Goal: Information Seeking & Learning: Find specific fact

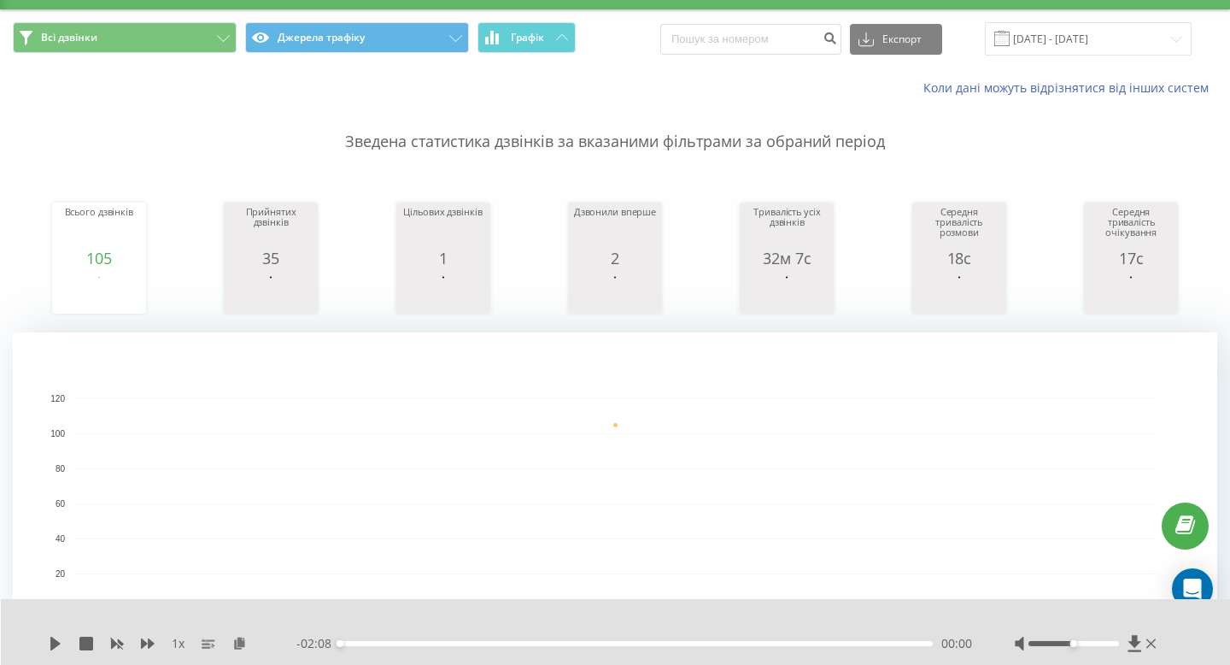
scroll to position [20, 0]
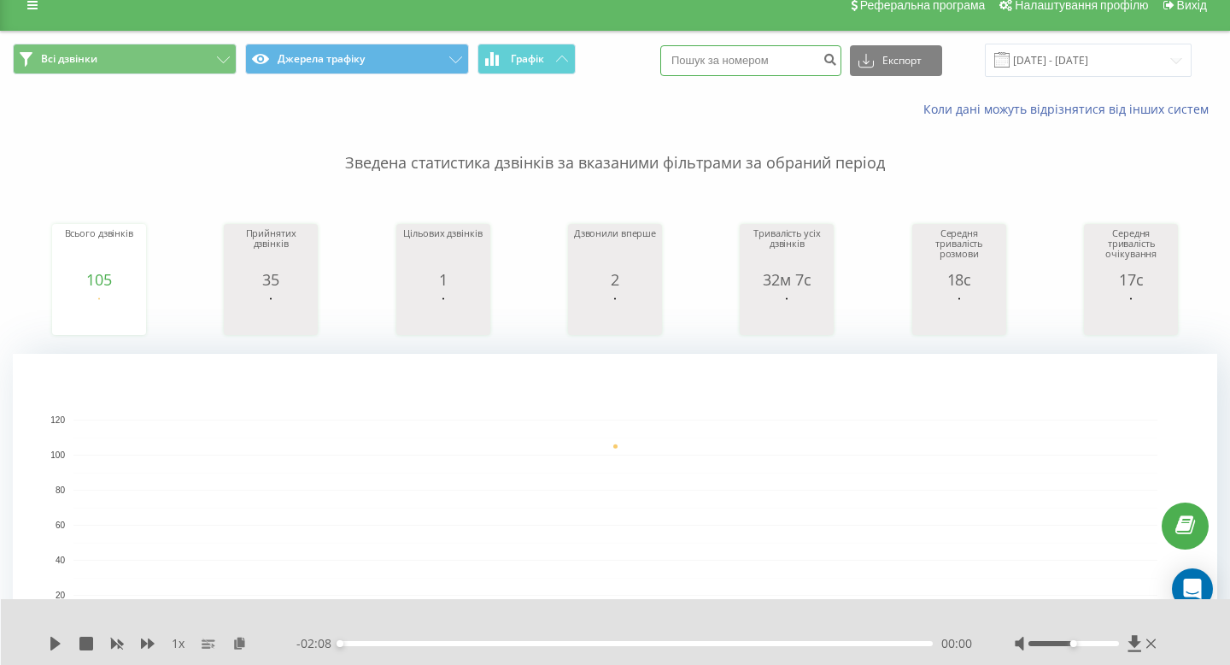
click at [749, 61] on input at bounding box center [750, 60] width 181 height 31
paste input "[PHONE_NUMBER]"
drag, startPoint x: 731, startPoint y: 59, endPoint x: 609, endPoint y: 75, distance: 123.2
click at [609, 75] on div "Всі дзвінки Джерела трафіку Графік [PHONE_NUMBER] Експорт .csv .xls .xlsx [DATE…" at bounding box center [615, 60] width 1204 height 33
type input "+"
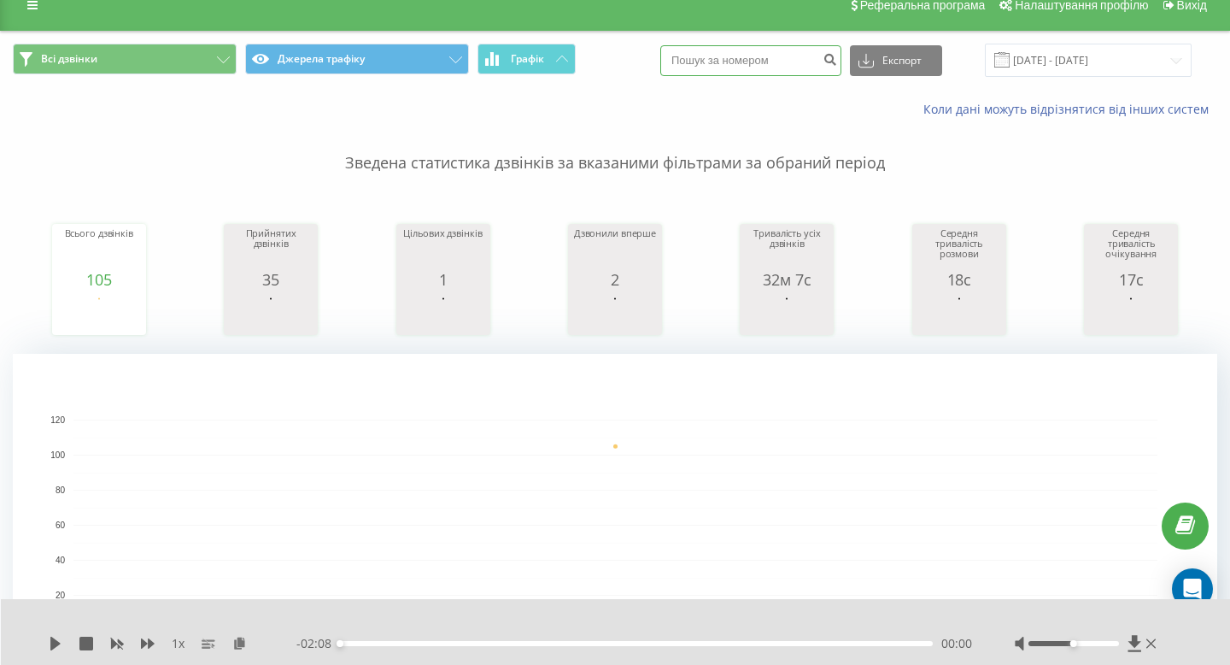
paste input "[PHONE_NUMBER]"
drag, startPoint x: 734, startPoint y: 61, endPoint x: 685, endPoint y: 61, distance: 48.7
click at [686, 61] on div "Всі дзвінки Джерела трафіку Графік [PHONE_NUMBER] Експорт .csv .xls .xlsx [DATE…" at bounding box center [615, 60] width 1204 height 33
type input "068 764 08 49"
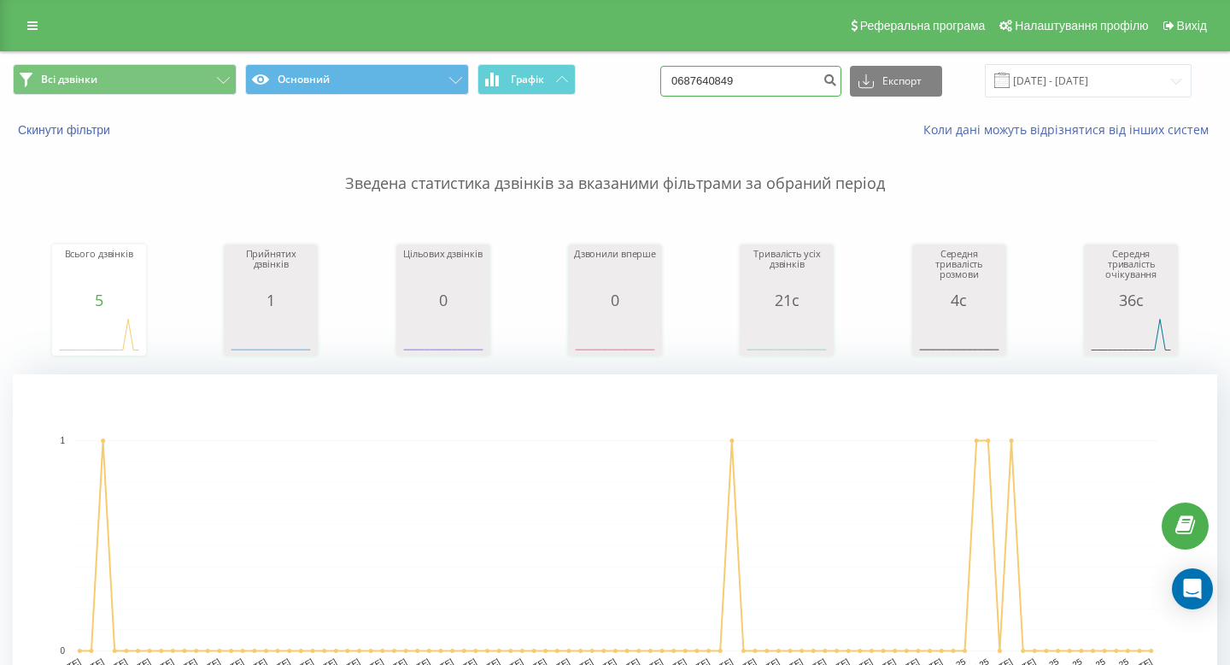
click at [801, 81] on input "0687640849" at bounding box center [750, 81] width 181 height 31
paste input "+38 097 058 85 08"
drag, startPoint x: 735, startPoint y: 82, endPoint x: 659, endPoint y: 82, distance: 76.9
click at [659, 82] on div "Всі дзвінки Основний Графік +38 097 058 85 08 Експорт .csv .xls .xlsx 20.05.202…" at bounding box center [615, 80] width 1204 height 33
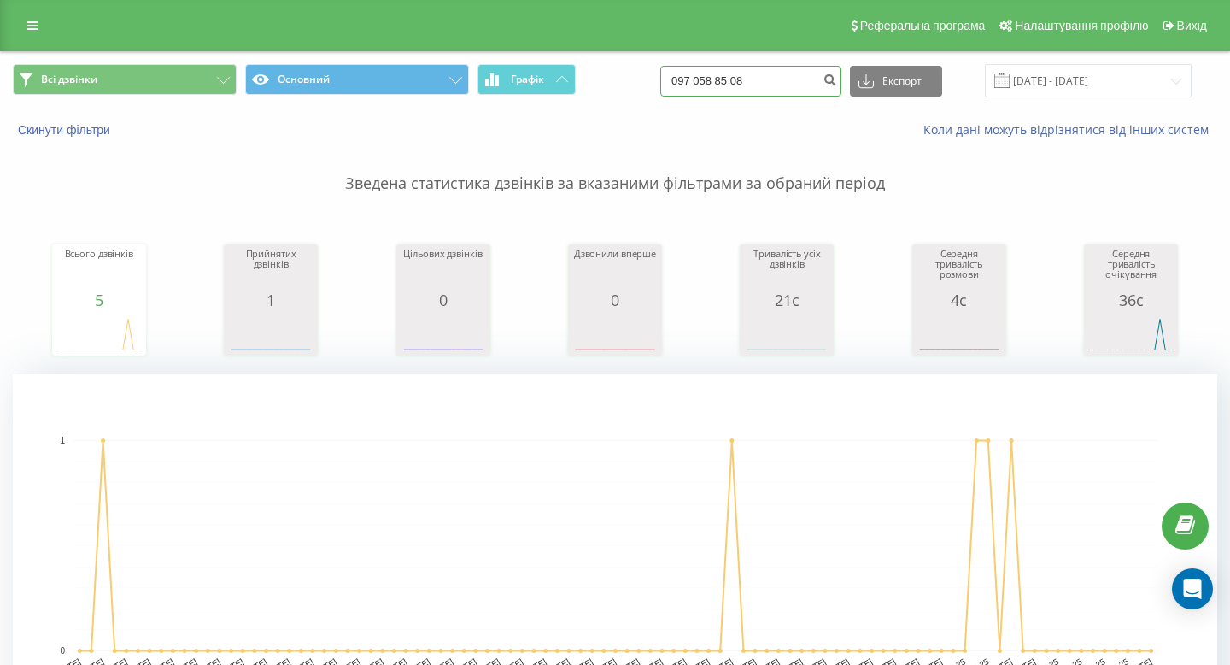
type input "097 058 85 08"
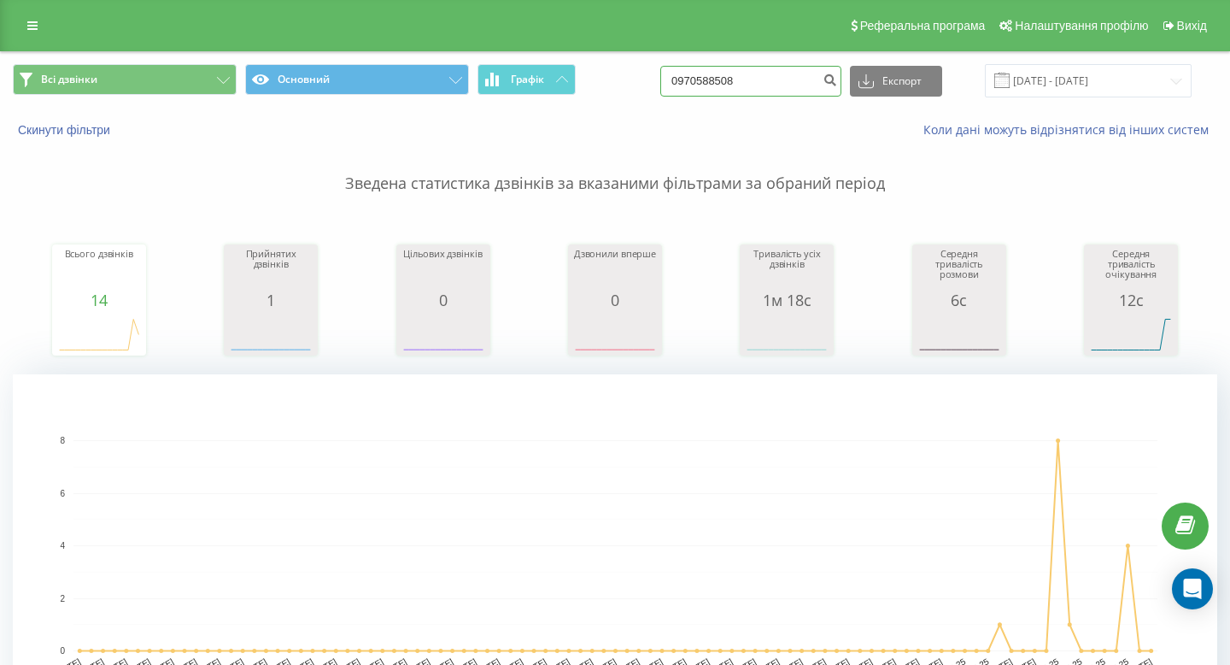
click at [783, 75] on input "0970588508" at bounding box center [750, 81] width 181 height 31
paste input "+38 068 379 63 30"
drag, startPoint x: 736, startPoint y: 79, endPoint x: 663, endPoint y: 79, distance: 73.5
click at [666, 79] on div "Всі дзвінки Основний Графік +38 068 379 63 30 Експорт .csv .xls .xlsx 20.05.202…" at bounding box center [615, 80] width 1204 height 33
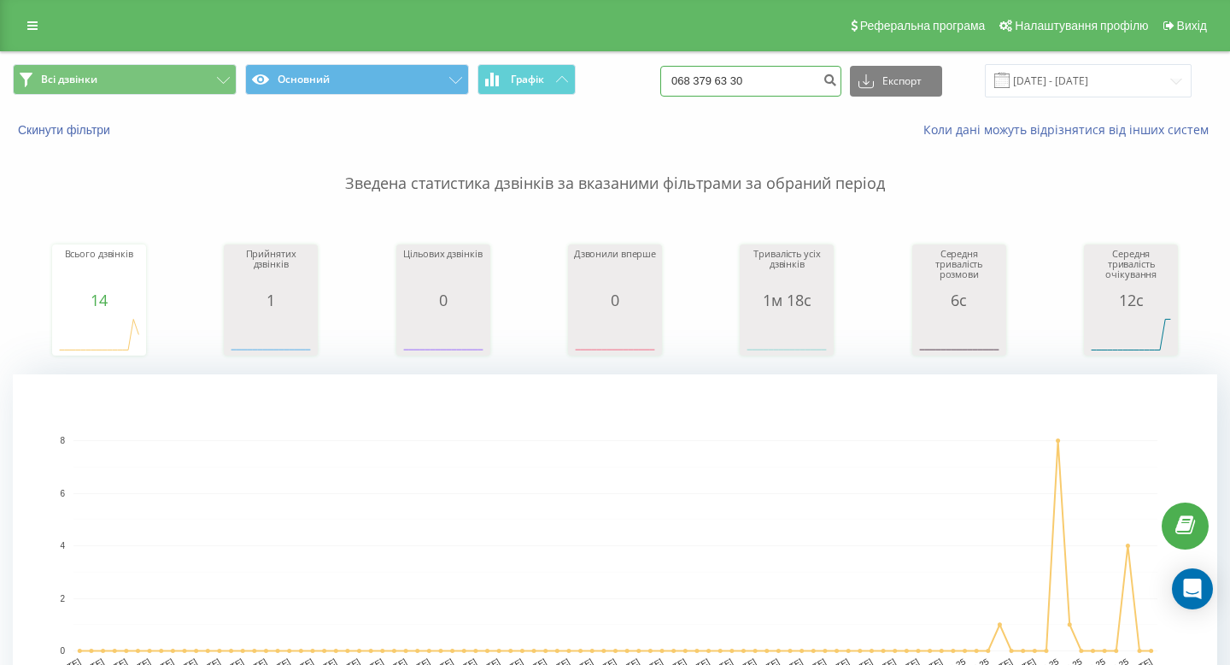
type input "068 379 63 30"
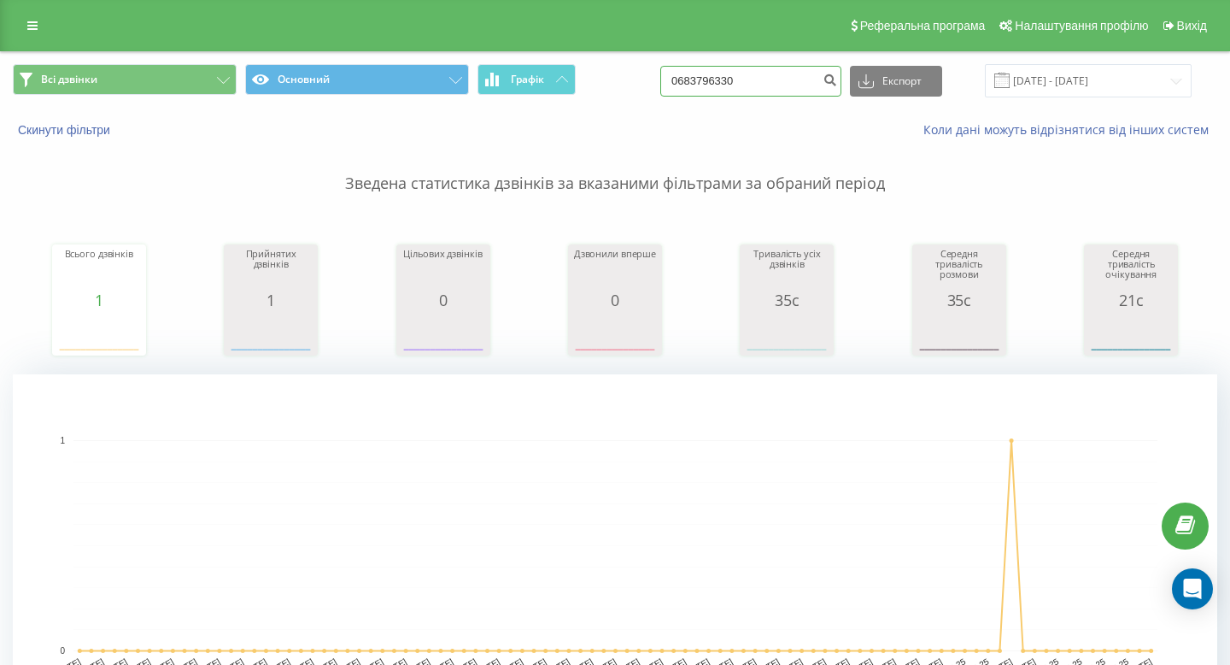
click at [792, 79] on input "0683796330" at bounding box center [750, 81] width 181 height 31
paste input "+38 098 935 92 98"
drag, startPoint x: 735, startPoint y: 79, endPoint x: 656, endPoint y: 79, distance: 79.4
click at [656, 79] on div "Всі дзвінки Основний Графік +38 098 935 92 98 Експорт .csv .xls .xlsx 20.05.202…" at bounding box center [615, 80] width 1204 height 33
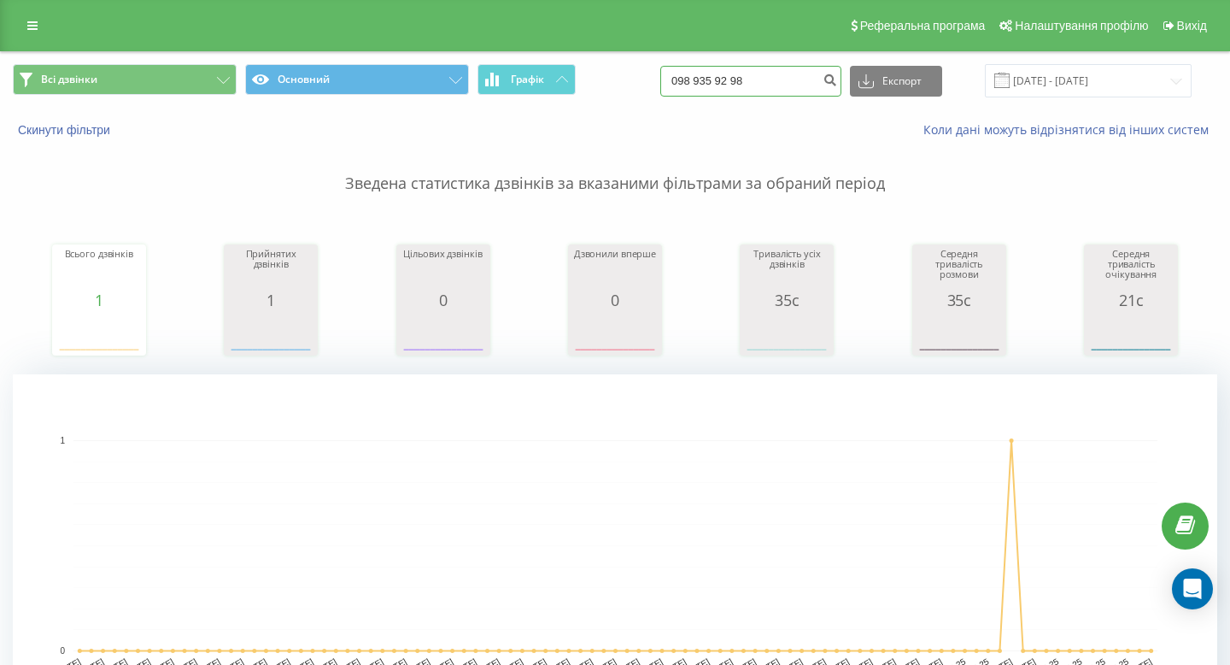
type input "098 935 92 98"
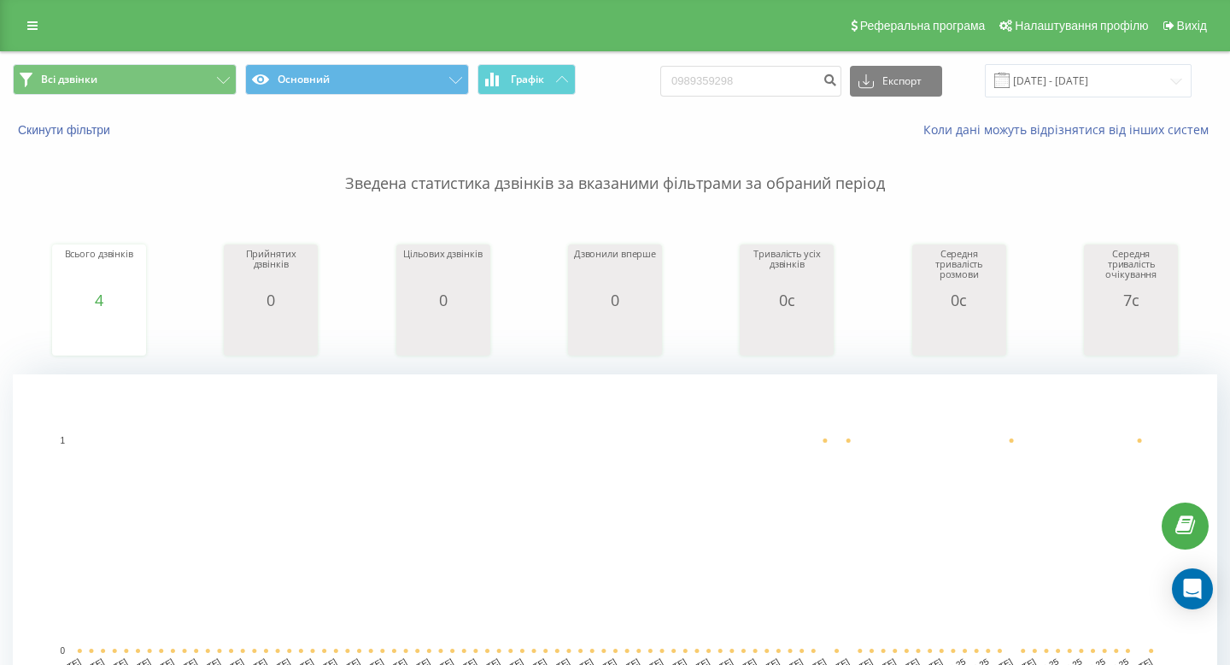
scroll to position [38, 0]
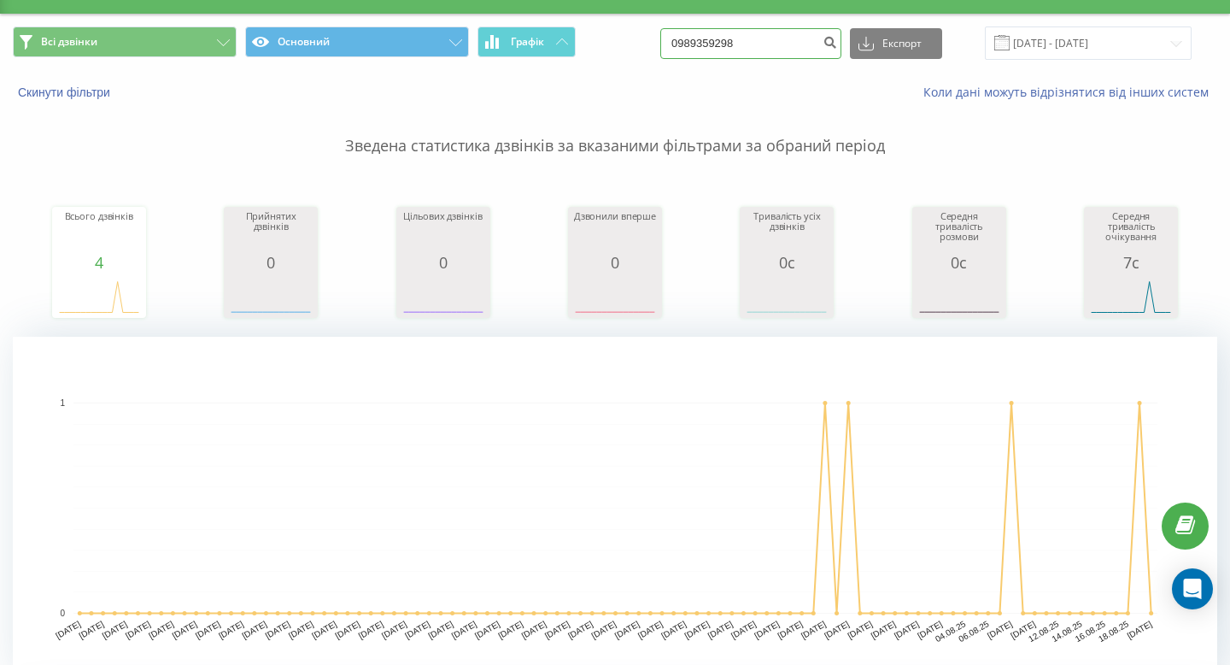
click at [805, 42] on input "0989359298" at bounding box center [750, 43] width 181 height 31
paste input "+38 098 787 50 11"
drag, startPoint x: 735, startPoint y: 38, endPoint x: 675, endPoint y: 38, distance: 59.8
click at [676, 38] on div "Всі дзвінки Основний Графік +38 098 787 50 11 Експорт .csv .xls .xlsx 20.05.202…" at bounding box center [615, 42] width 1204 height 33
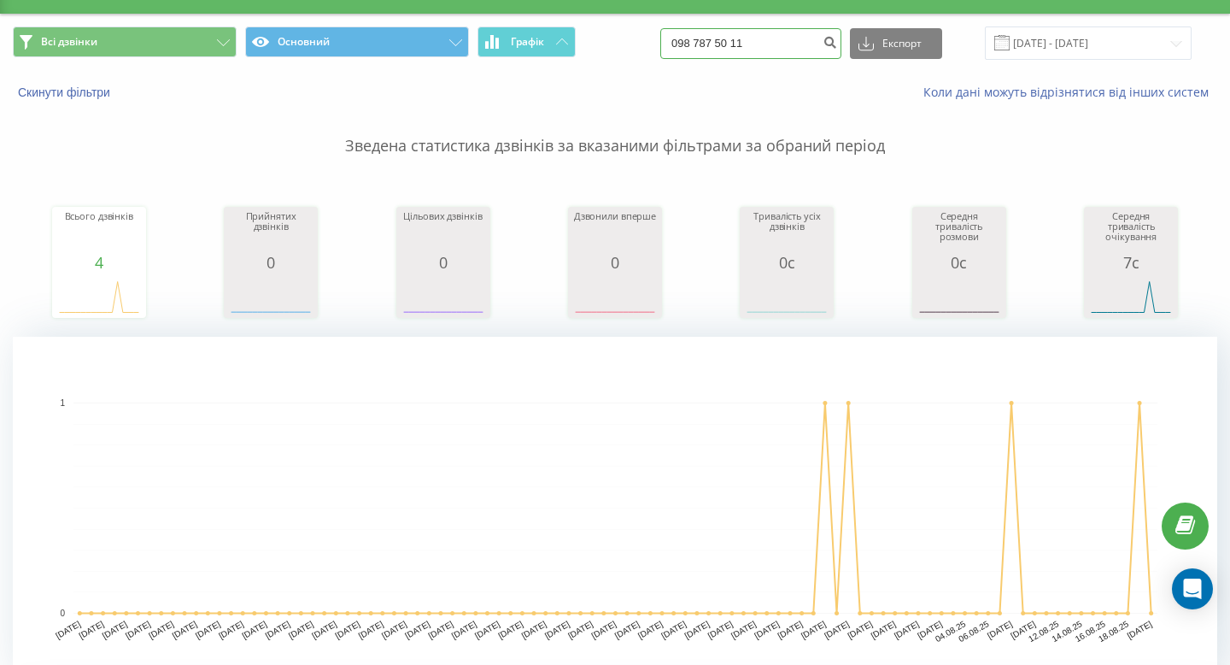
type input "098 787 50 11"
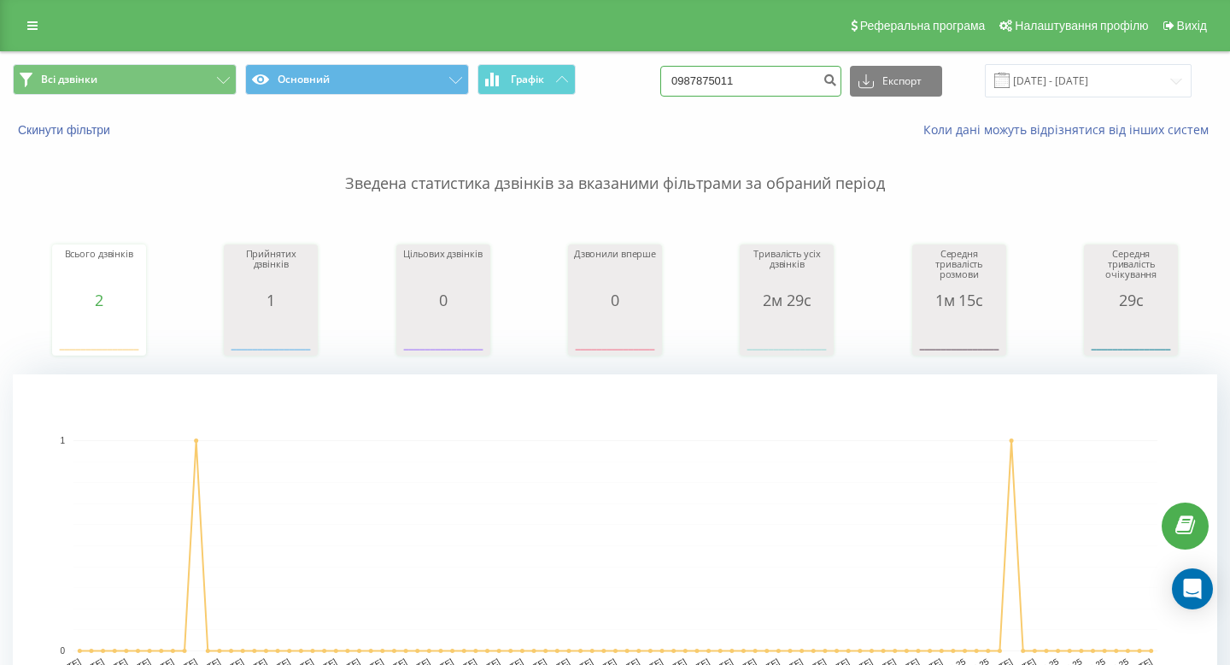
click at [805, 74] on input "0987875011" at bounding box center [750, 81] width 181 height 31
paste input "+38 097 343 26"
drag, startPoint x: 734, startPoint y: 83, endPoint x: 590, endPoint y: 97, distance: 144.1
click at [590, 97] on div "Всі дзвінки Основний Графік 097 343 26 11 Експорт .csv .xls .xlsx 20.05.2025 - …" at bounding box center [615, 80] width 1204 height 33
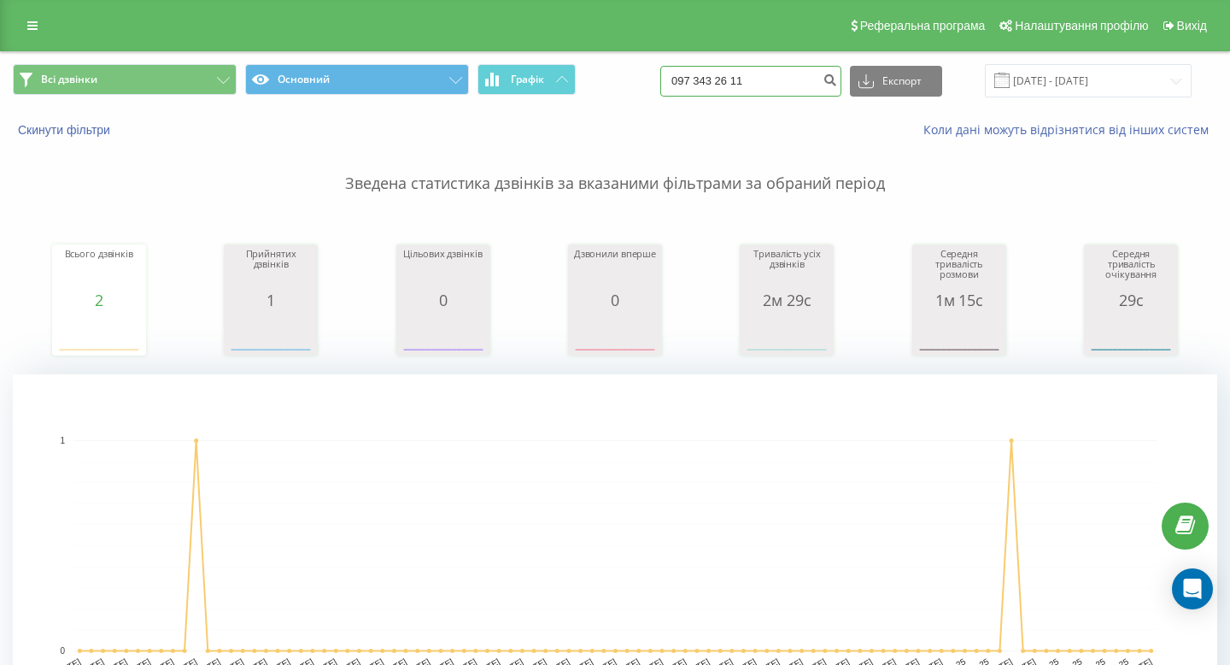
type input "097 343 26 11"
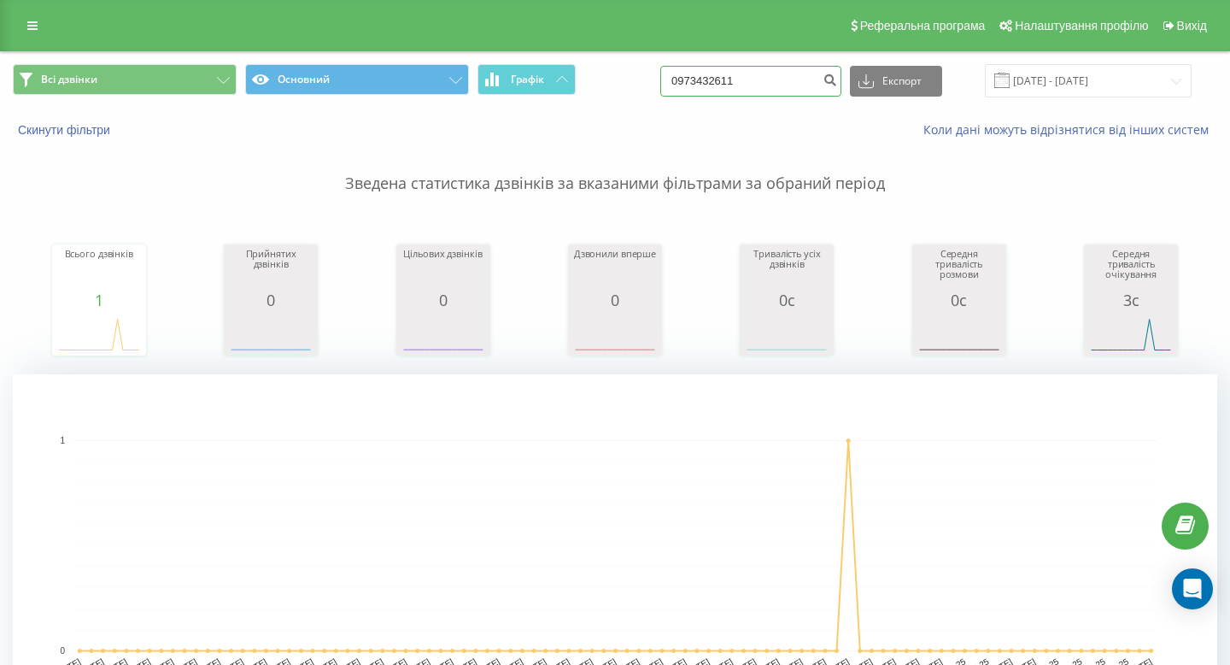
click at [766, 91] on input "0973432611" at bounding box center [750, 81] width 181 height 31
paste input "+38 096 509 91 85"
drag, startPoint x: 735, startPoint y: 79, endPoint x: 637, endPoint y: 79, distance: 97.4
click at [637, 79] on div "Всі дзвінки Основний Графік 096 509 91 85 Експорт .csv .xls .xlsx 20.05.2025 - …" at bounding box center [615, 80] width 1204 height 33
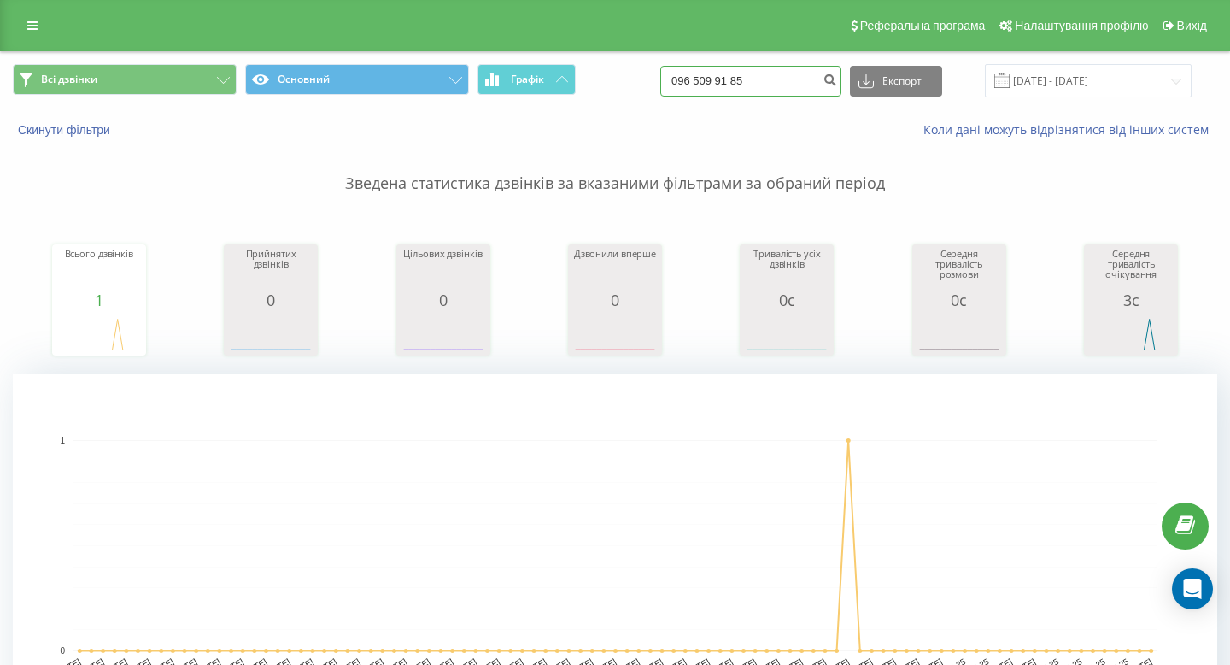
type input "096 509 91 85"
click at [780, 79] on input "0965099185" at bounding box center [750, 81] width 181 height 31
paste input "[PHONE_NUMBER]"
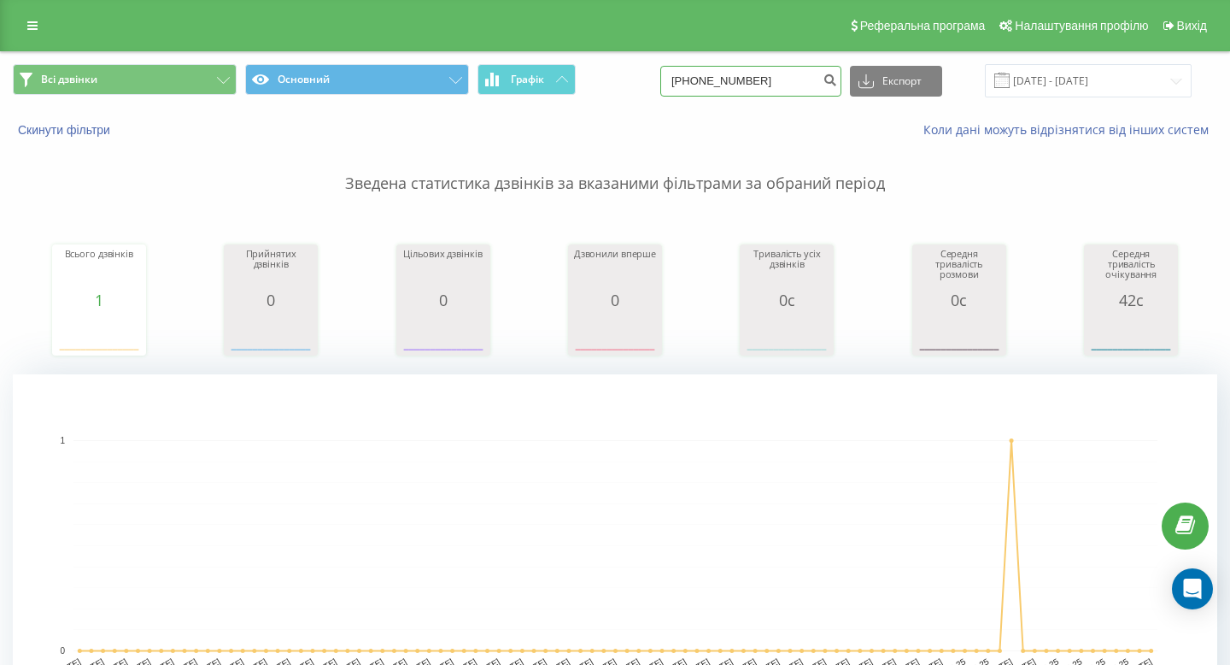
drag, startPoint x: 735, startPoint y: 79, endPoint x: 684, endPoint y: 77, distance: 51.3
click at [684, 79] on div "Всі дзвінки Основний Графік [PHONE_NUMBER] Експорт .csv .xls .xlsx [DATE] - [DA…" at bounding box center [615, 80] width 1204 height 33
type input "067 903 44 26"
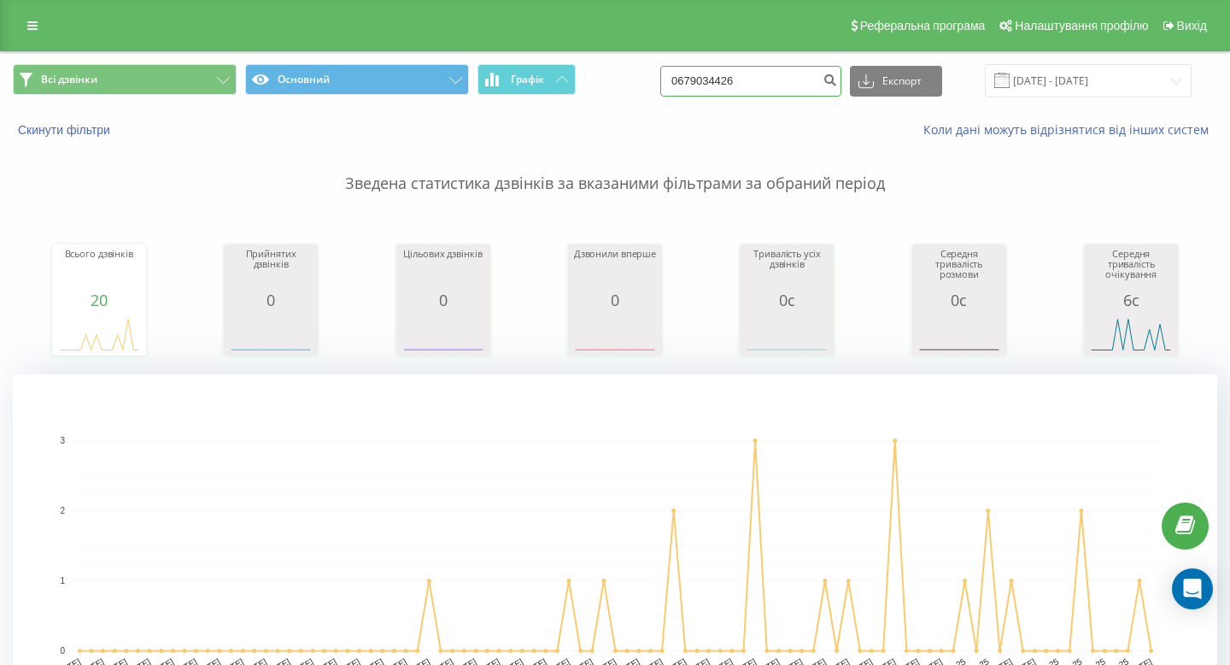
click at [788, 73] on input "0679034426" at bounding box center [750, 81] width 181 height 31
paste input "+38 097 988 52 28"
drag, startPoint x: 735, startPoint y: 86, endPoint x: 696, endPoint y: 88, distance: 38.5
click at [696, 88] on div "Всі дзвінки Основний Графік +38 097 988 52 28 Експорт .csv .xls .xlsx 20.05.202…" at bounding box center [615, 80] width 1204 height 33
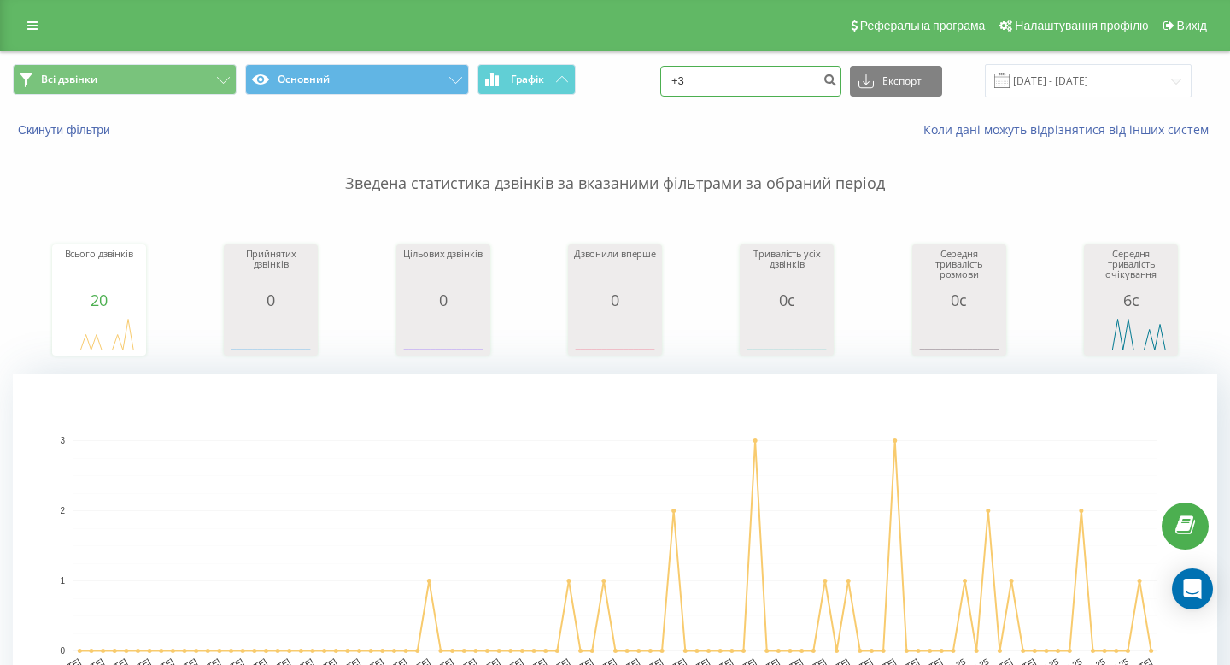
type input "+"
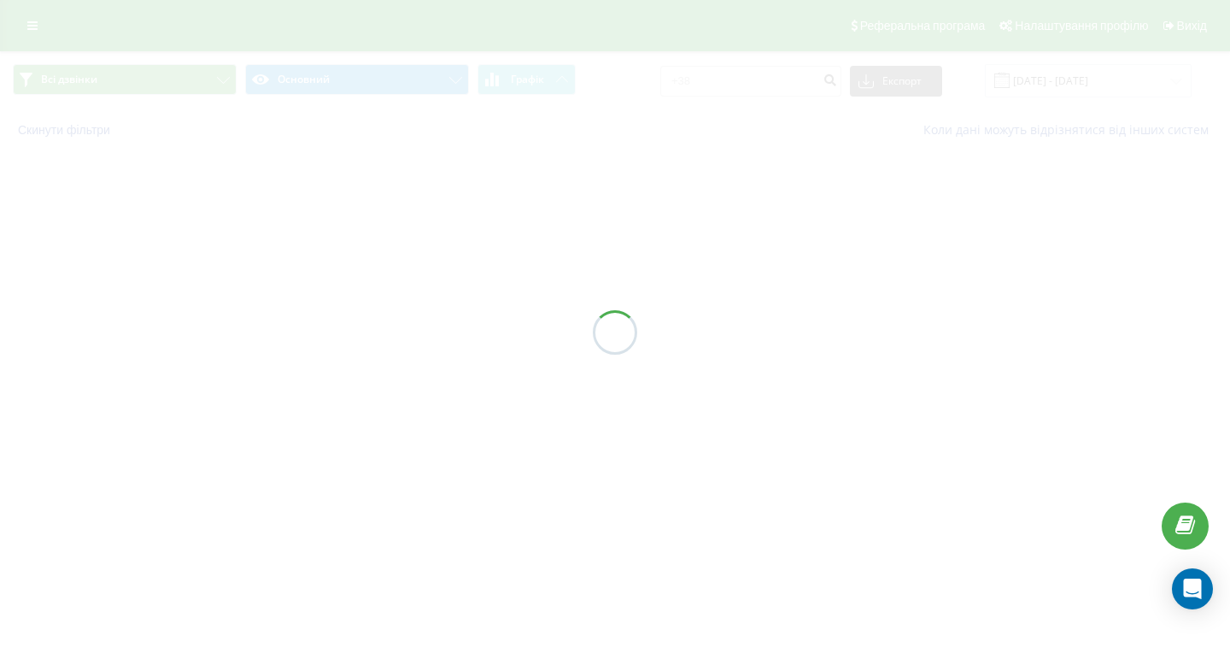
click at [753, 69] on div at bounding box center [615, 332] width 1230 height 665
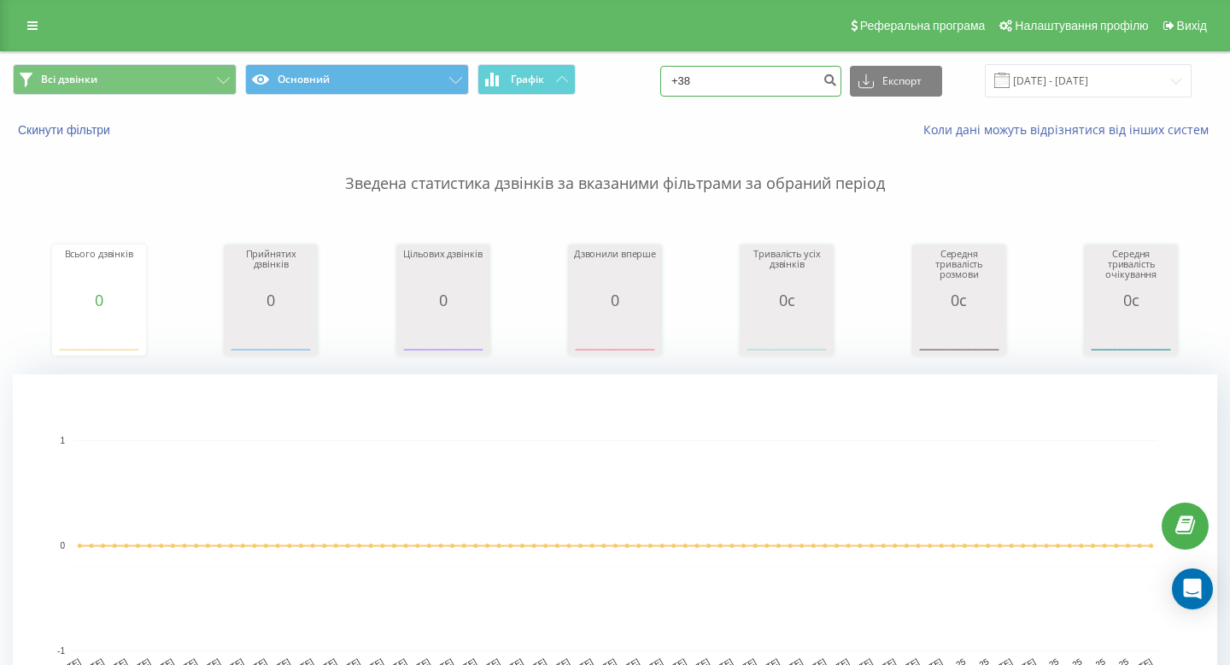
click at [742, 79] on input "+38" at bounding box center [750, 81] width 181 height 31
paste input "097 988 52 28"
drag, startPoint x: 732, startPoint y: 79, endPoint x: 654, endPoint y: 70, distance: 78.3
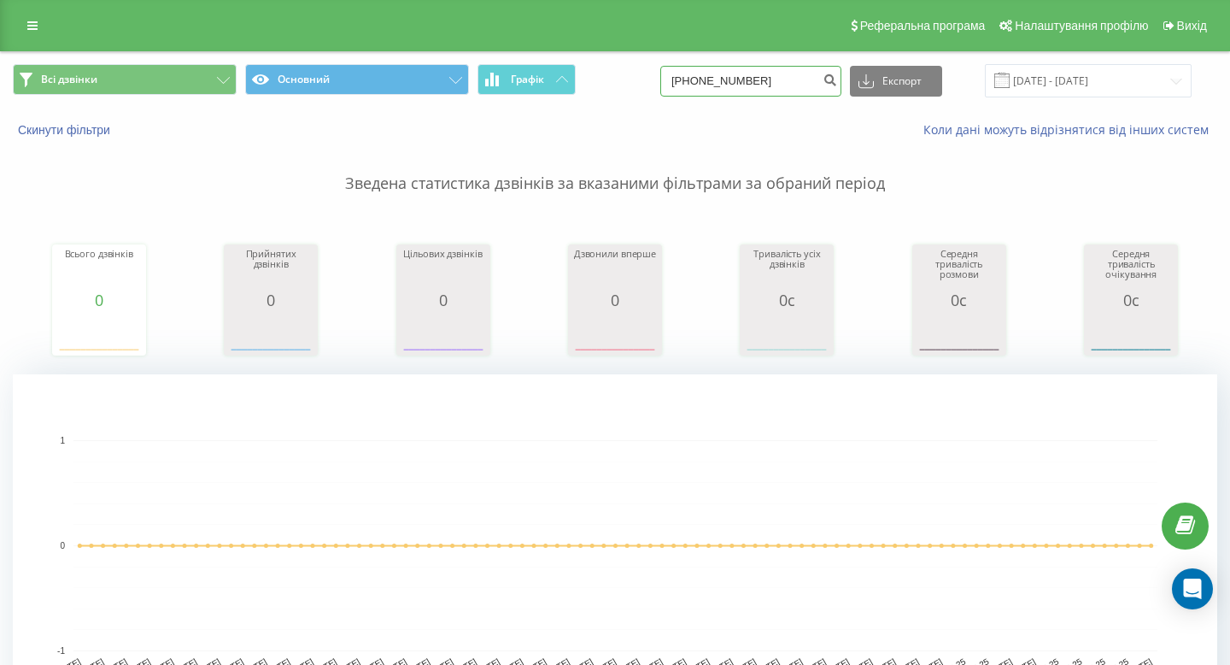
click at [676, 79] on div "Всі дзвінки Основний Графік [PHONE_NUMBER] Експорт .csv .xls .xlsx [DATE] - [DA…" at bounding box center [615, 80] width 1204 height 33
type input "097 988 52 28"
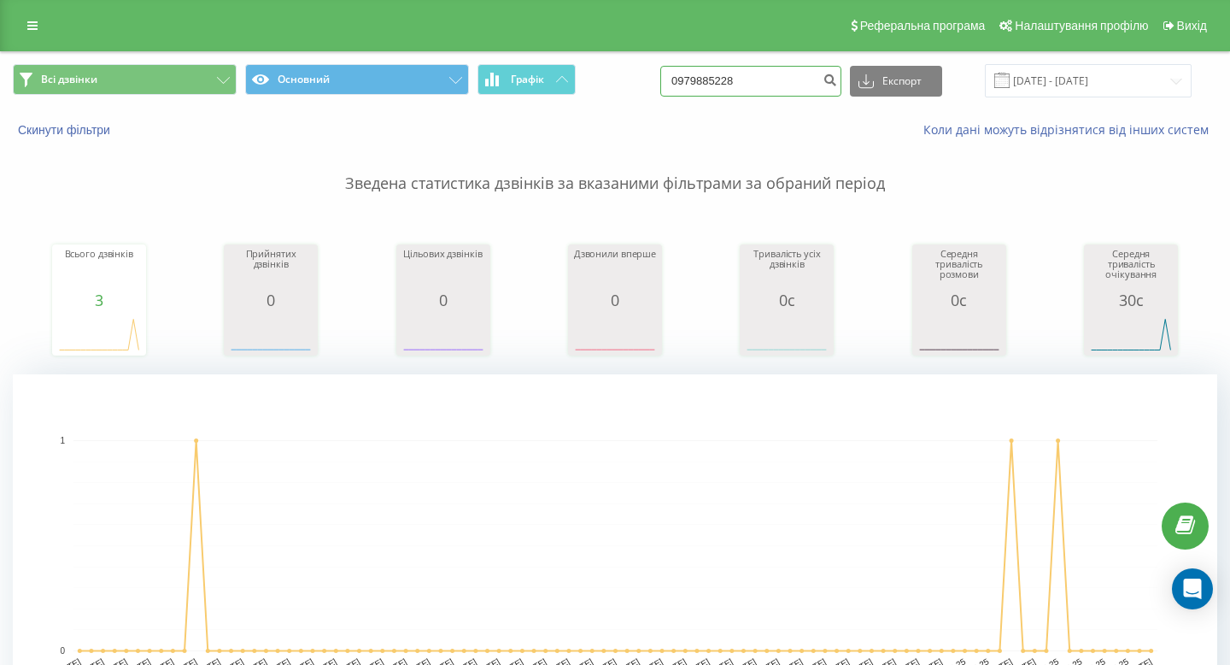
click at [797, 87] on input "0979885228" at bounding box center [750, 81] width 181 height 31
click at [797, 88] on input "0979885228" at bounding box center [750, 81] width 181 height 31
paste input "[PHONE_NUMBER]"
drag, startPoint x: 739, startPoint y: 78, endPoint x: 652, endPoint y: 78, distance: 87.1
click at [652, 78] on div "Всі дзвінки Основний Графік [PHONE_NUMBER] Експорт .csv .xls .xlsx [DATE] - [DA…" at bounding box center [615, 80] width 1204 height 33
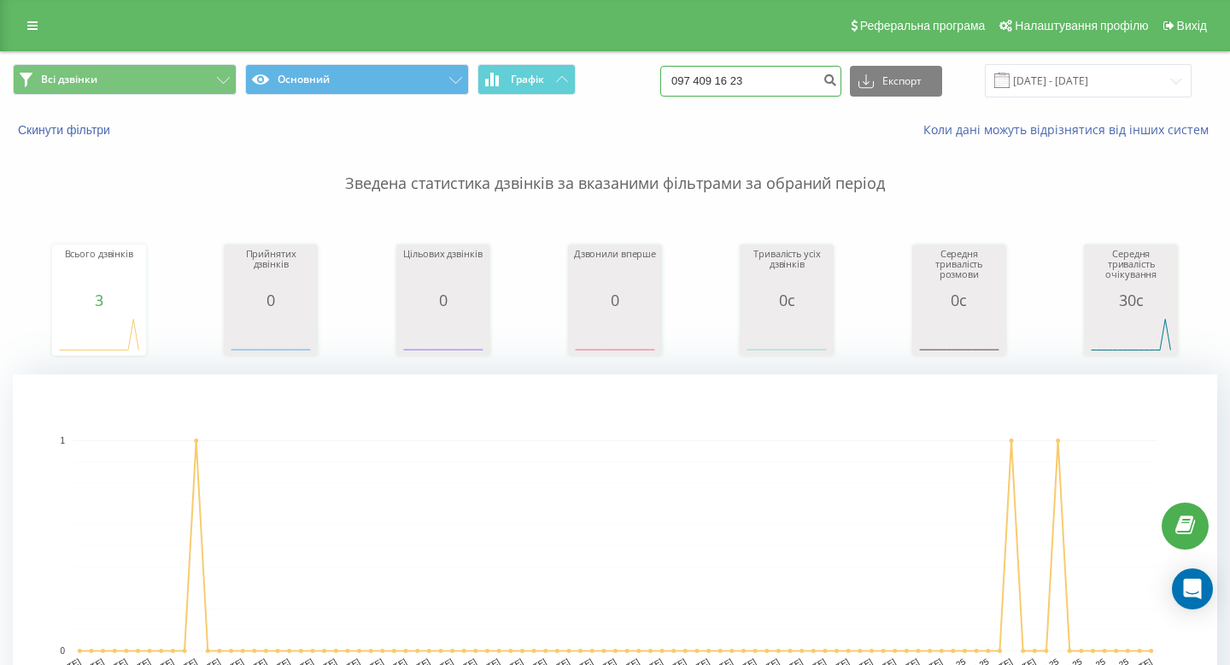
type input "097 409 16 23"
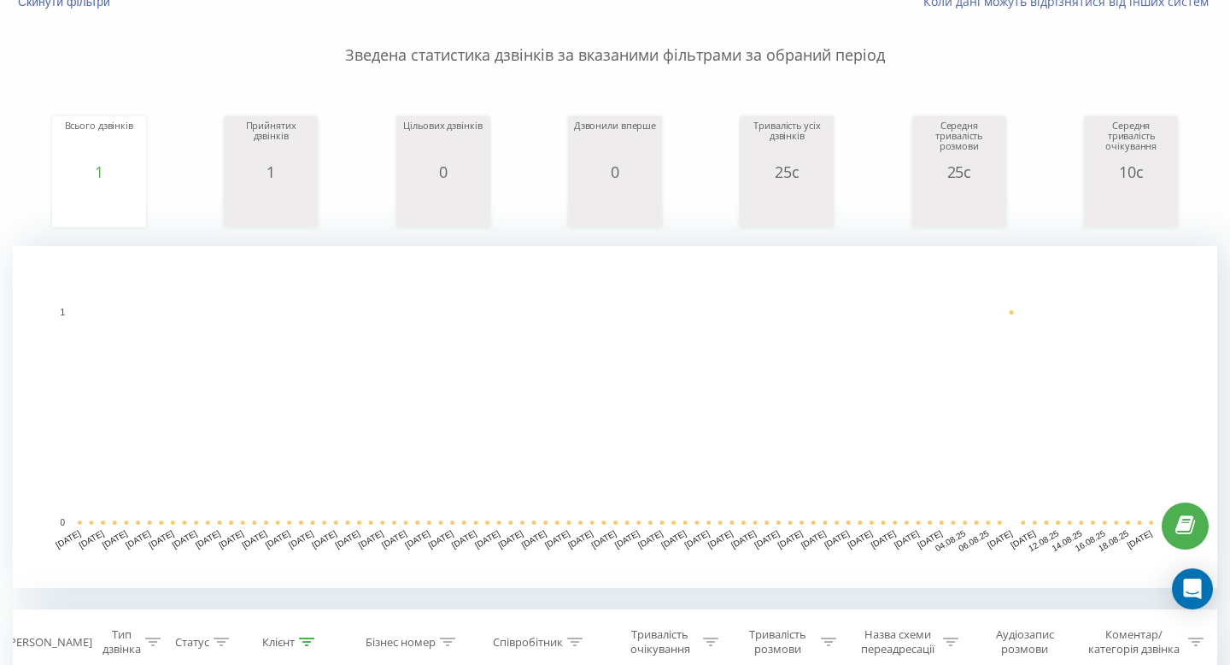
scroll to position [13, 0]
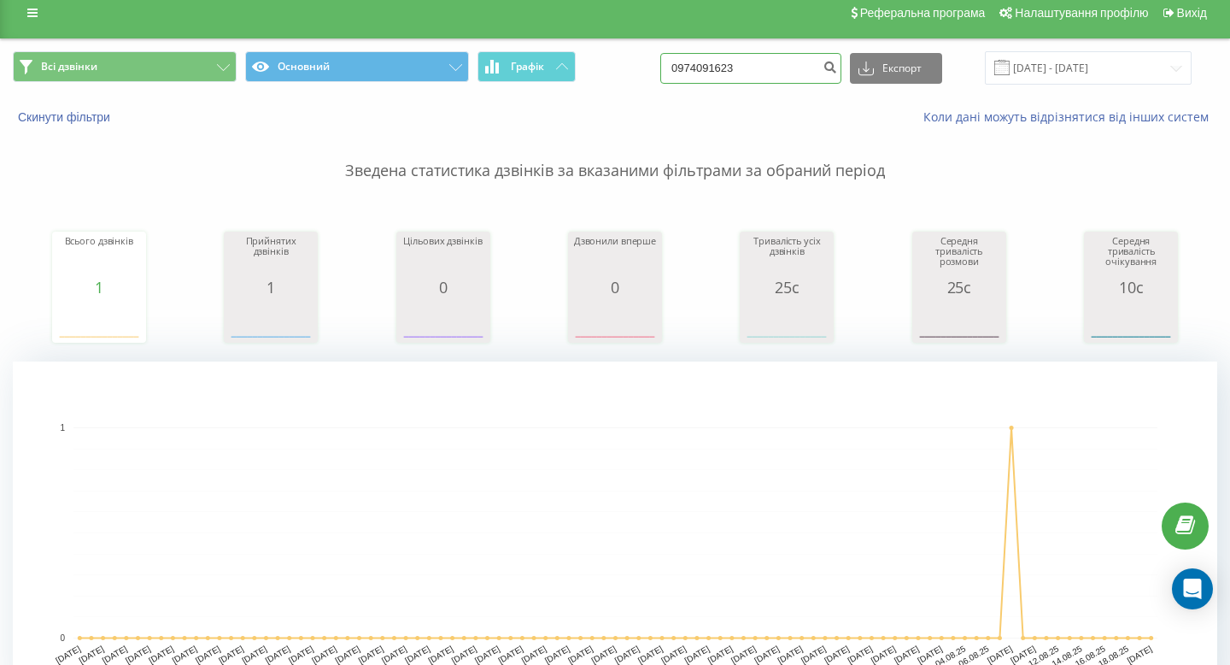
click at [782, 67] on input "0974091623" at bounding box center [750, 68] width 181 height 31
paste input "[PHONE_NUMBER]"
drag, startPoint x: 736, startPoint y: 70, endPoint x: 617, endPoint y: 68, distance: 119.6
click at [617, 68] on div "Всі дзвінки Основний Графік [PHONE_NUMBER] Експорт .csv .xls .xlsx [DATE] - [DA…" at bounding box center [615, 67] width 1204 height 33
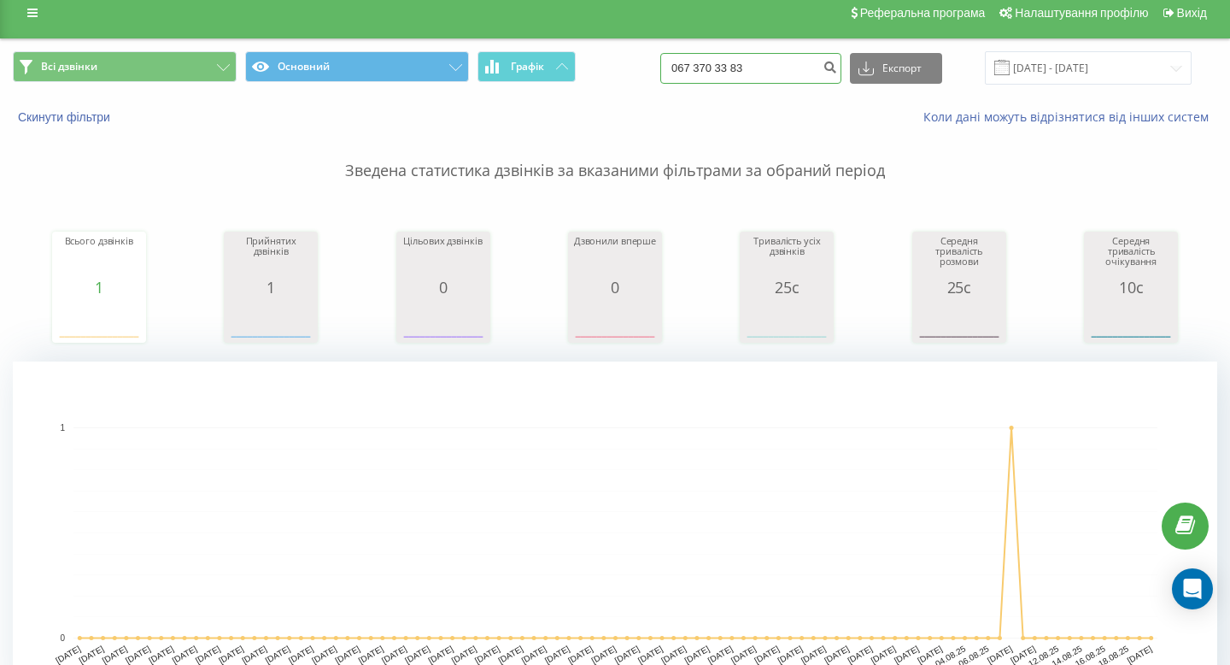
type input "067 370 33 83"
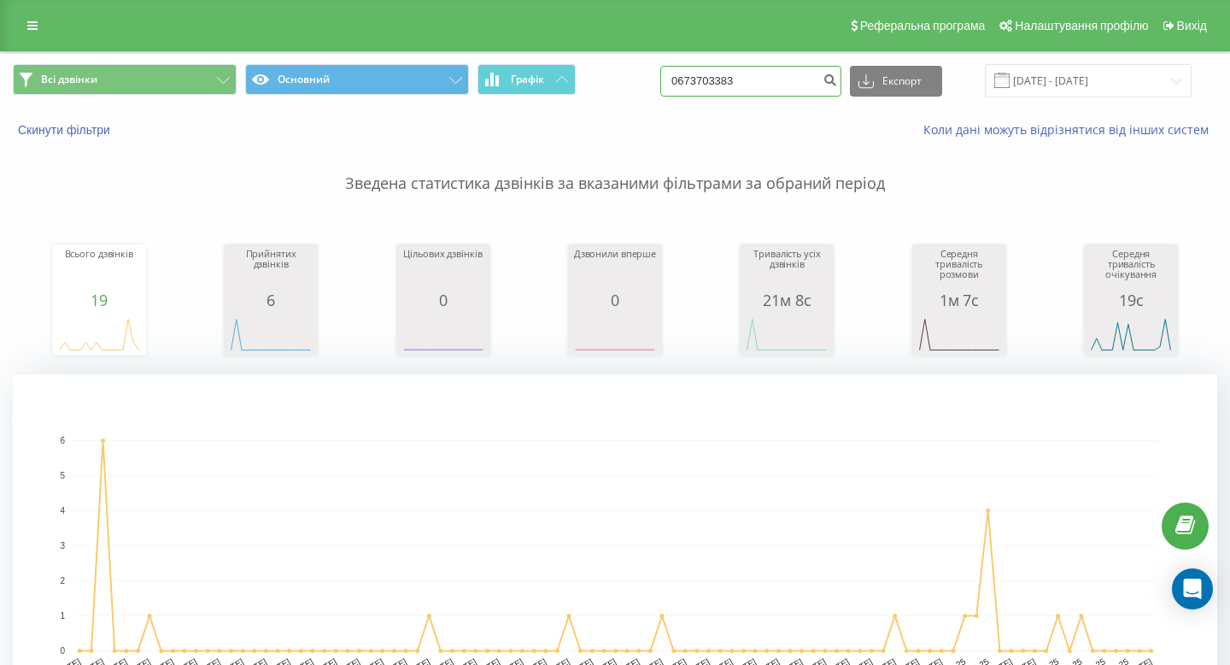
click at [790, 86] on input "0673703383" at bounding box center [750, 81] width 181 height 31
paste input "+38 097 543 19 01"
drag, startPoint x: 731, startPoint y: 78, endPoint x: 587, endPoint y: 78, distance: 144.4
click at [591, 78] on div "Всі дзвінки Основний Графік +38 097 543 19 01 Експорт .csv .xls .xlsx 20.05.202…" at bounding box center [615, 80] width 1204 height 33
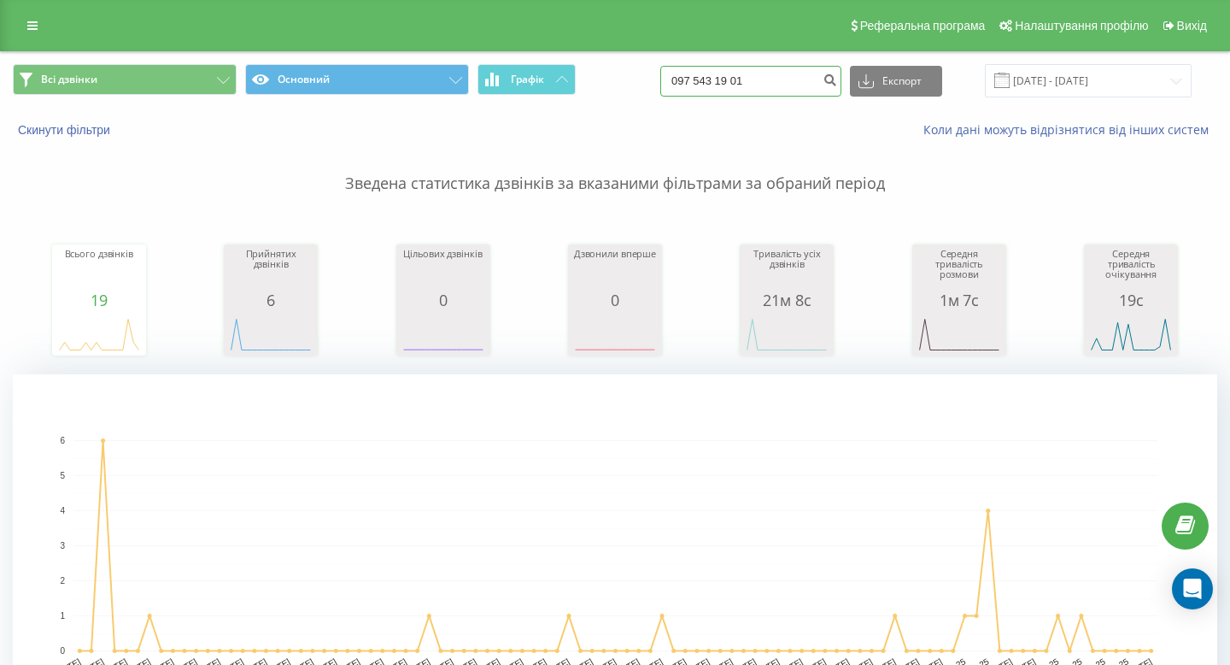
type input "097 543 19 01"
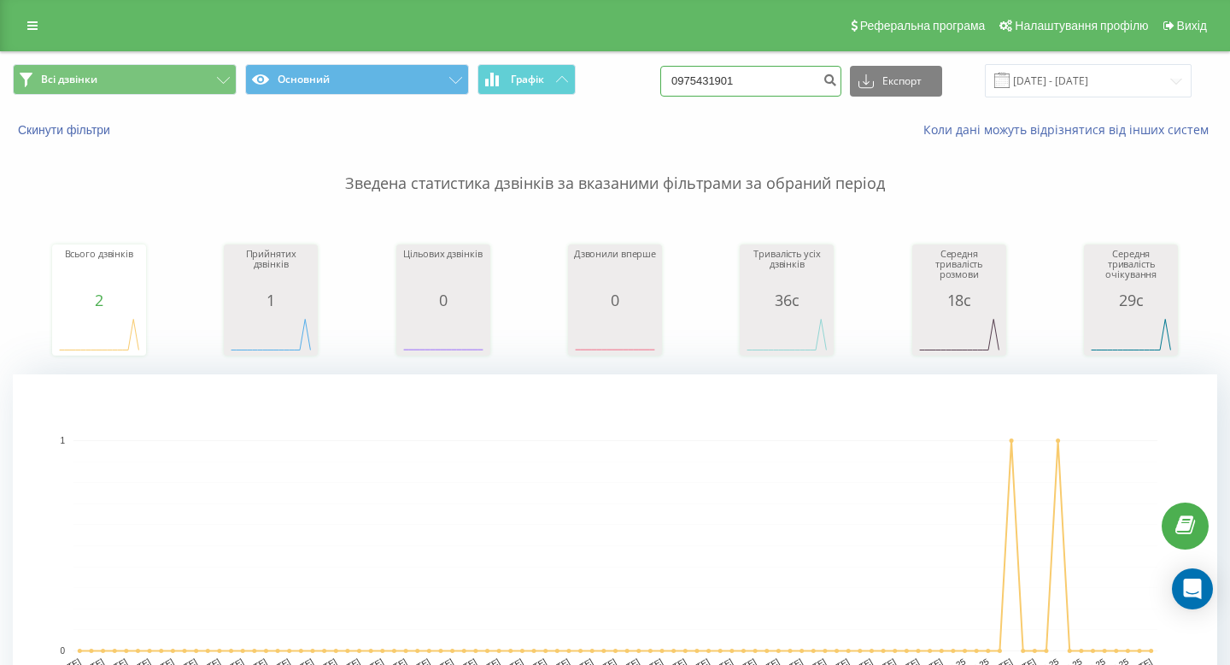
click at [776, 76] on input "0975431901" at bounding box center [750, 81] width 181 height 31
paste input "+38 096 784 38 15"
drag, startPoint x: 735, startPoint y: 80, endPoint x: 649, endPoint y: 80, distance: 85.4
click at [649, 80] on div "Всі дзвінки Основний Графік +38 096 784 38 15 Експорт .csv .xls .xlsx 20.05.202…" at bounding box center [615, 80] width 1204 height 33
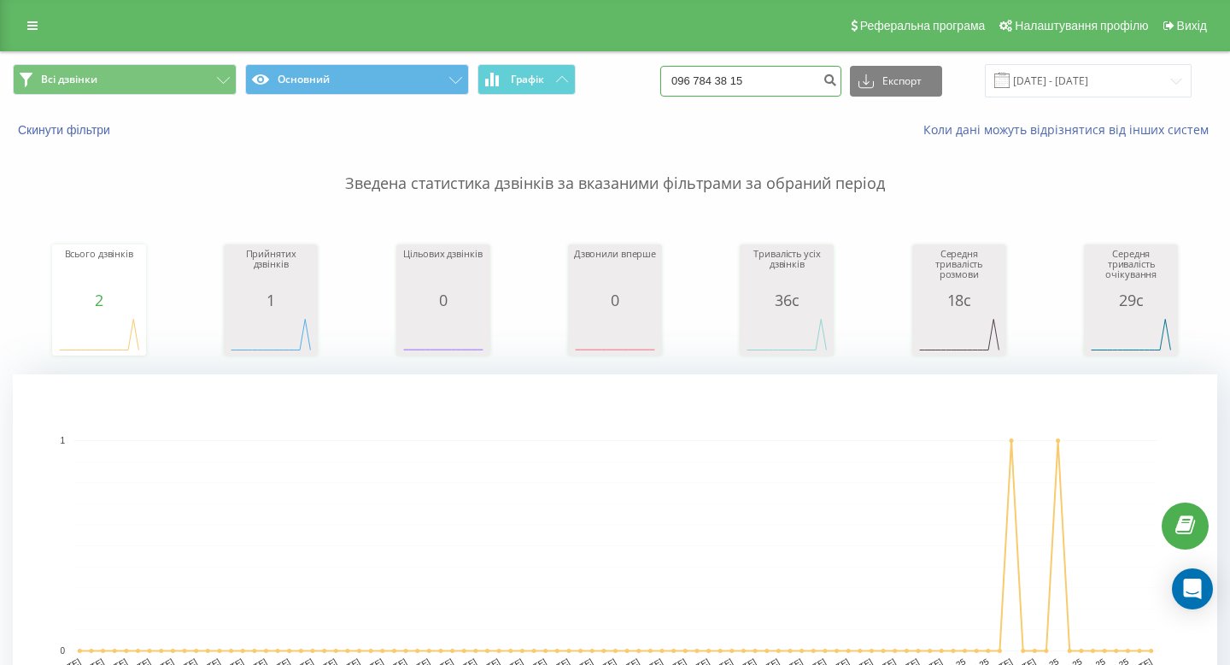
type input "096 784 38 15"
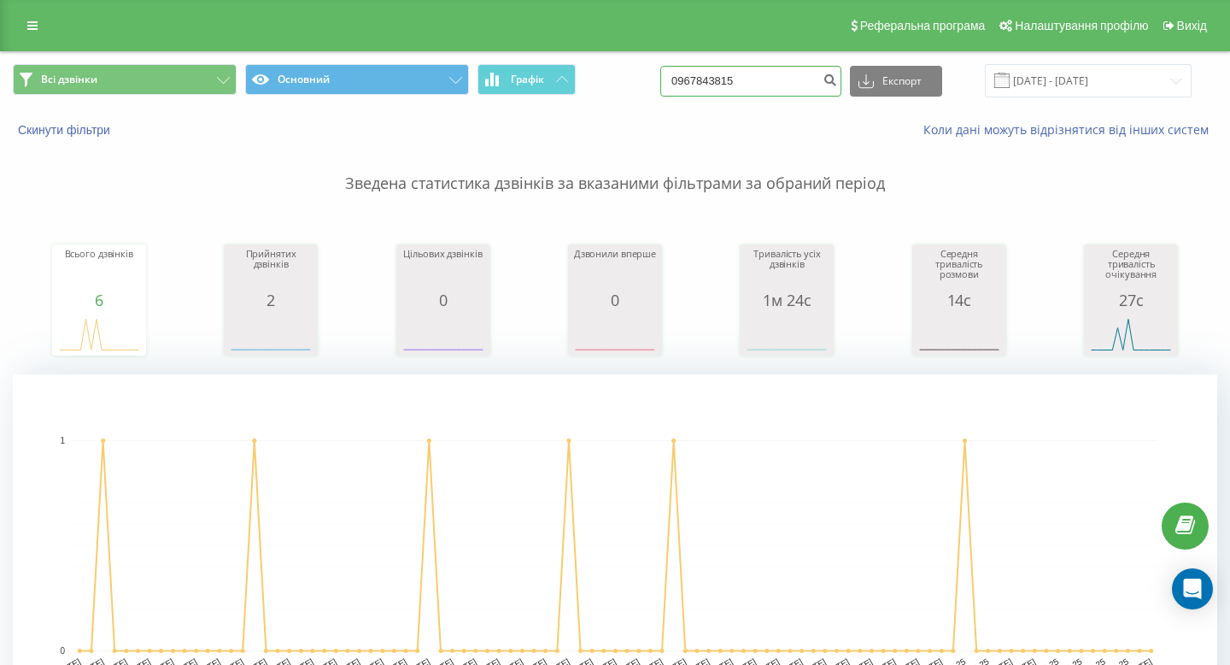
click at [785, 73] on input "0967843815" at bounding box center [750, 81] width 181 height 31
paste input "[PHONE_NUMBER]"
drag, startPoint x: 737, startPoint y: 79, endPoint x: 666, endPoint y: 79, distance: 70.9
click at [666, 79] on div "Всі дзвінки Основний Графік [PHONE_NUMBER] Експорт .csv .xls .xlsx [DATE] - [DA…" at bounding box center [615, 80] width 1204 height 33
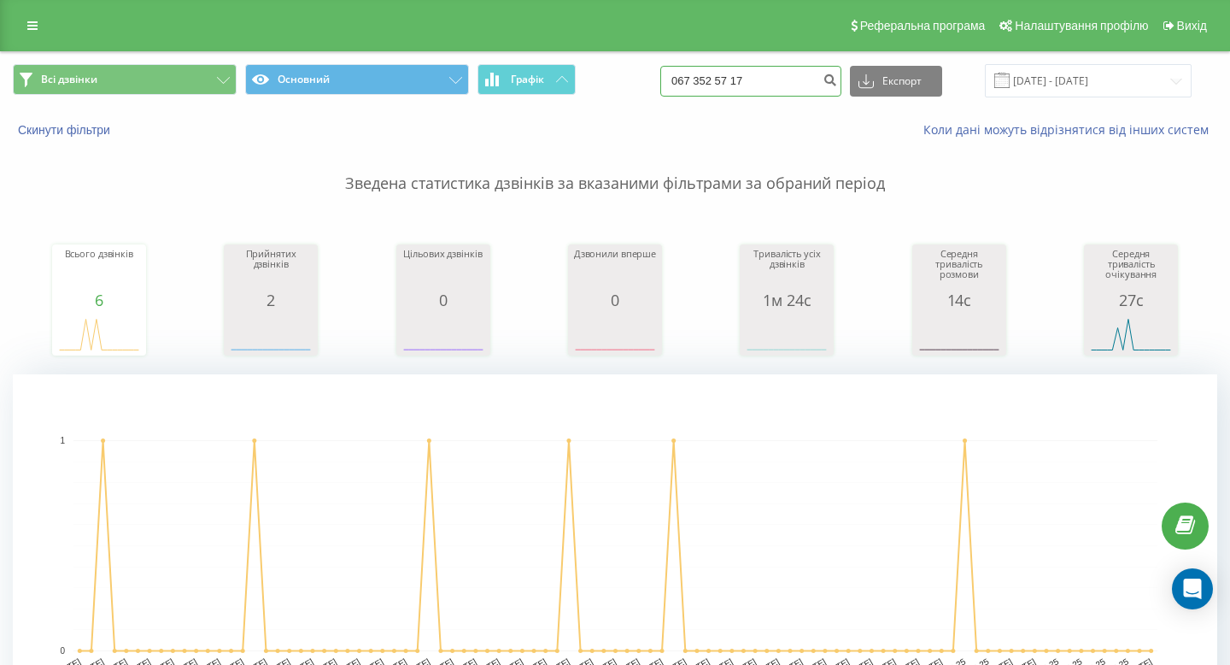
type input "067 352 57 17"
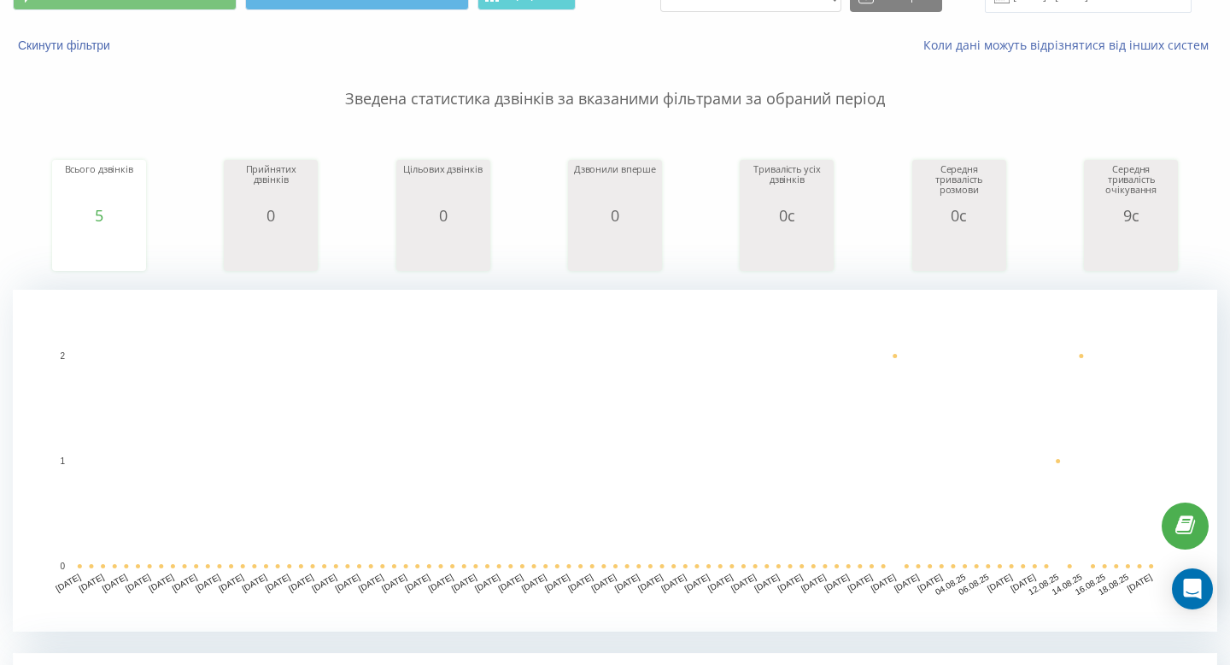
scroll to position [28, 0]
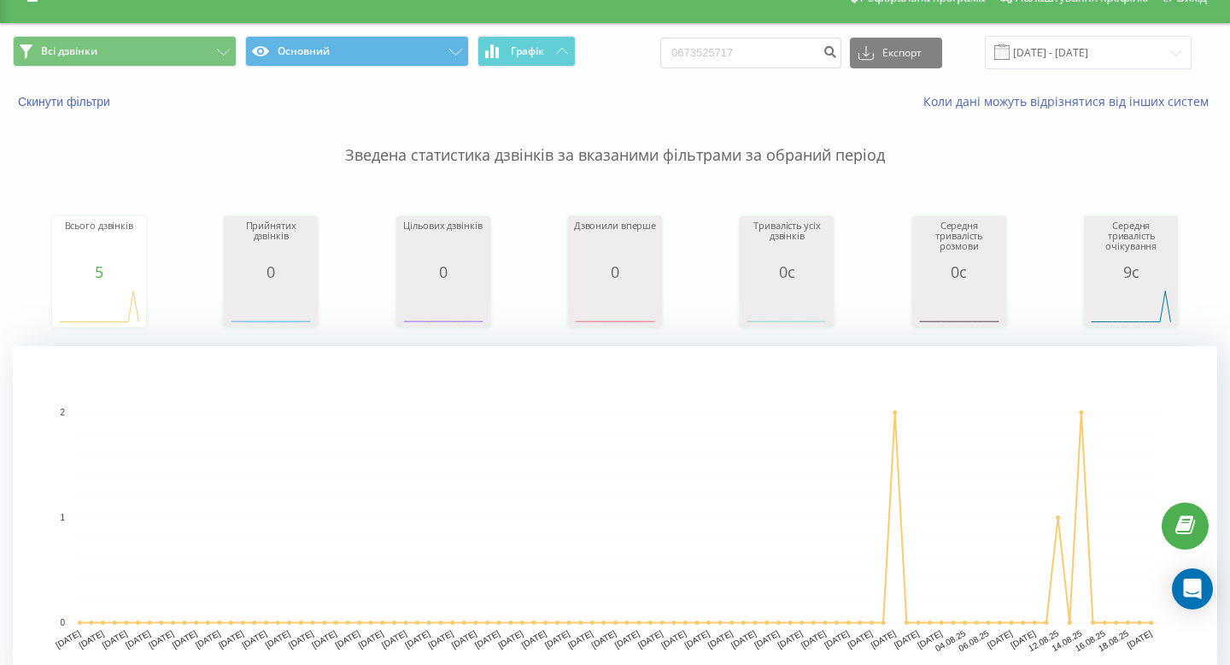
click at [780, 69] on div "0673525717 Експорт .csv .xls .xlsx [DATE] - [DATE]" at bounding box center [925, 52] width 531 height 33
click at [777, 56] on input "0673525717" at bounding box center [750, 53] width 181 height 31
paste input "[PHONE_NUMBER]"
drag, startPoint x: 739, startPoint y: 49, endPoint x: 676, endPoint y: 49, distance: 62.4
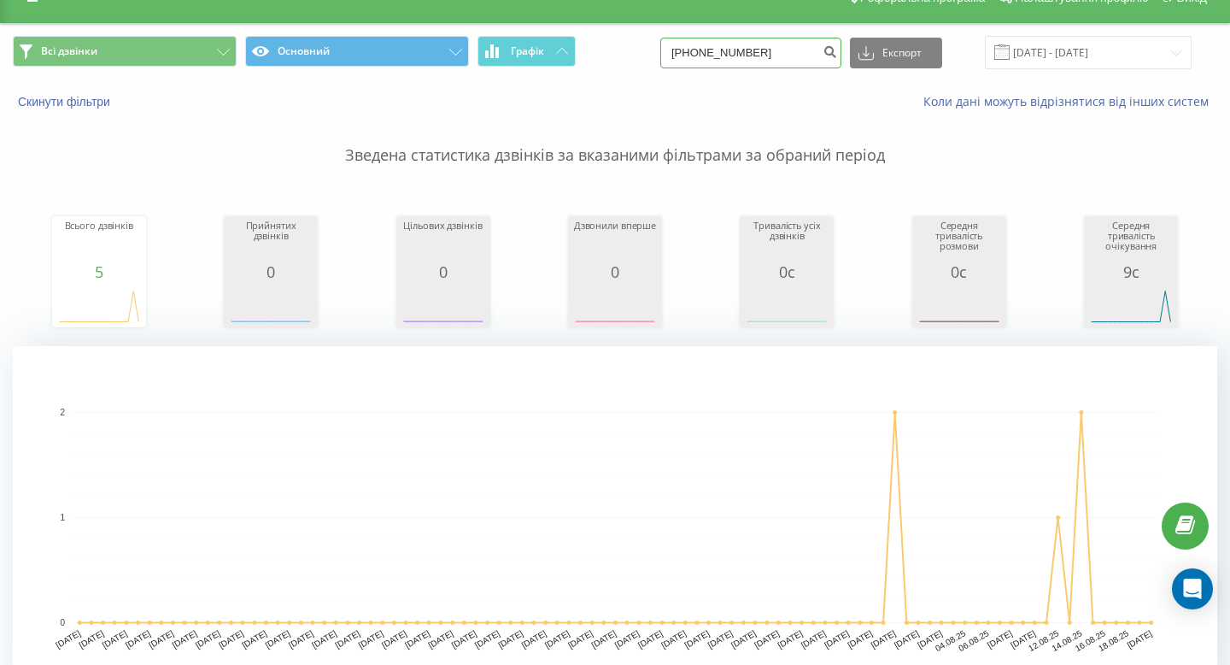
click at [681, 49] on div "Всі дзвінки Основний Графік [PHONE_NUMBER] Експорт .csv .xls .xlsx [DATE] - [DA…" at bounding box center [615, 52] width 1204 height 33
type input "067 359 07 84"
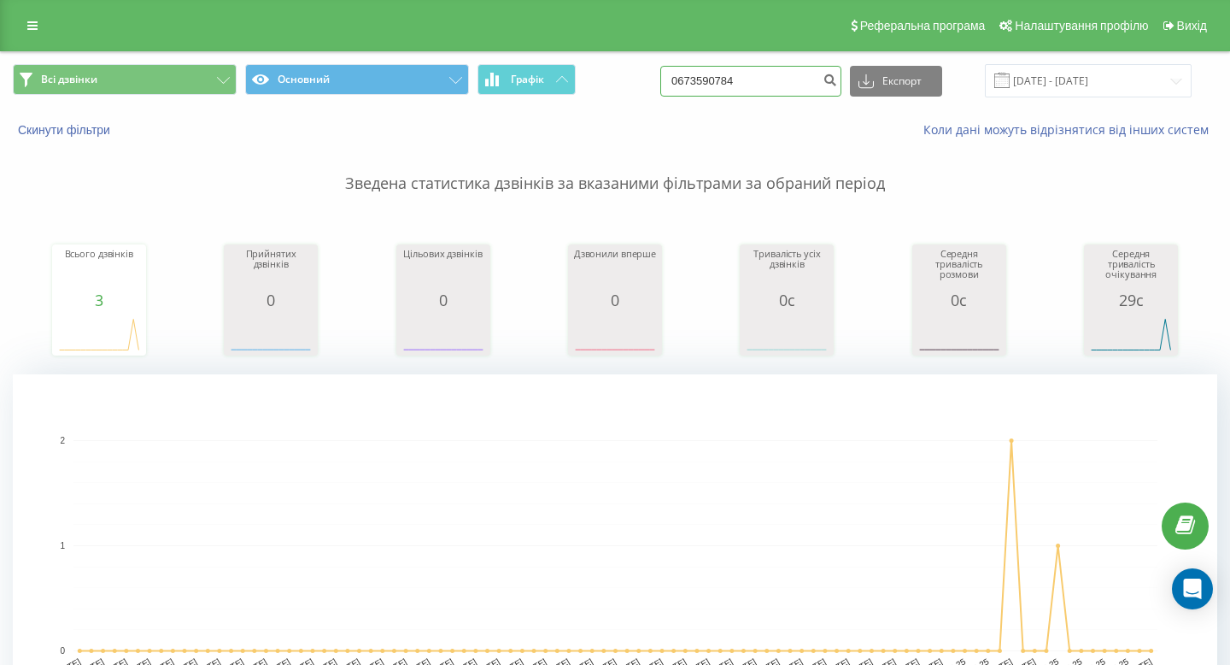
click at [776, 85] on input "0673590784" at bounding box center [750, 81] width 181 height 31
paste input "+38 067 359 07"
drag, startPoint x: 736, startPoint y: 77, endPoint x: 702, endPoint y: 77, distance: 34.2
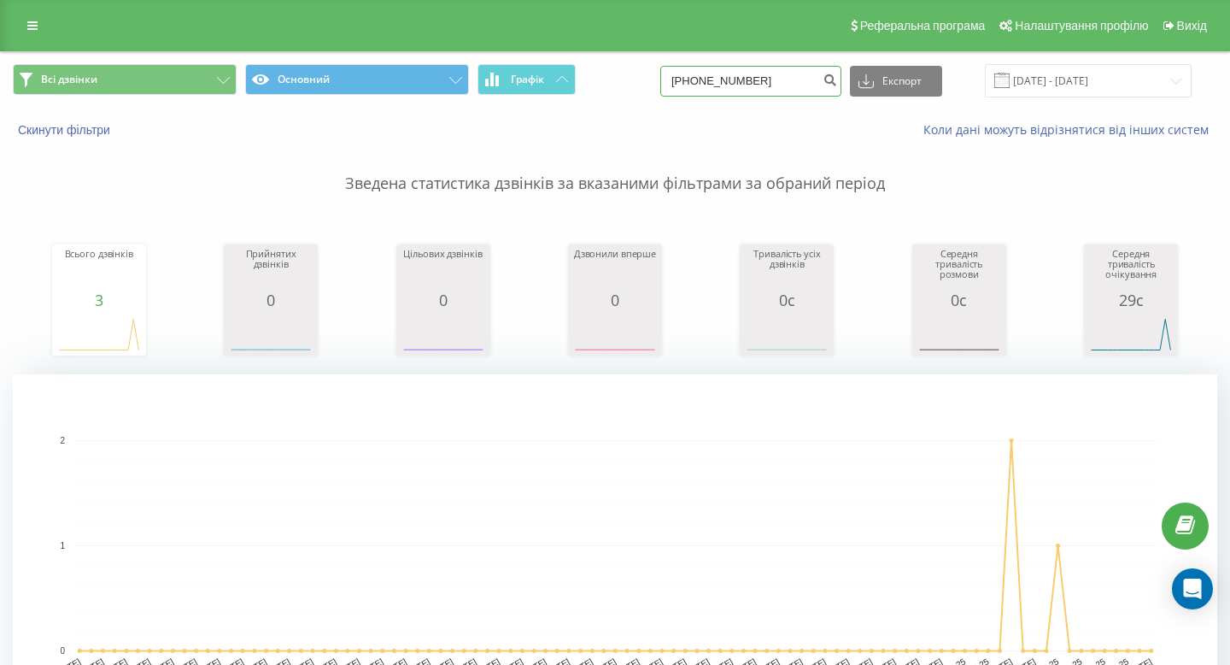
click at [703, 77] on div "Всі дзвінки Основний Графік [PHONE_NUMBER] Експорт .csv .xls .xlsx [DATE] - [DA…" at bounding box center [615, 80] width 1204 height 33
type input "067 359 07 84"
click at [782, 77] on input "0673590784" at bounding box center [750, 81] width 181 height 31
paste input "+38 067 979 65 26"
drag, startPoint x: 737, startPoint y: 82, endPoint x: 664, endPoint y: 82, distance: 73.5
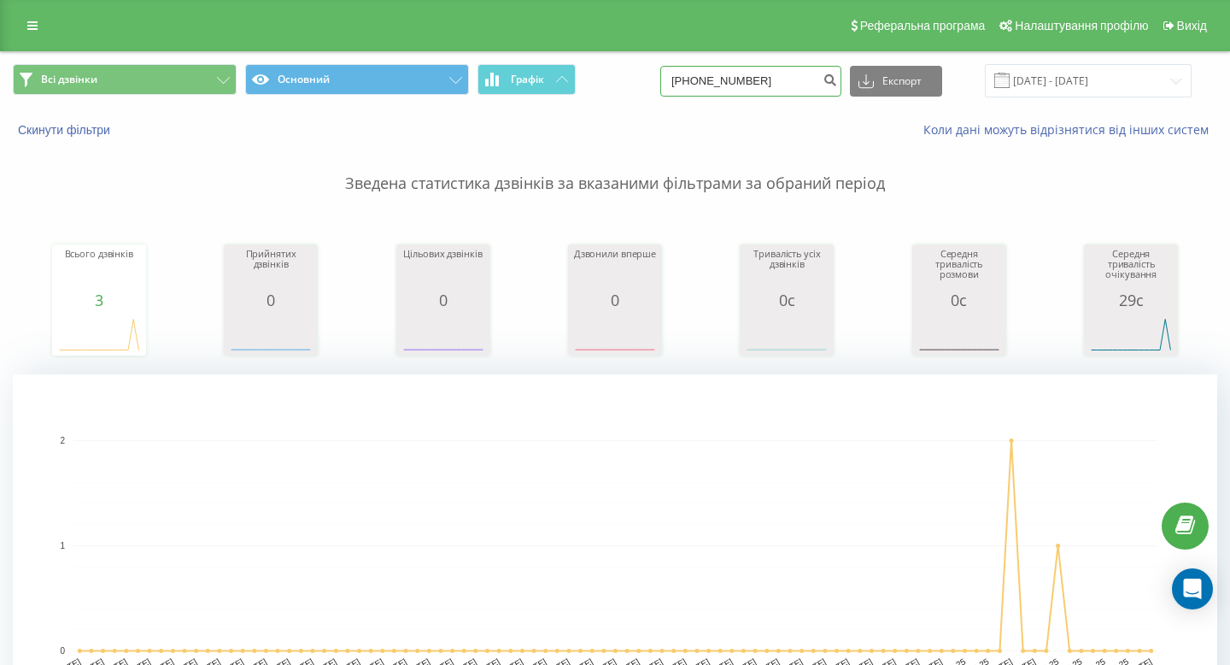
click at [664, 82] on div "Всі дзвінки Основний Графік +38 067 979 65 26 Експорт .csv .xls .xlsx 20.05.202…" at bounding box center [615, 80] width 1204 height 33
type input "067 979 65 26"
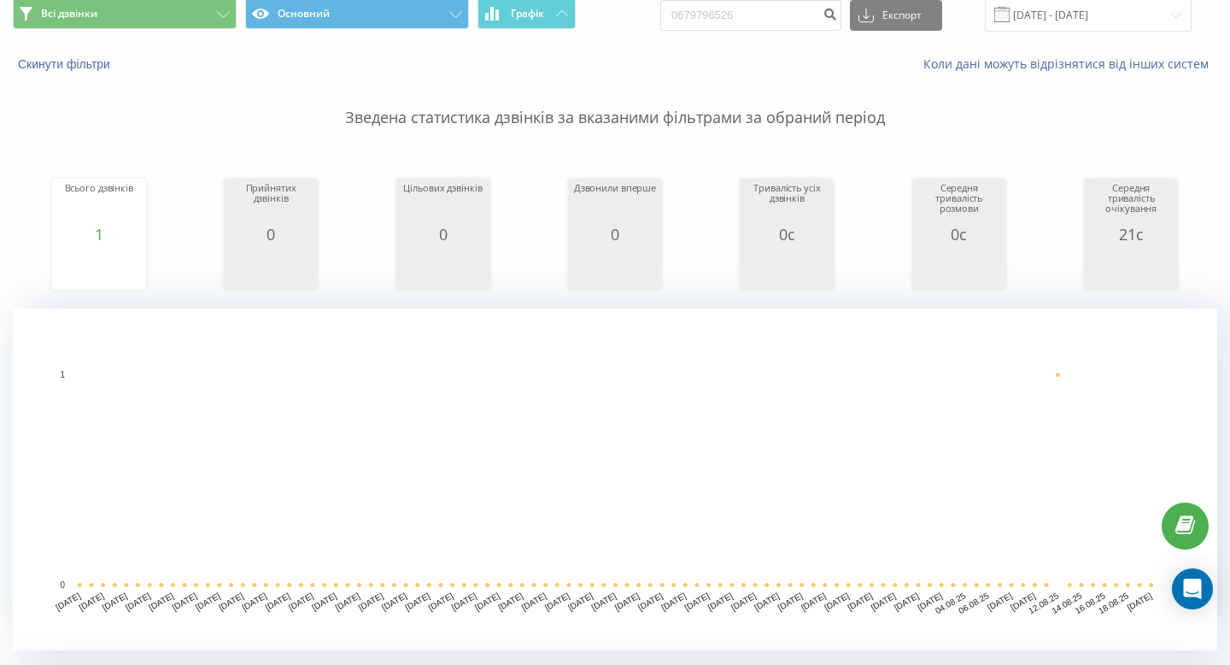
scroll to position [58, 0]
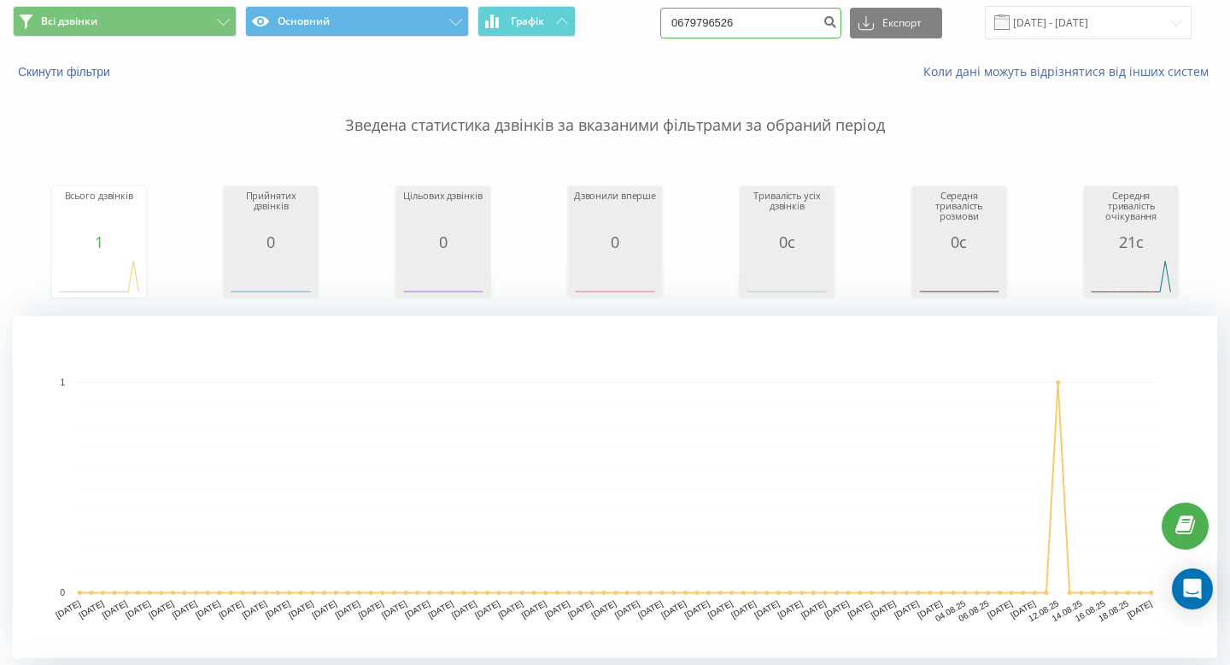
click at [770, 17] on input "0679796526" at bounding box center [750, 23] width 181 height 31
paste input "[PHONE_NUMBER]"
drag, startPoint x: 738, startPoint y: 22, endPoint x: 665, endPoint y: 22, distance: 72.6
click at [665, 22] on div "Всі дзвінки Основний Графік +38 097 399 05 72 Експорт .csv .xls .xlsx 20.05.202…" at bounding box center [615, 22] width 1204 height 33
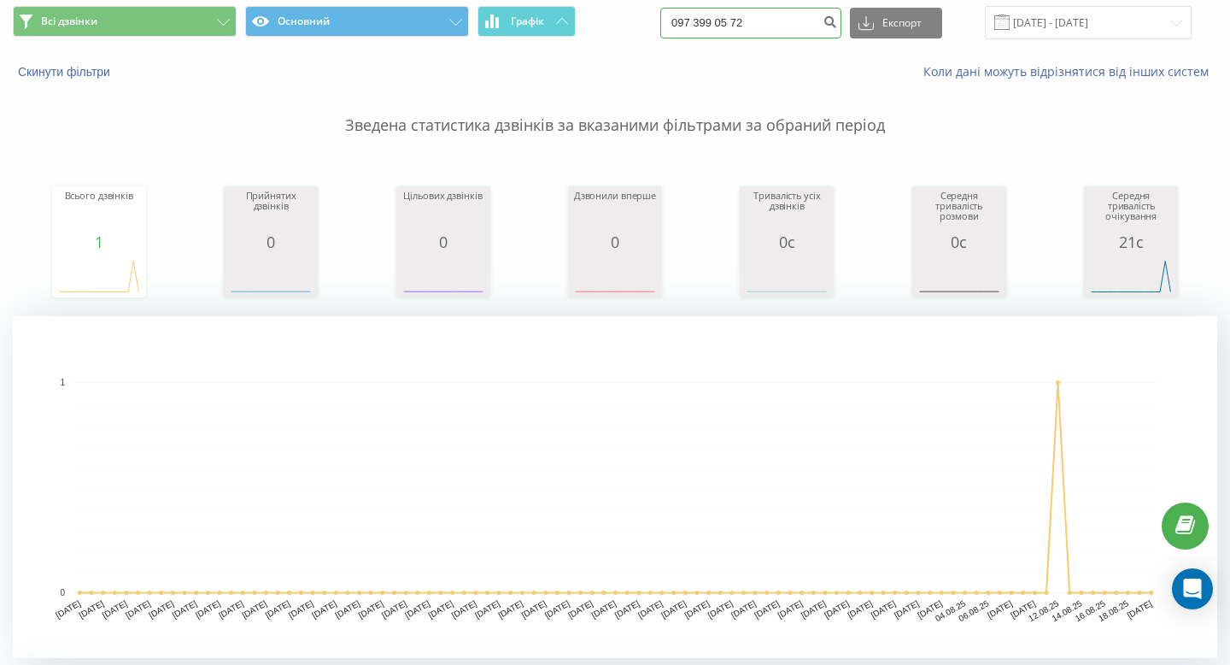
type input "097 399 05 72"
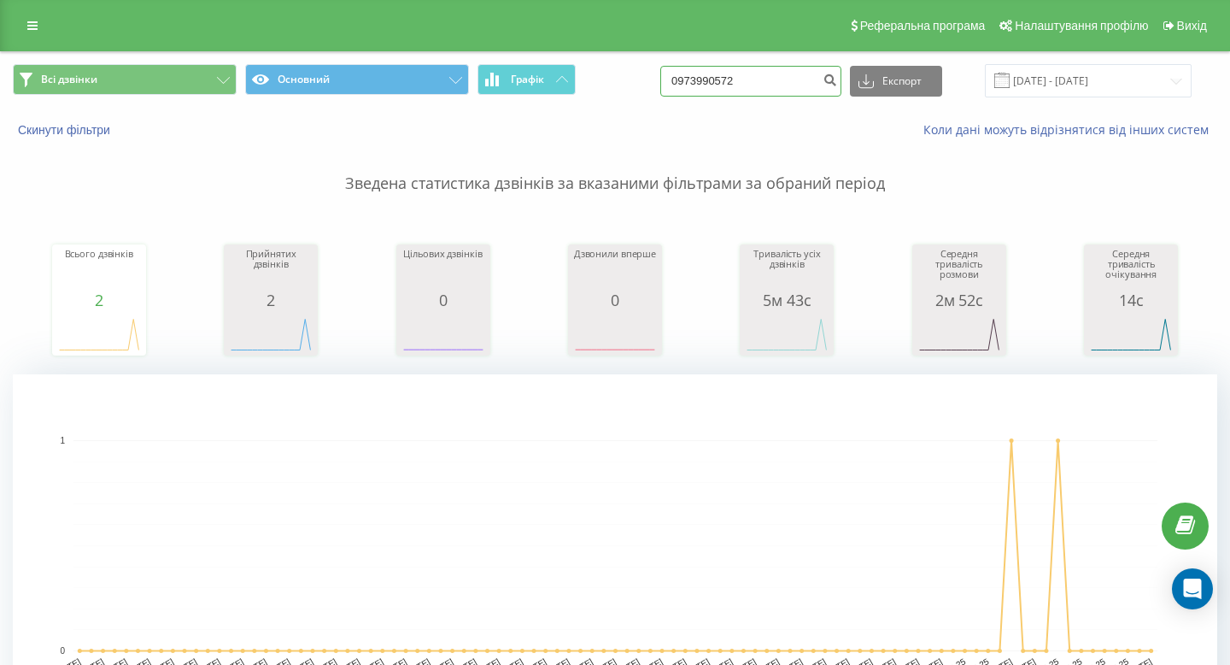
click at [782, 90] on input "0973990572" at bounding box center [750, 81] width 181 height 31
paste input "[PHONE_NUMBER]"
drag, startPoint x: 734, startPoint y: 79, endPoint x: 648, endPoint y: 72, distance: 85.7
click at [648, 72] on div "Всі дзвінки Основний Графік [PHONE_NUMBER] Експорт .csv .xls .xlsx [DATE] - [DA…" at bounding box center [615, 80] width 1204 height 33
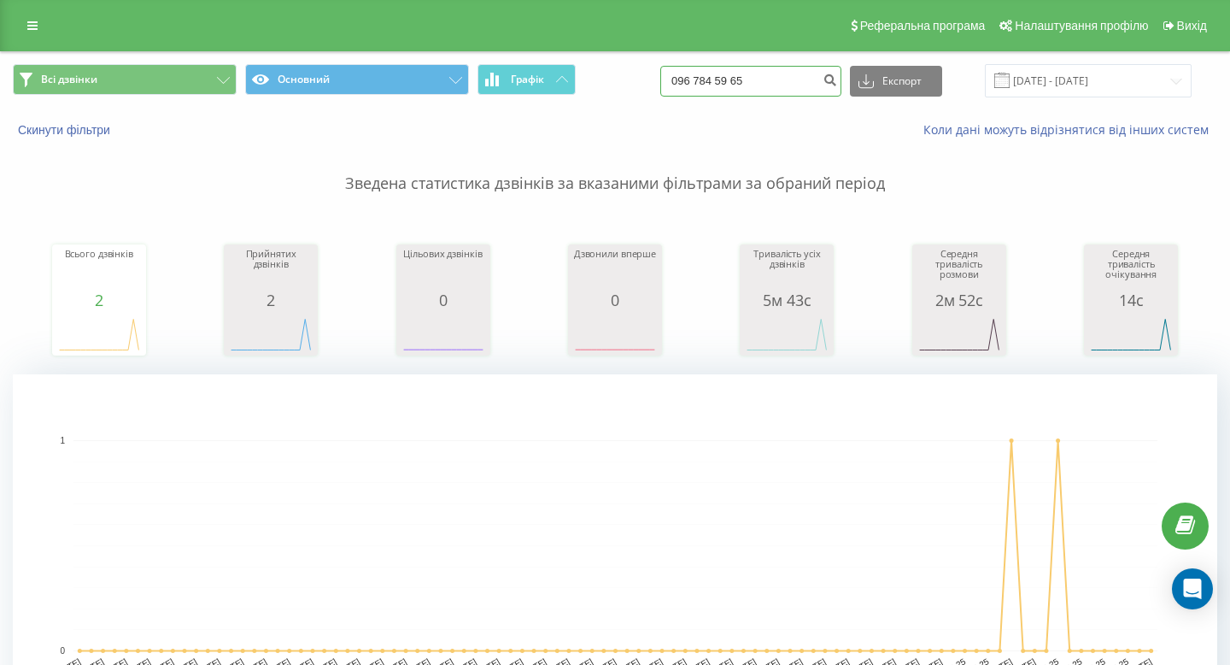
type input "096 784 59 65"
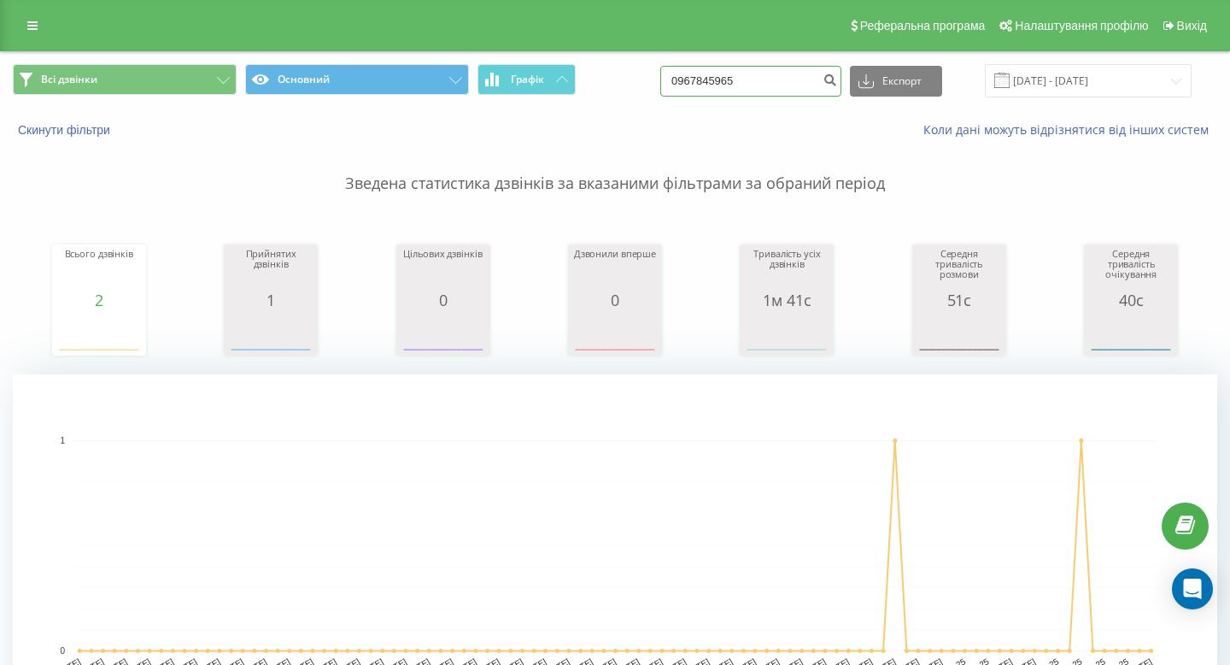
click at [754, 79] on input "0967845965" at bounding box center [750, 81] width 181 height 31
paste input "[PHONE_NUMBER]"
drag, startPoint x: 735, startPoint y: 78, endPoint x: 692, endPoint y: 78, distance: 43.6
click at [692, 78] on div "Всі дзвінки Основний Графік [PHONE_NUMBER] Експорт .csv .xls .xlsx [DATE] - [DA…" at bounding box center [615, 80] width 1204 height 33
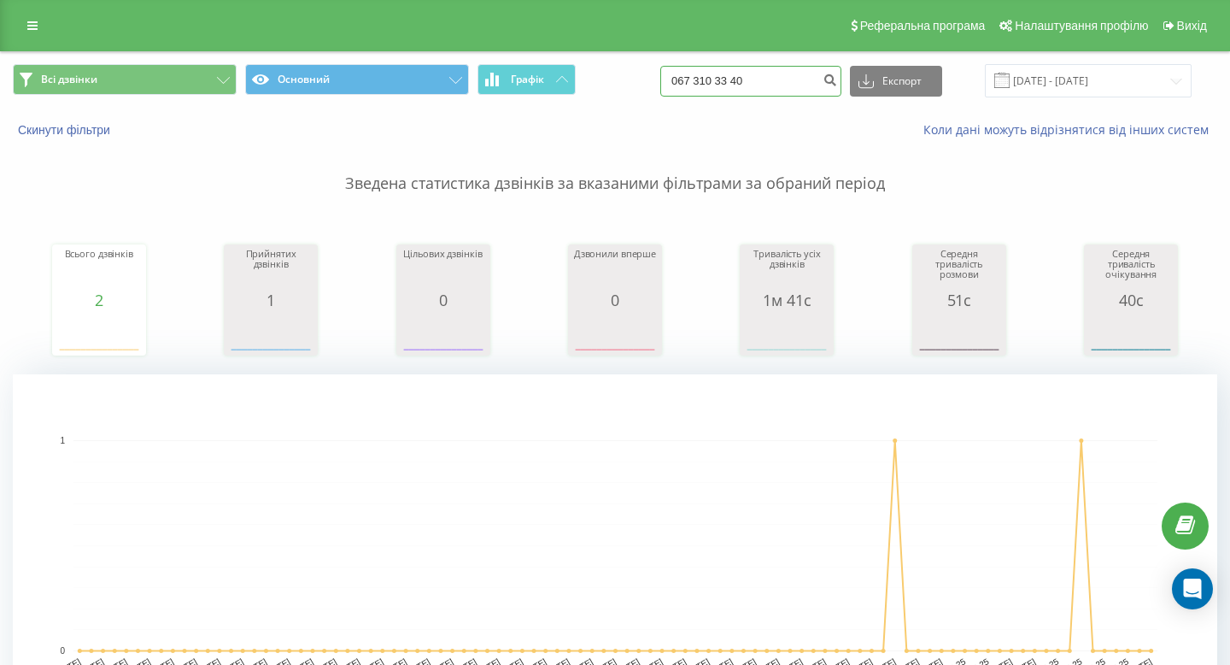
type input "067 310 33 40"
click at [768, 86] on input "0673103340" at bounding box center [750, 81] width 181 height 31
paste input "+38 067 301 98 29"
drag, startPoint x: 735, startPoint y: 79, endPoint x: 652, endPoint y: 78, distance: 82.9
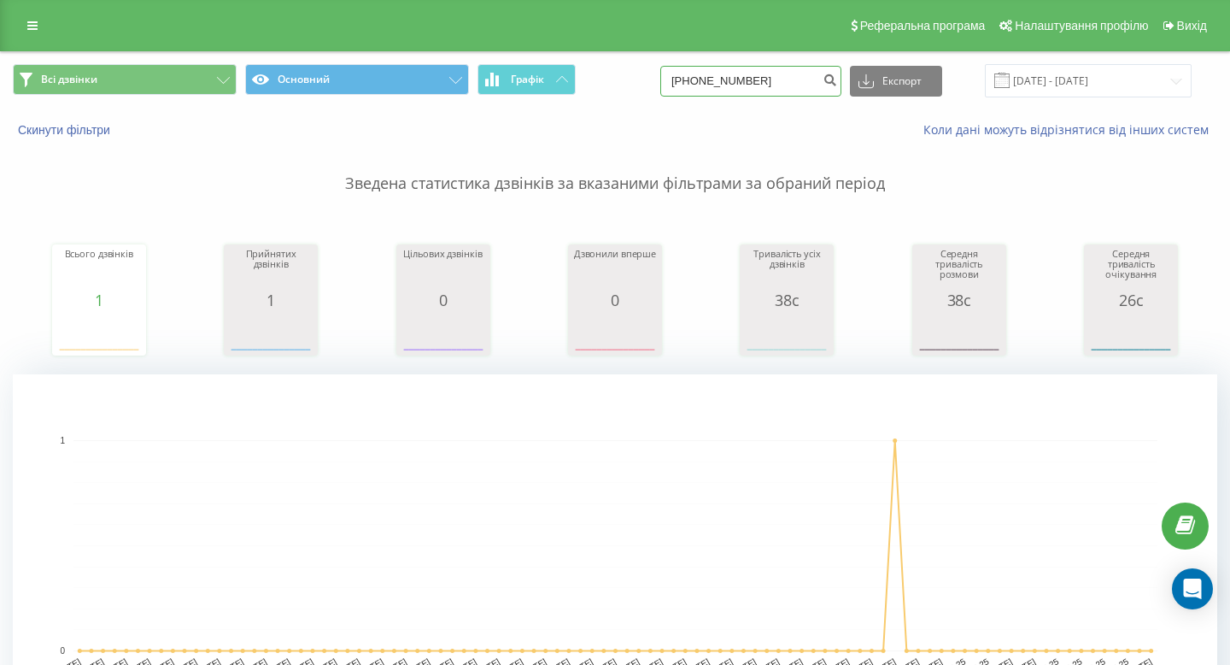
click at [652, 78] on div "Всі дзвінки Основний Графік +38 067 301 98 29 Експорт .csv .xls .xlsx 20.05.202…" at bounding box center [615, 80] width 1204 height 33
type input "067 301 98 29"
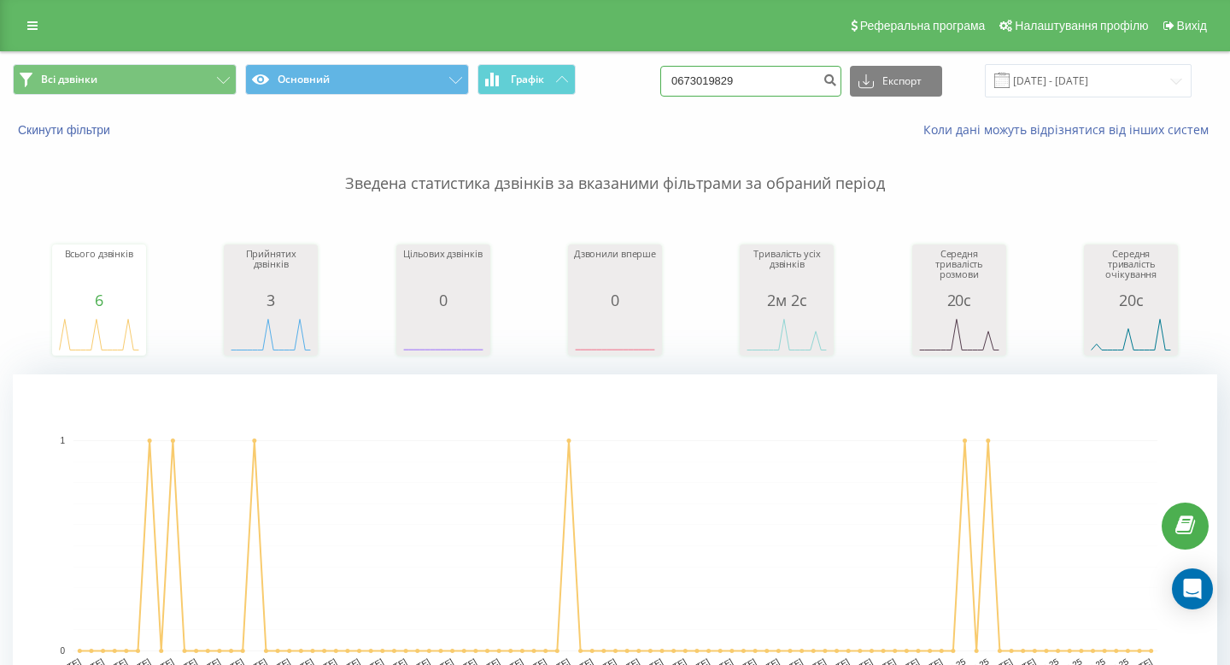
click at [800, 77] on input "0673019829" at bounding box center [750, 81] width 181 height 31
paste input "[PHONE_NUMBER]"
drag, startPoint x: 732, startPoint y: 79, endPoint x: 691, endPoint y: 79, distance: 41.0
click at [691, 79] on div "Всі дзвінки Основний Графік [PHONE_NUMBER] Експорт .csv .xls .xlsx [DATE] - [DA…" at bounding box center [615, 80] width 1204 height 33
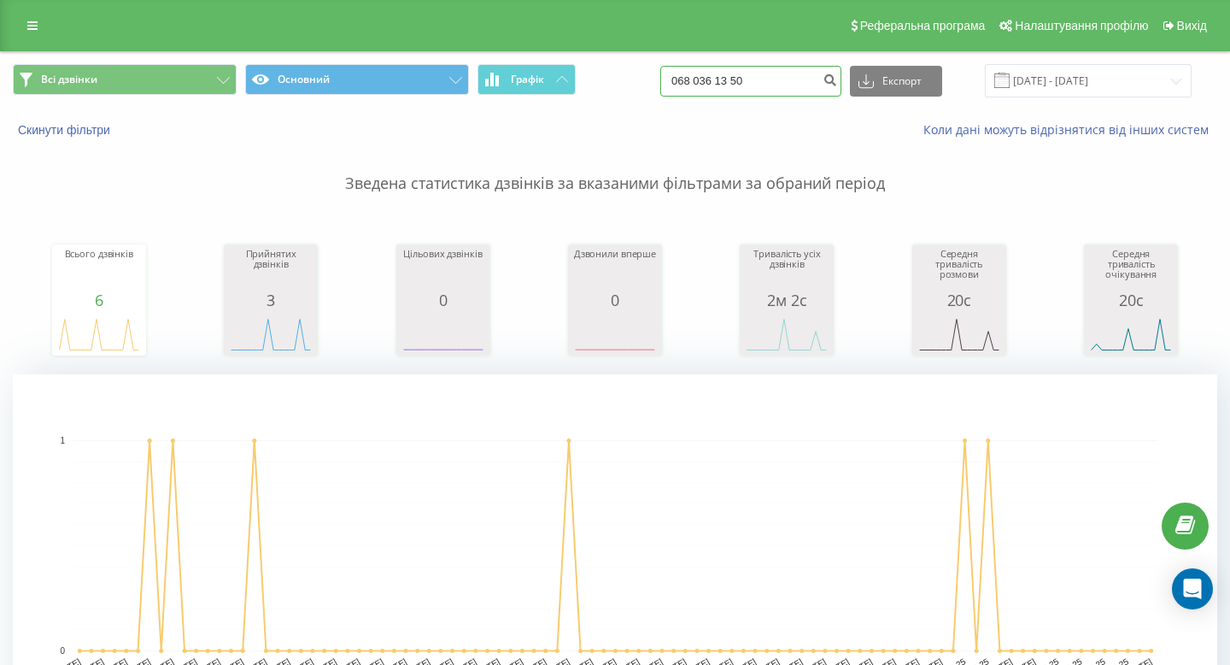
type input "068 036 13 50"
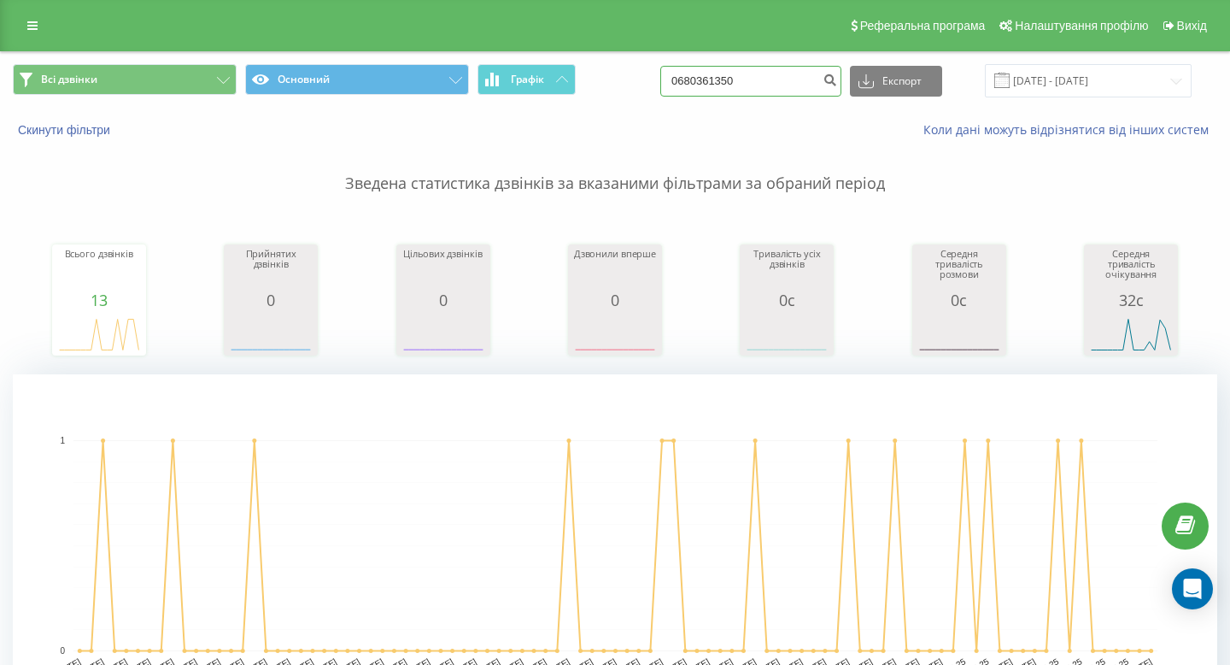
click at [761, 67] on input "0680361350" at bounding box center [750, 81] width 181 height 31
paste input "[PHONE_NUMBER]"
drag, startPoint x: 735, startPoint y: 82, endPoint x: 696, endPoint y: 82, distance: 39.3
click at [696, 82] on div "Всі дзвінки Основний Графік +38 067 383 15 10 Експорт .csv .xls .xlsx 20.05.202…" at bounding box center [615, 80] width 1204 height 33
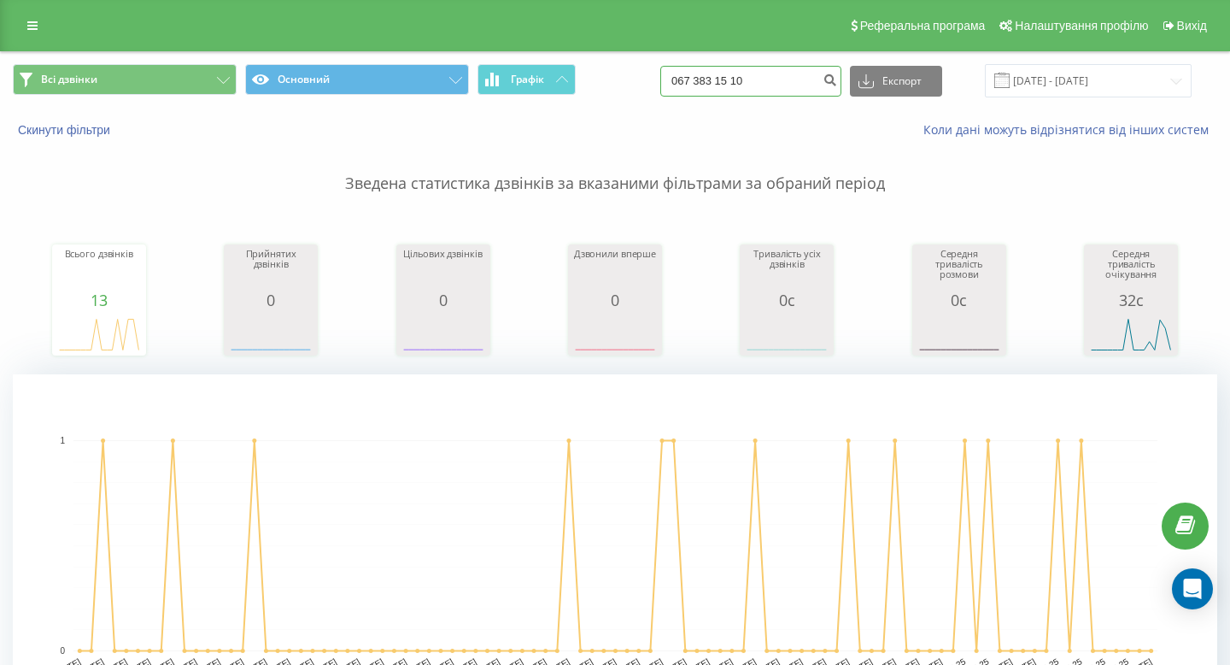
type input "067 383 15 10"
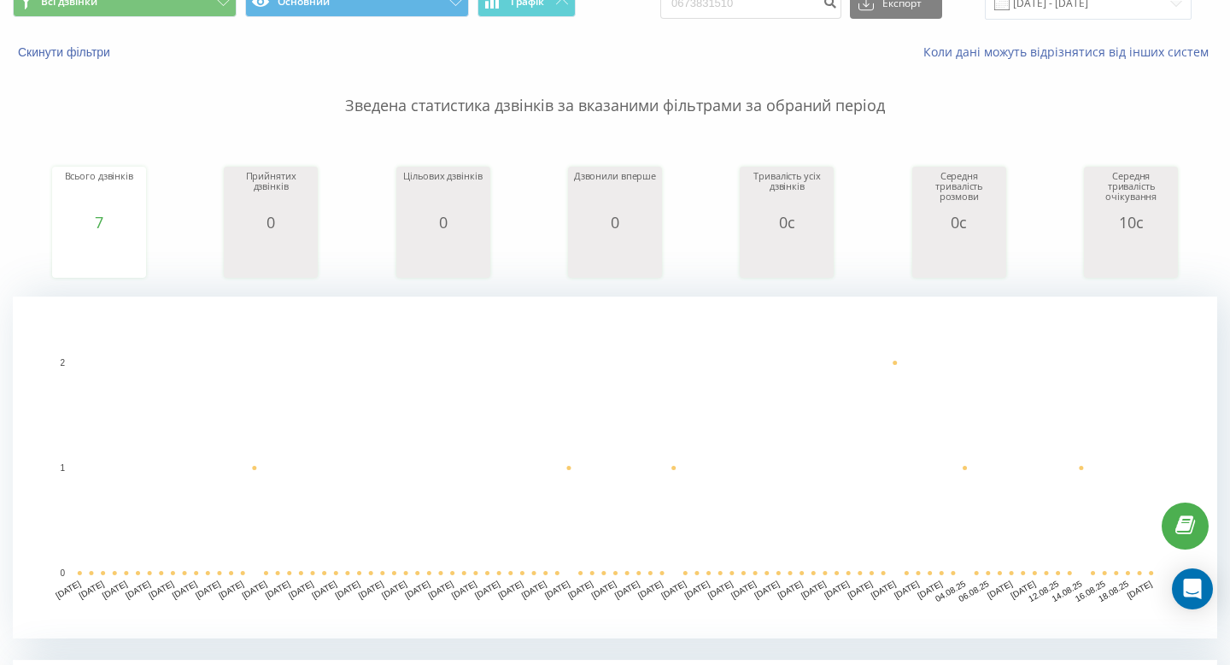
scroll to position [17, 0]
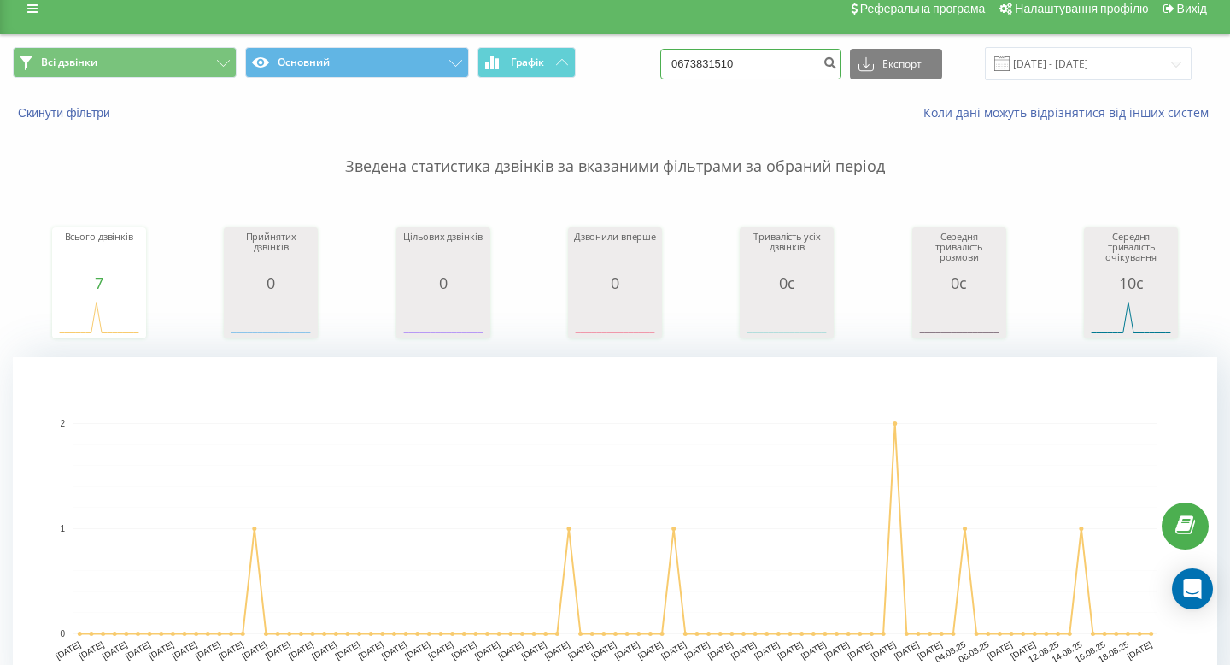
click at [756, 74] on input "0673831510" at bounding box center [750, 64] width 181 height 31
paste input "[PHONE_NUMBER]"
drag, startPoint x: 734, startPoint y: 61, endPoint x: 664, endPoint y: 61, distance: 70.0
click at [664, 61] on div "Всі дзвінки Основний Графік +38 067 354 13 78 Експорт .csv .xls .xlsx 20.05.202…" at bounding box center [615, 63] width 1204 height 33
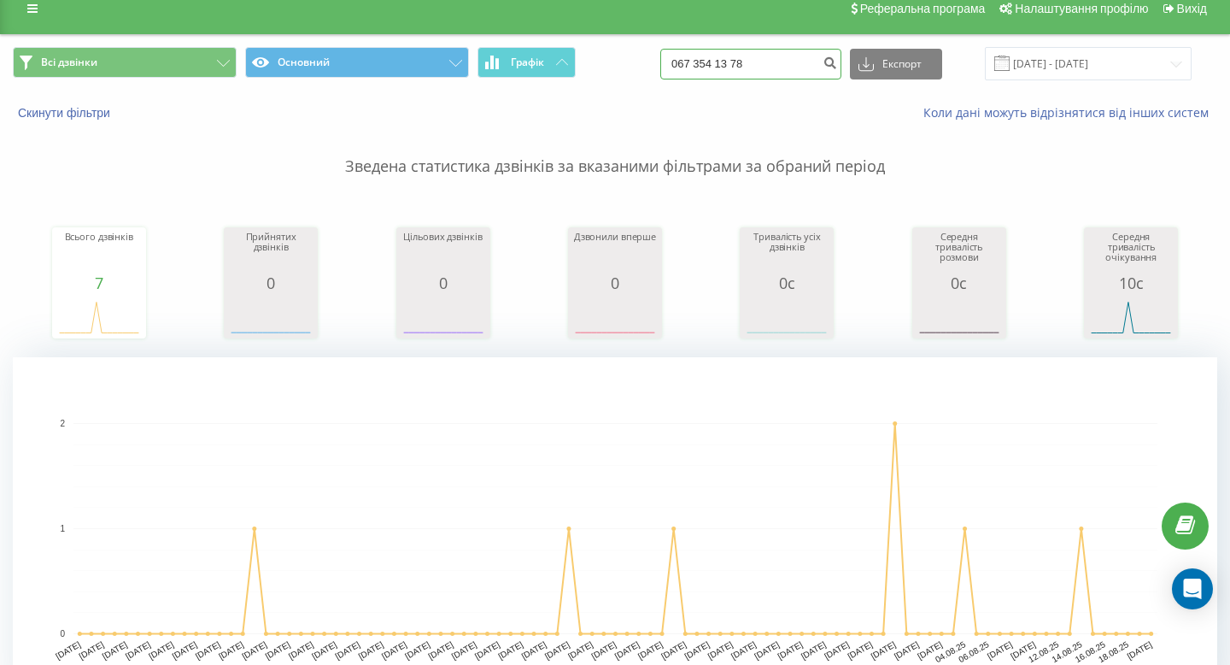
type input "067 354 13 78"
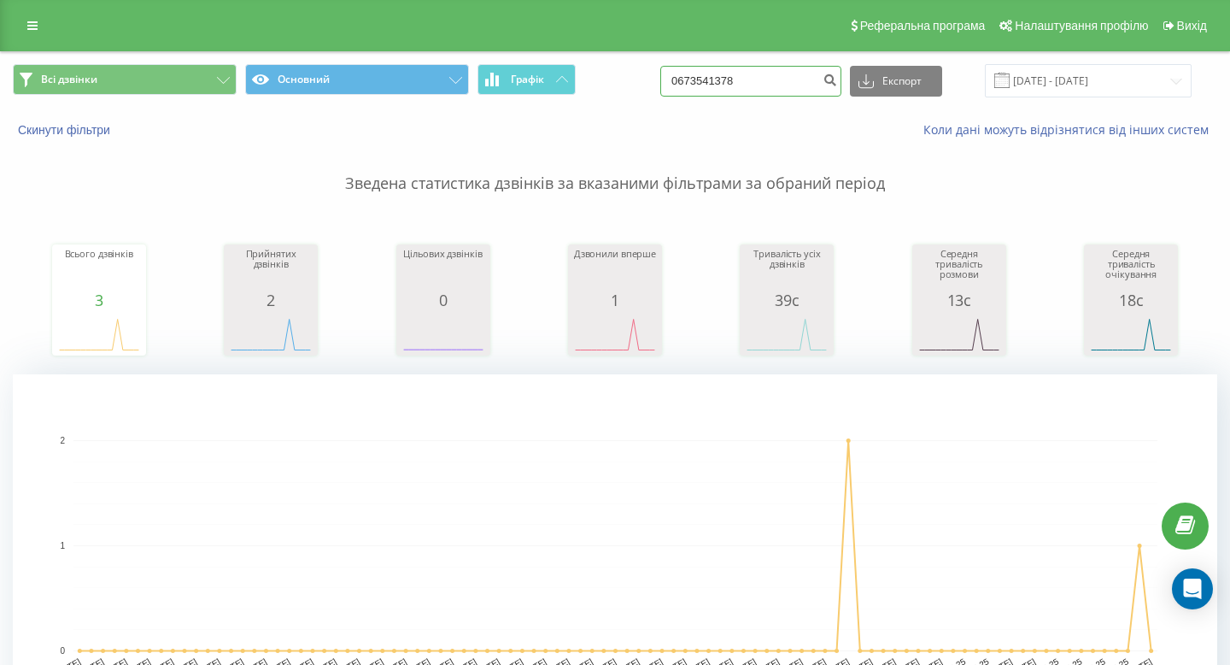
click at [777, 85] on input "0673541378" at bounding box center [750, 81] width 181 height 31
paste input "+38 098 326 92 86"
drag, startPoint x: 738, startPoint y: 81, endPoint x: 686, endPoint y: 81, distance: 52.1
click at [686, 81] on div "Всі дзвінки Основний Графік +38 098 326 92 86 Експорт .csv .xls .xlsx 20.05.202…" at bounding box center [615, 80] width 1204 height 33
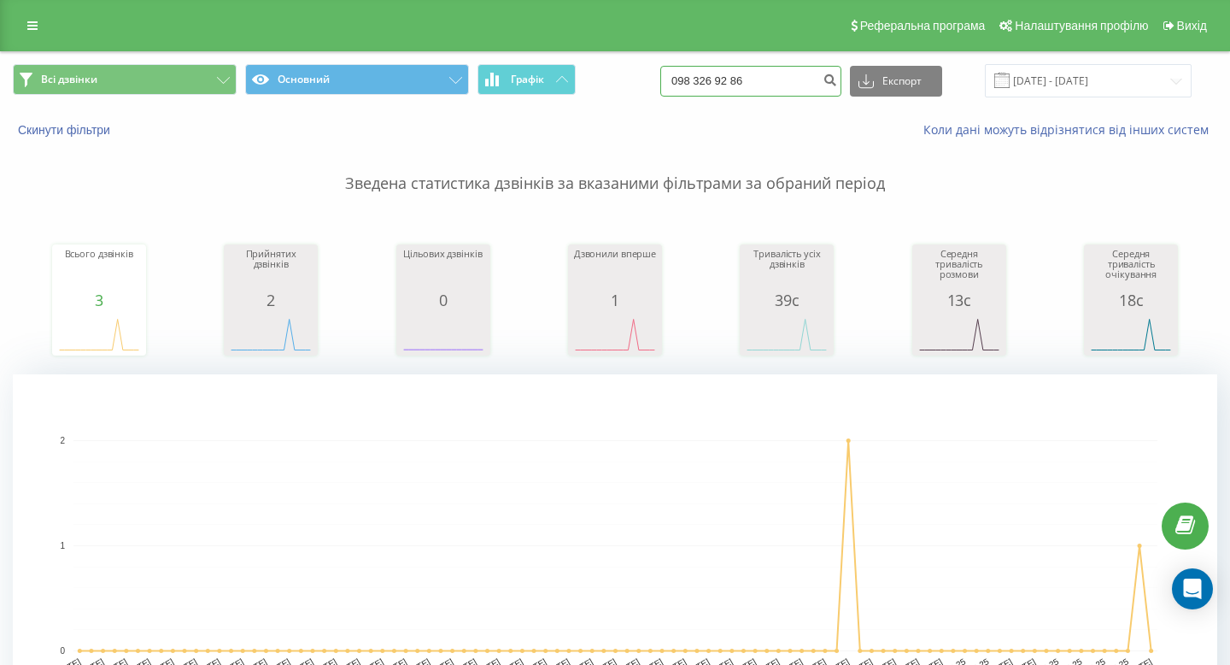
type input "098 326 92 86"
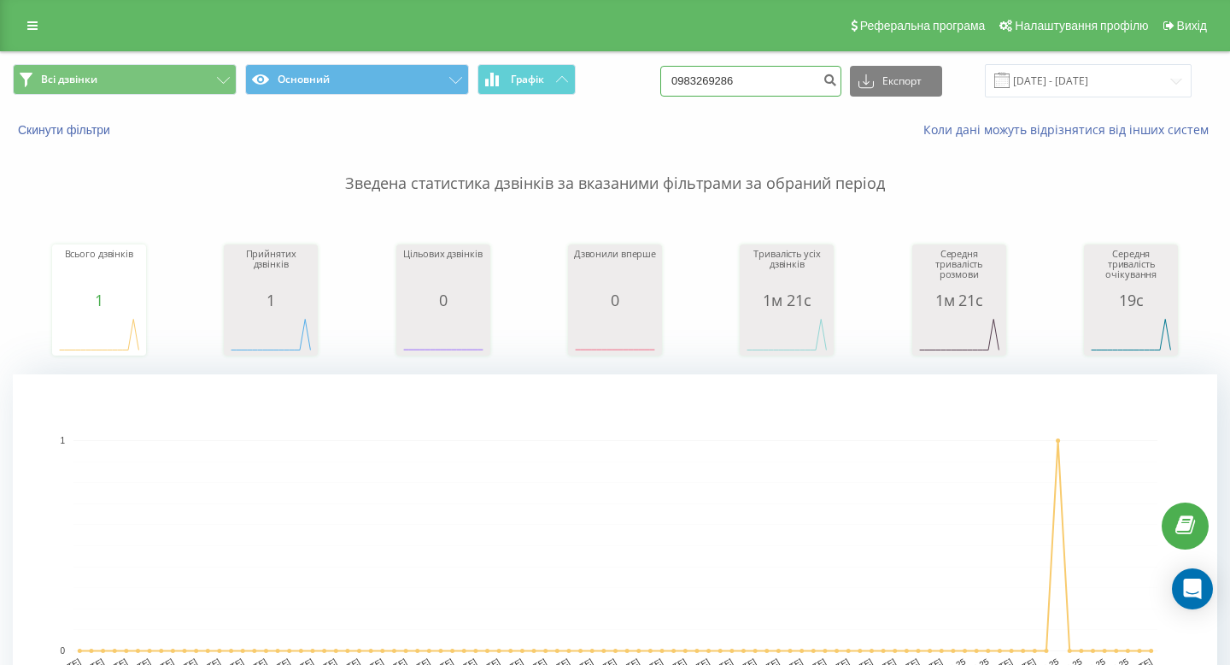
click at [771, 89] on input "0983269286" at bounding box center [750, 81] width 181 height 31
paste input "+38 067 208 16 63"
drag, startPoint x: 735, startPoint y: 79, endPoint x: 686, endPoint y: 79, distance: 48.7
click at [688, 79] on div "Всі дзвінки Основний Графік +38 067 208 16 63 Експорт .csv .xls .xlsx 20.05.202…" at bounding box center [615, 80] width 1204 height 33
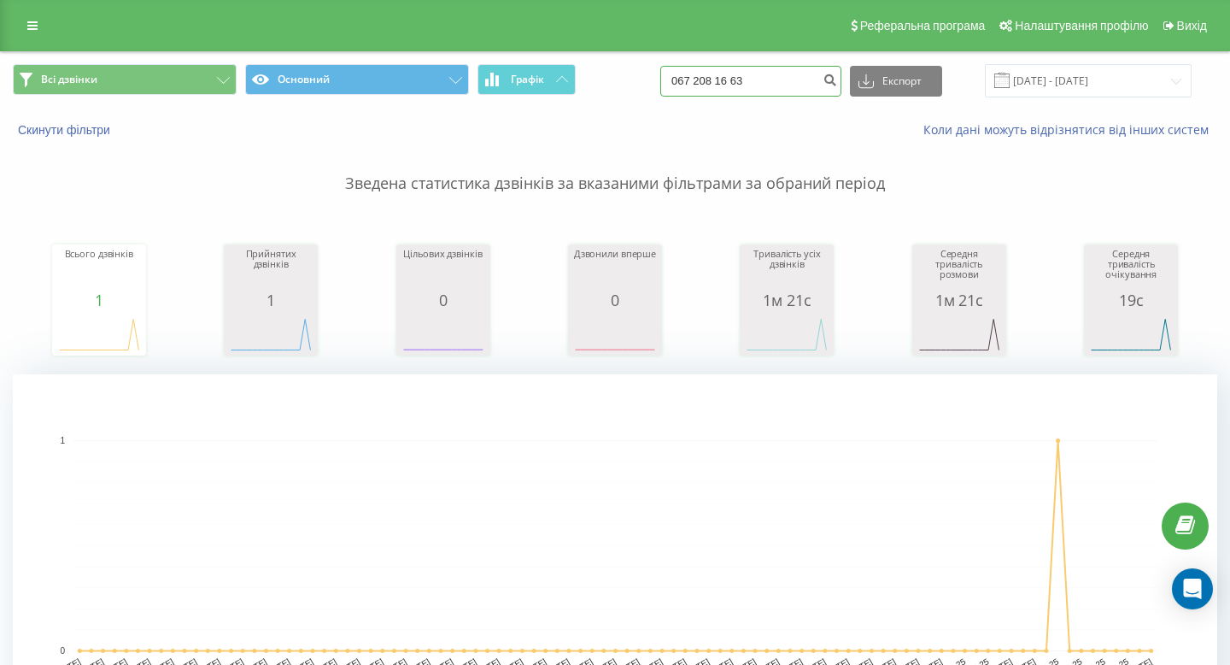
type input "067 208 16 63"
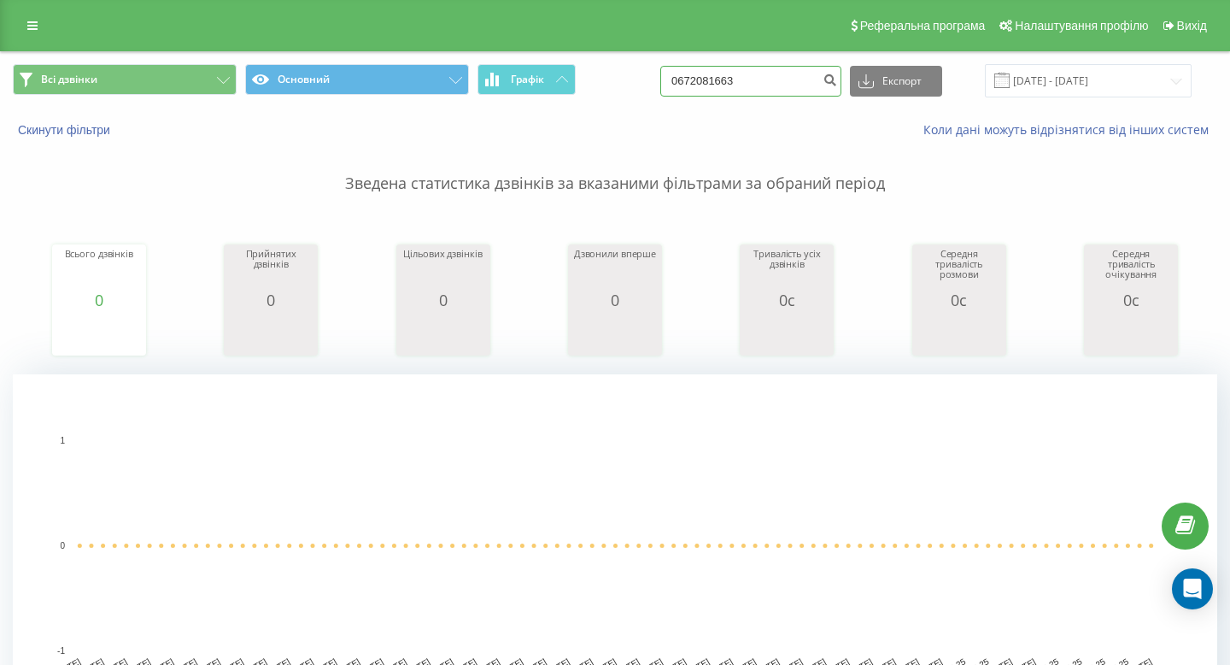
click at [759, 74] on input "0672081663" at bounding box center [750, 81] width 181 height 31
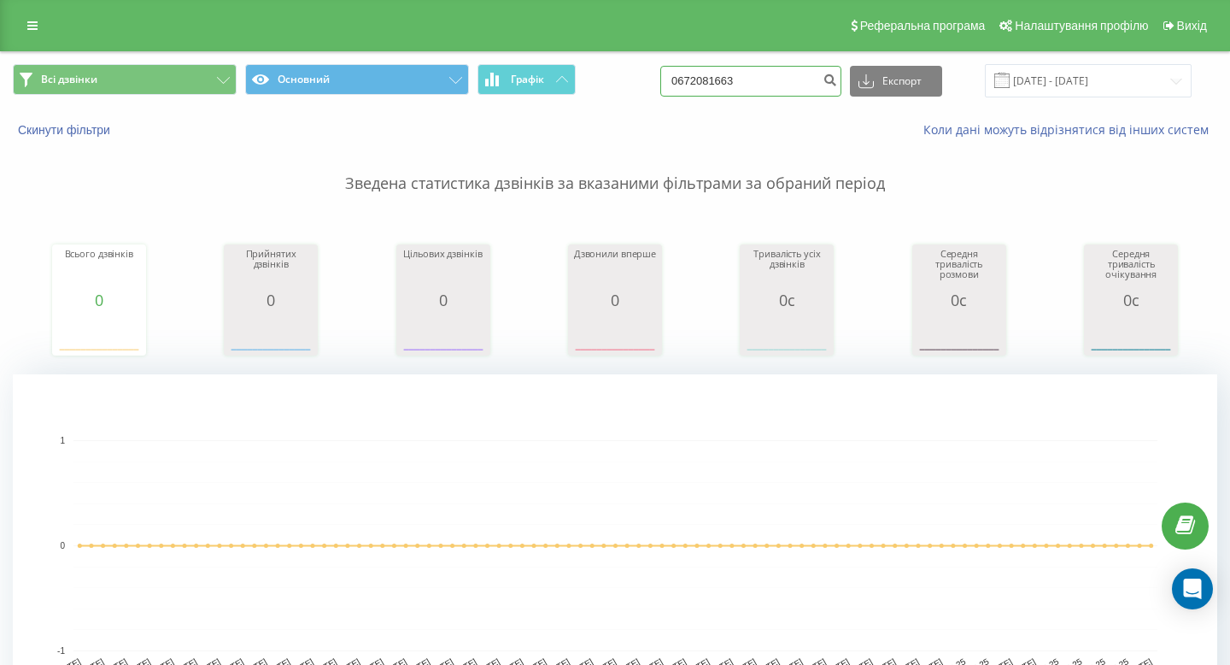
click at [759, 74] on input "0672081663" at bounding box center [750, 81] width 181 height 31
paste input "[PHONE_NUMBER]"
drag, startPoint x: 738, startPoint y: 82, endPoint x: 682, endPoint y: 82, distance: 56.4
click at [682, 82] on div "Всі дзвінки Основний Графік [PHONE_NUMBER] Експорт .csv .xls .xlsx [DATE] - [DA…" at bounding box center [615, 80] width 1204 height 33
type input "098 772 74 12"
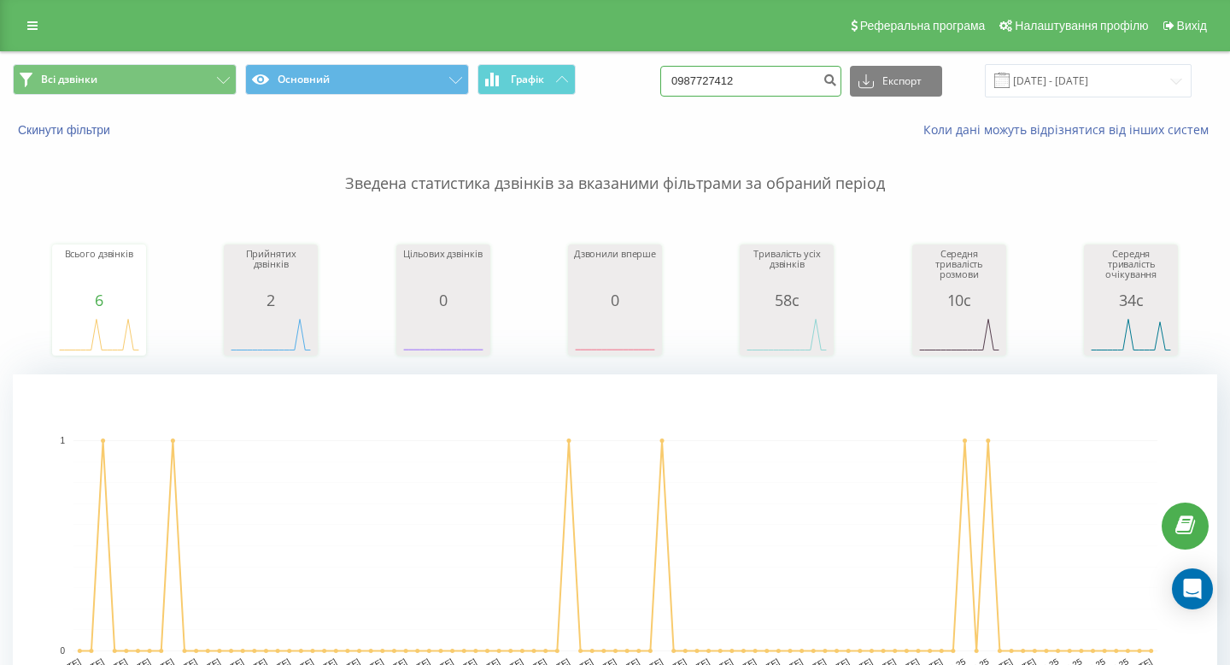
click at [776, 81] on input "0987727412" at bounding box center [750, 81] width 181 height 31
paste input "6 188 0881"
type input "096 188 0881"
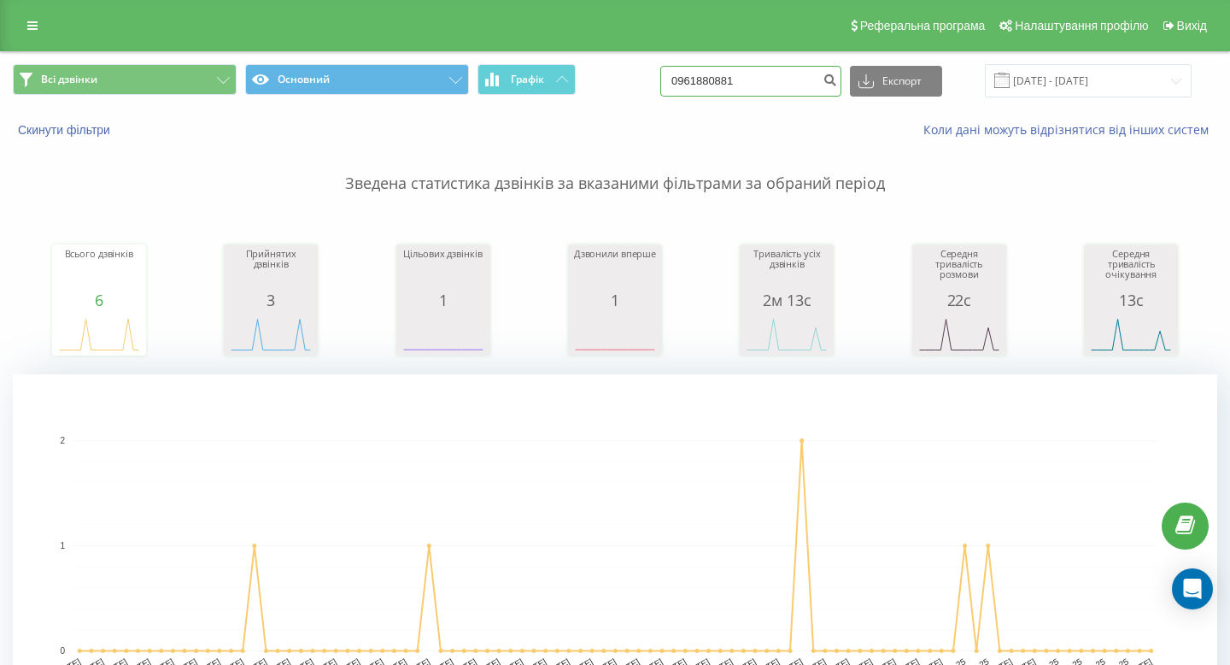
click at [798, 83] on input "0961880881" at bounding box center [750, 81] width 181 height 31
paste input "[PHONE_NUMBER]"
drag, startPoint x: 734, startPoint y: 83, endPoint x: 501, endPoint y: 91, distance: 232.5
click at [501, 91] on div "Всі дзвінки Основний Графік [PHONE_NUMBER] Експорт .csv .xls .xlsx [DATE] - [DA…" at bounding box center [615, 80] width 1204 height 33
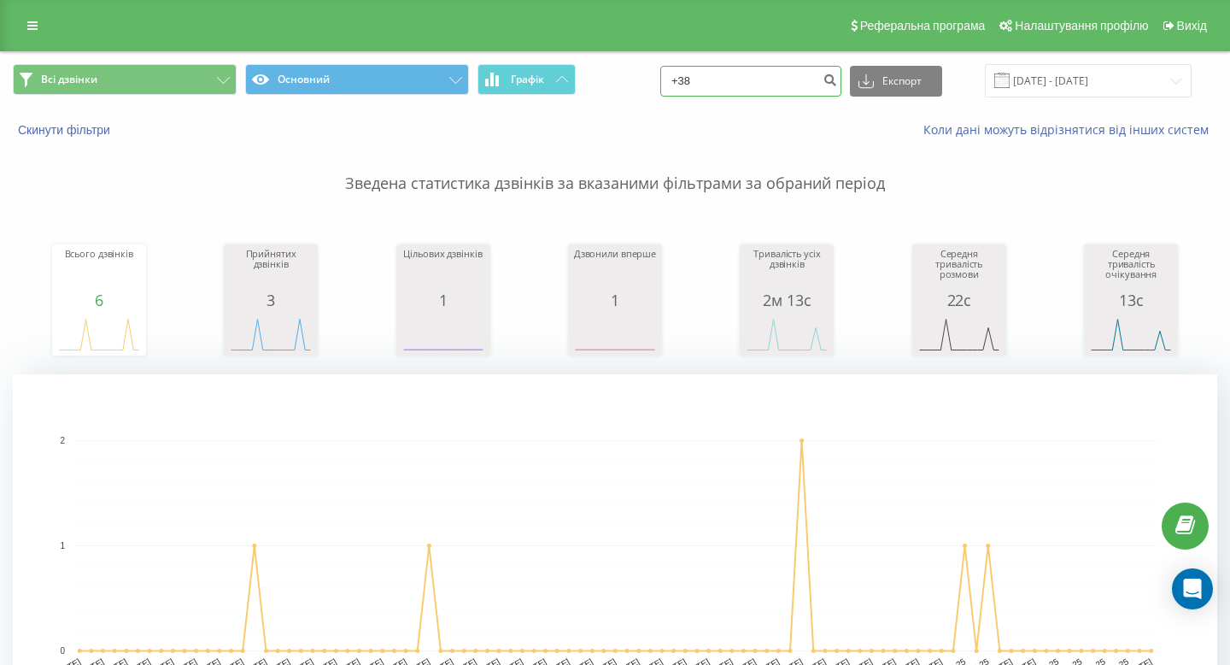
drag, startPoint x: 741, startPoint y: 76, endPoint x: 682, endPoint y: 76, distance: 58.1
click at [685, 76] on div "Всі дзвінки Основний Графік +38 Експорт .csv .xls .xlsx [DATE] - [DATE]" at bounding box center [615, 80] width 1204 height 33
paste input "067 985 07 74"
drag, startPoint x: 736, startPoint y: 81, endPoint x: 709, endPoint y: 81, distance: 27.3
click at [709, 81] on input "[PHONE_NUMBER]" at bounding box center [750, 81] width 181 height 31
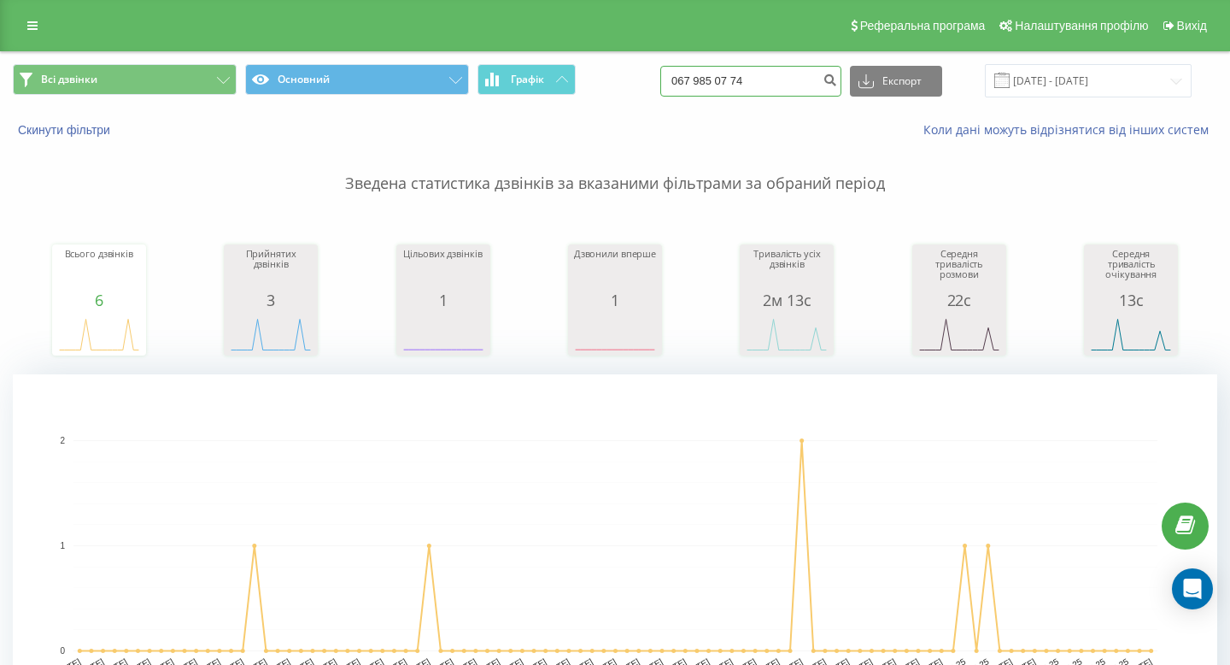
type input "067 985 07 74"
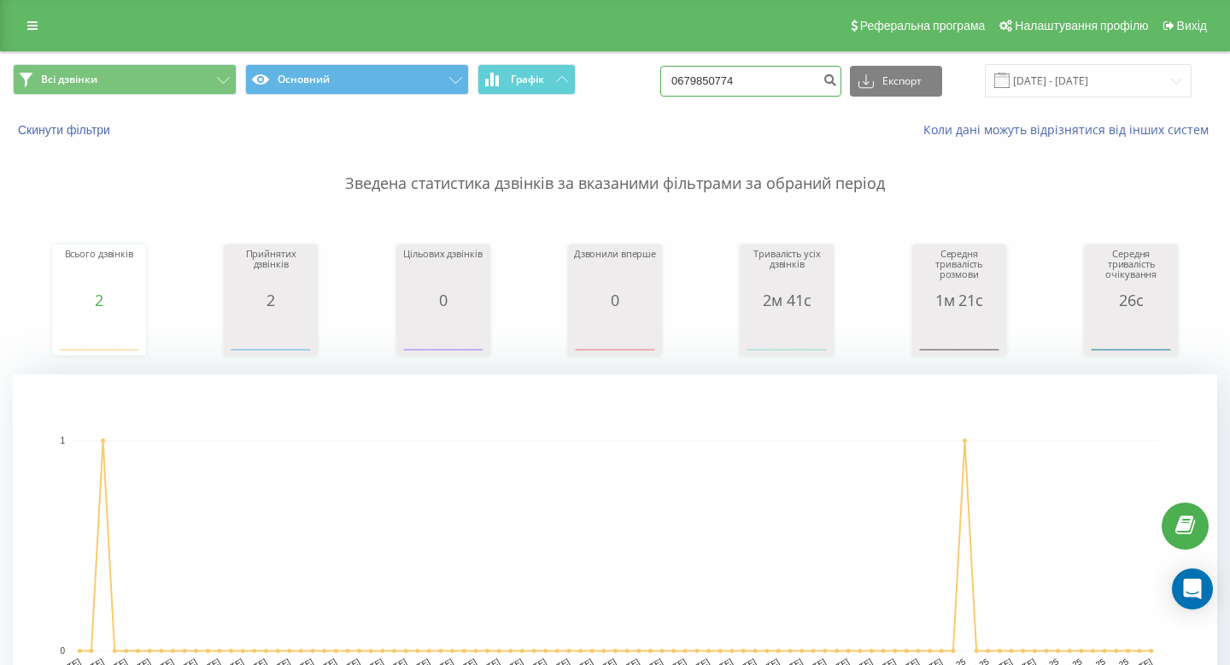
click at [798, 75] on input "0679850774" at bounding box center [750, 81] width 181 height 31
paste input "+38 067 675 84 15"
drag, startPoint x: 733, startPoint y: 80, endPoint x: 616, endPoint y: 80, distance: 117.0
click at [618, 80] on div "Всі дзвінки Основний Графік +38 067 675 84 15 Експорт .csv .xls .xlsx 20.05.202…" at bounding box center [615, 80] width 1204 height 33
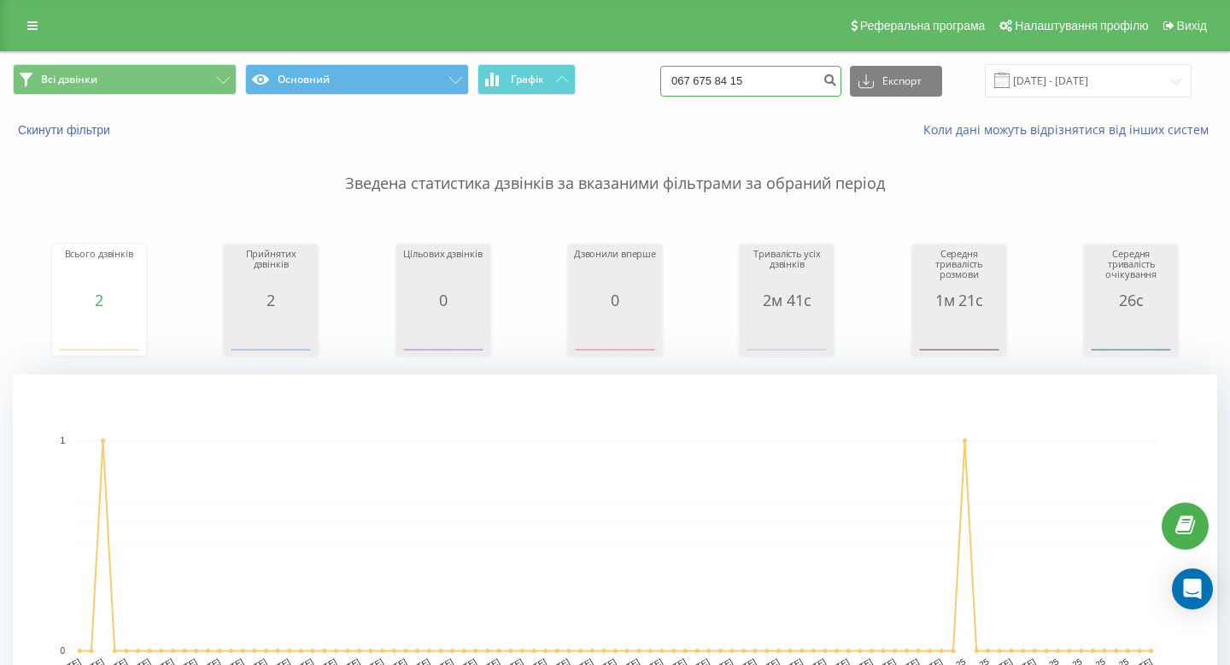
type input "067 675 84 15"
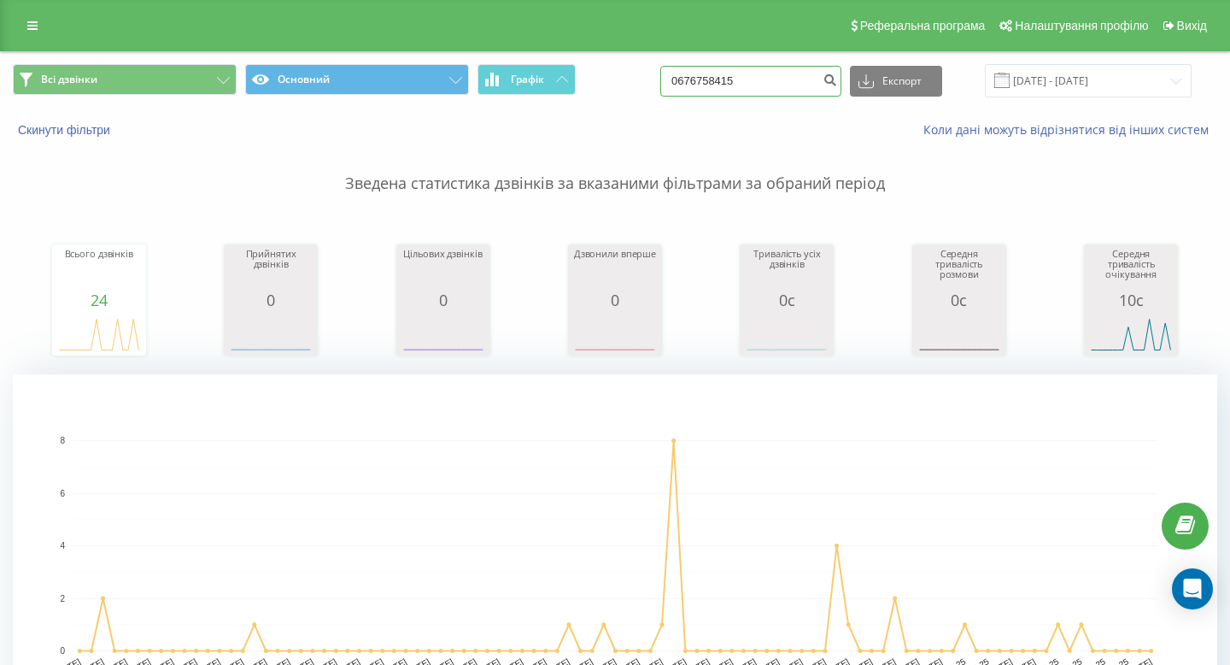
click at [770, 88] on input "0676758415" at bounding box center [750, 81] width 181 height 31
paste input "+38 097 869 95 11"
drag, startPoint x: 735, startPoint y: 79, endPoint x: 671, endPoint y: 71, distance: 64.5
click at [671, 71] on div "Всі дзвінки Основний Графік +38 097 869 95 11 Експорт .csv .xls .xlsx 20.05.202…" at bounding box center [615, 80] width 1204 height 33
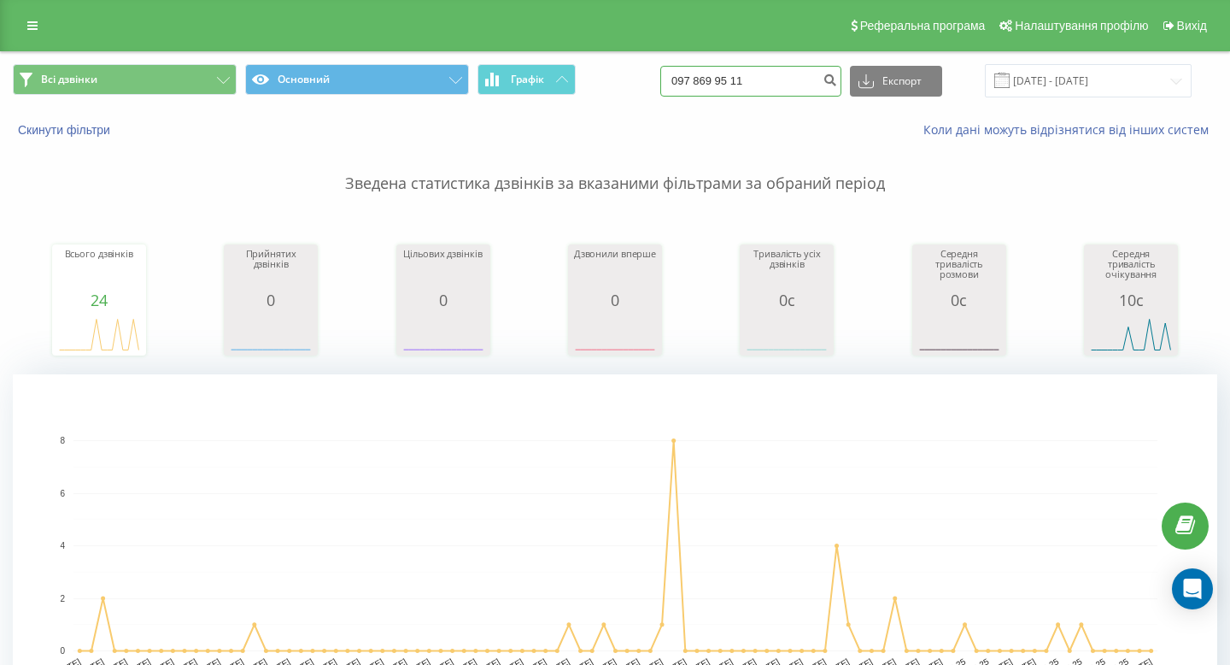
type input "097 869 95 11"
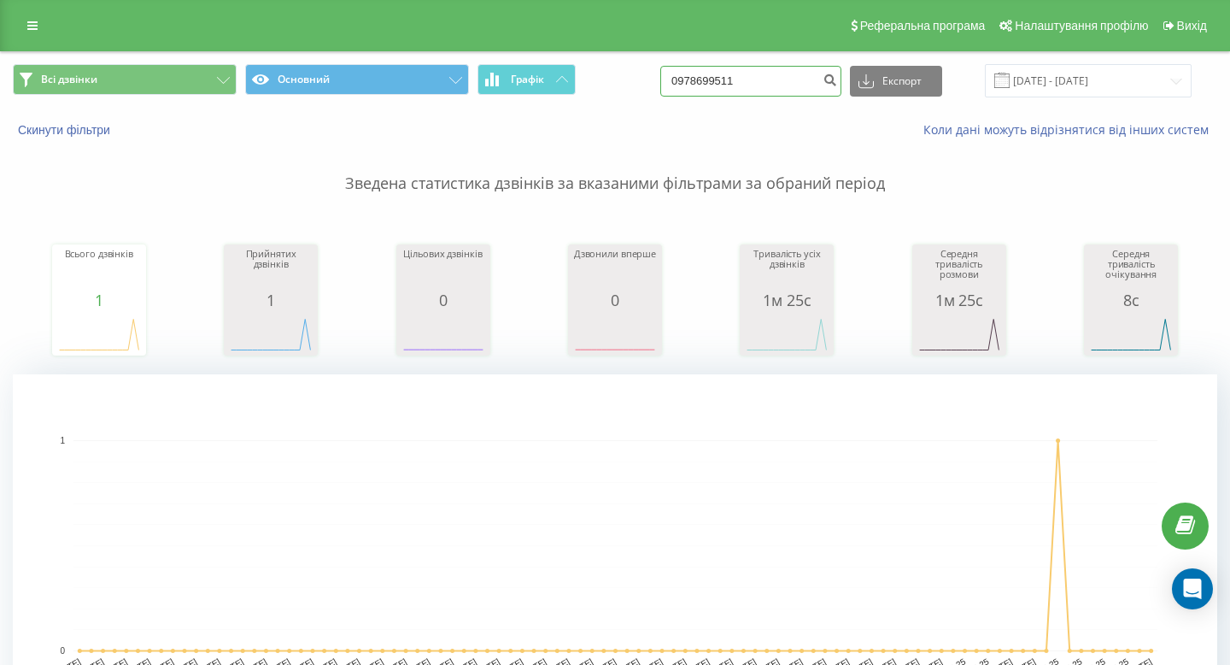
click at [741, 71] on input "0978699511" at bounding box center [750, 81] width 181 height 31
click at [741, 72] on input "0978699511" at bounding box center [750, 81] width 181 height 31
paste input "[PHONE_NUMBER]"
drag, startPoint x: 735, startPoint y: 80, endPoint x: 610, endPoint y: 77, distance: 125.6
click at [613, 80] on div "Всі дзвінки Основний Графік [PHONE_NUMBER] Експорт .csv .xls .xlsx [DATE] - [DA…" at bounding box center [615, 80] width 1204 height 33
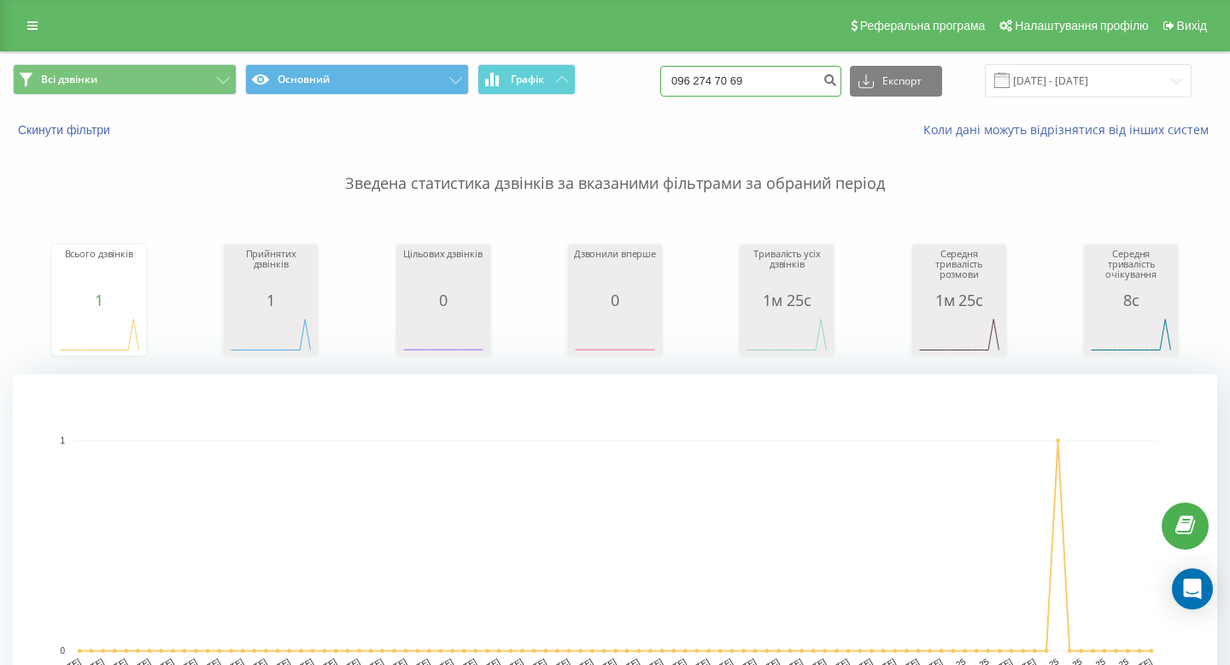
type input "096 274 70 69"
click at [27, 32] on icon at bounding box center [32, 26] width 10 height 12
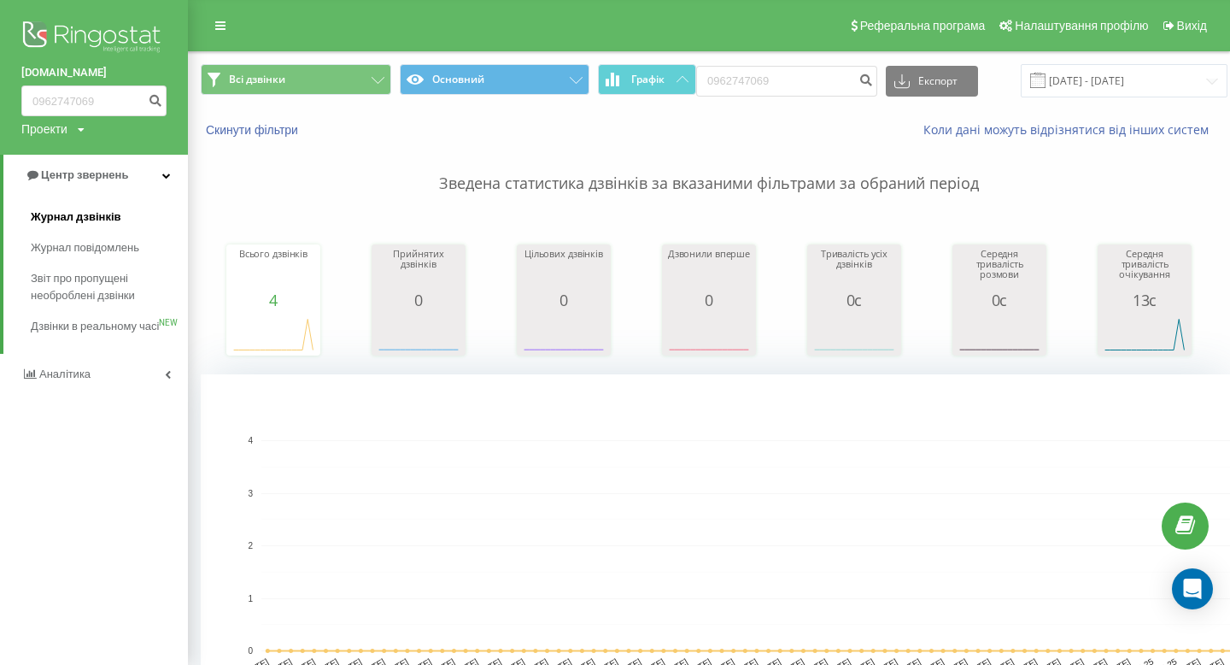
click at [126, 210] on link "Журнал дзвінків" at bounding box center [109, 217] width 157 height 31
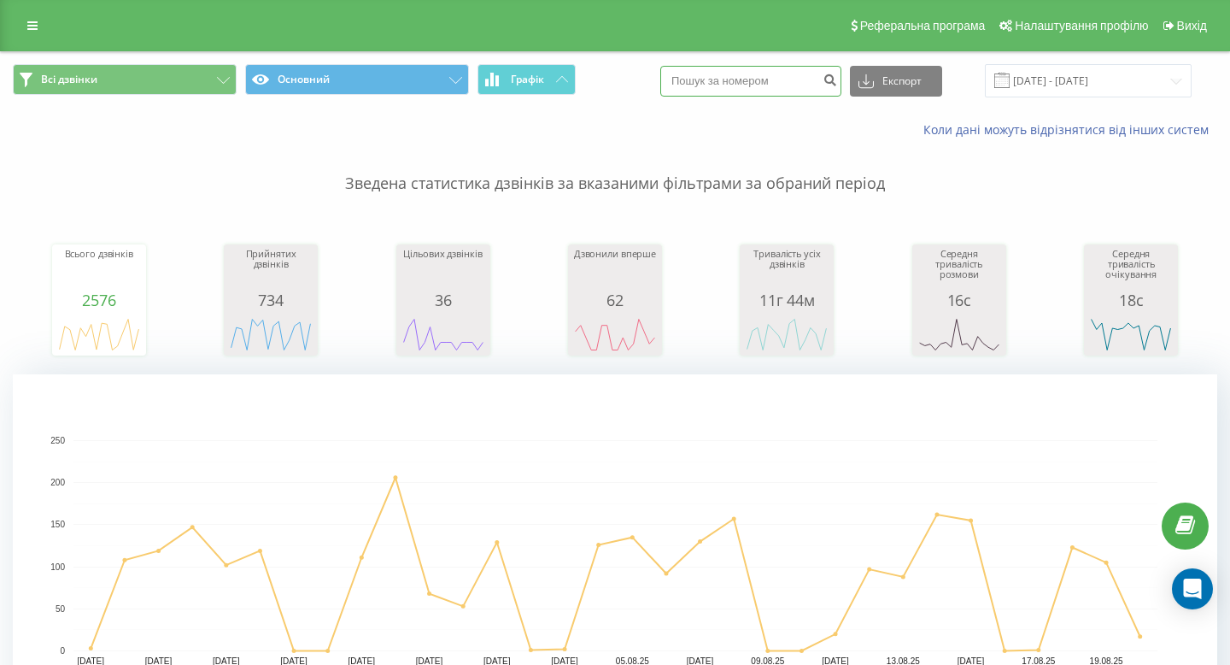
click at [723, 77] on input at bounding box center [750, 81] width 181 height 31
paste input "+38 097 227 55 11"
drag, startPoint x: 734, startPoint y: 78, endPoint x: 671, endPoint y: 78, distance: 63.2
click at [676, 78] on div "Всі дзвінки Основний Графік +38 097 227 55 11 Експорт .csv .xls .xlsx 20.07.202…" at bounding box center [615, 80] width 1204 height 33
type input "097 227 55 11"
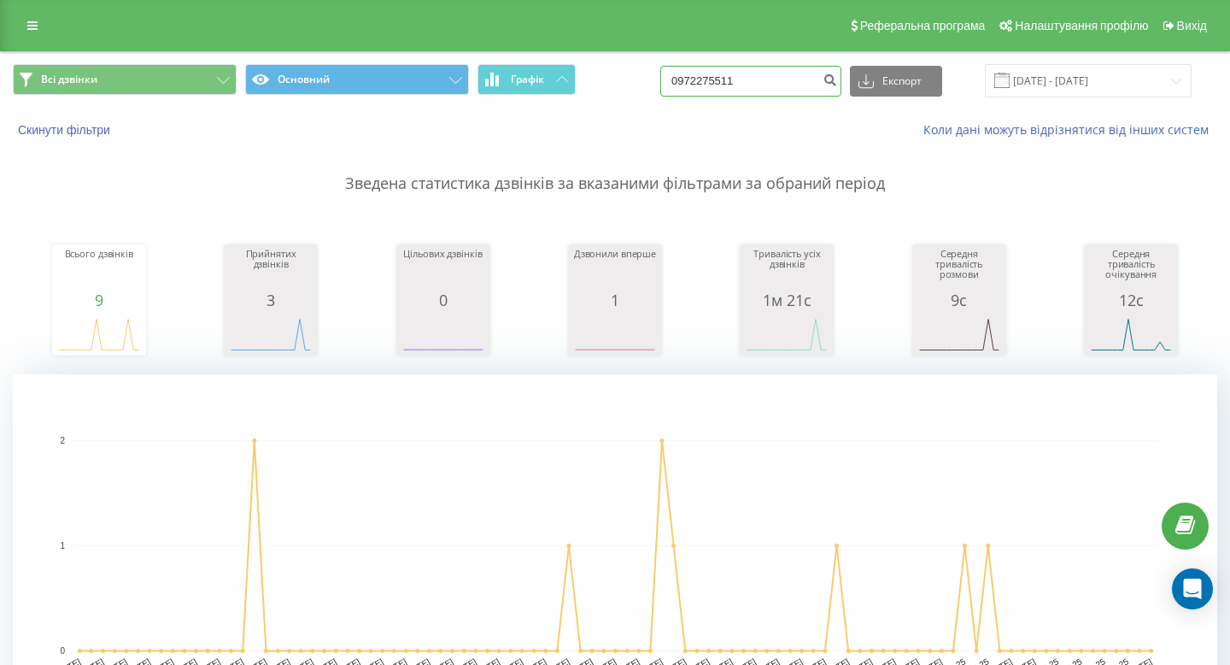
click at [756, 77] on input "0972275511" at bounding box center [750, 81] width 181 height 31
click at [756, 78] on input "0972275511" at bounding box center [750, 81] width 181 height 31
paste input "[PHONE_NUMBER]"
drag, startPoint x: 731, startPoint y: 79, endPoint x: 686, endPoint y: 83, distance: 45.5
click at [686, 83] on div "Всі дзвінки Основний Графік +38 067 735 42 71 Експорт .csv .xls .xlsx 20.05.202…" at bounding box center [615, 80] width 1204 height 33
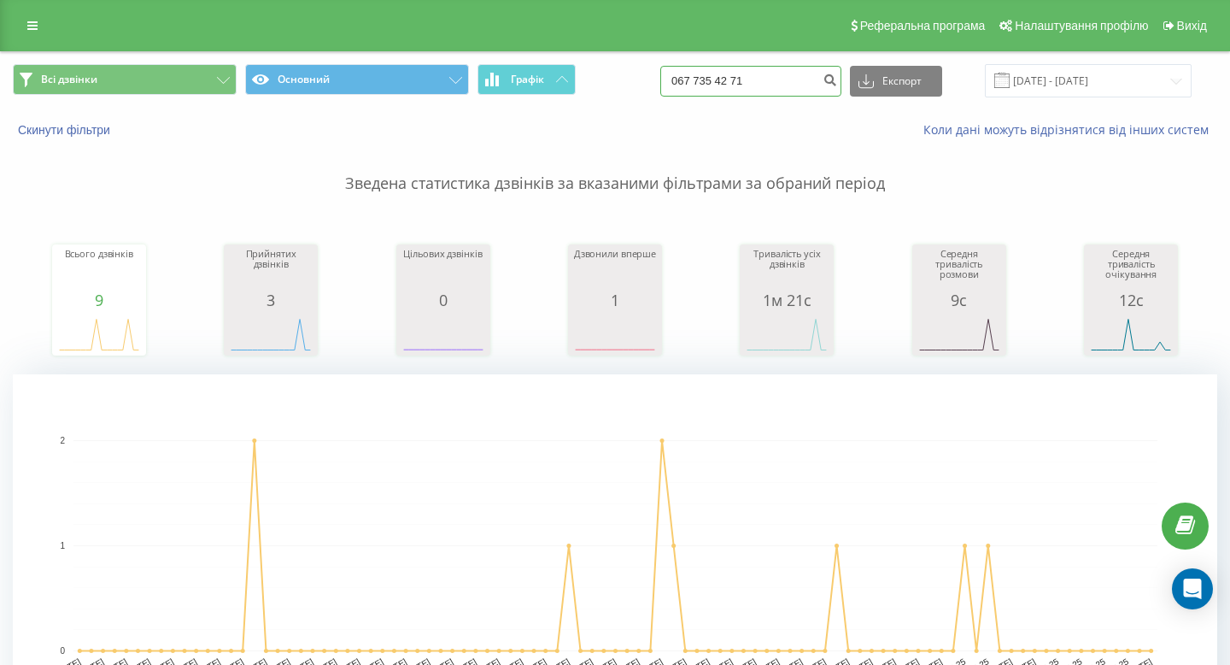
type input "067 735 42 71"
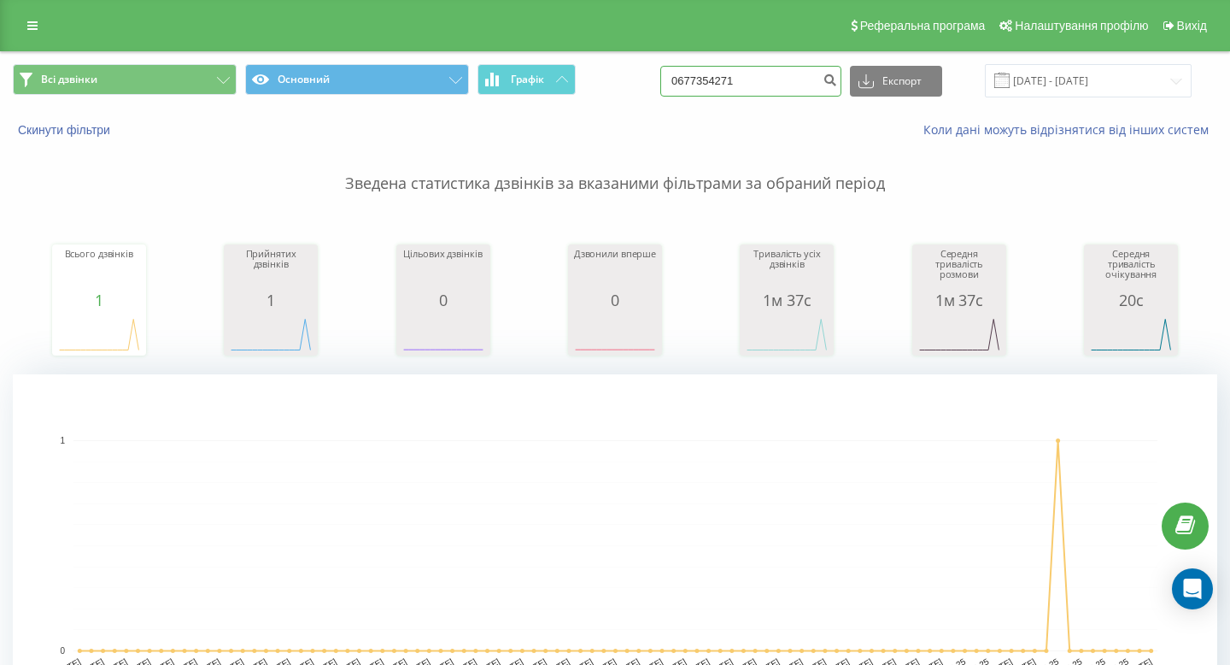
click at [799, 85] on input "0677354271" at bounding box center [750, 81] width 181 height 31
click at [799, 86] on input "0677354271" at bounding box center [750, 81] width 181 height 31
paste input "+38 067 443 04 93"
drag, startPoint x: 735, startPoint y: 78, endPoint x: 623, endPoint y: 75, distance: 111.9
click at [623, 75] on div "Всі дзвінки Основний Графік +38 067 443 04 93 Експорт .csv .xls .xlsx 20.05.202…" at bounding box center [615, 80] width 1204 height 33
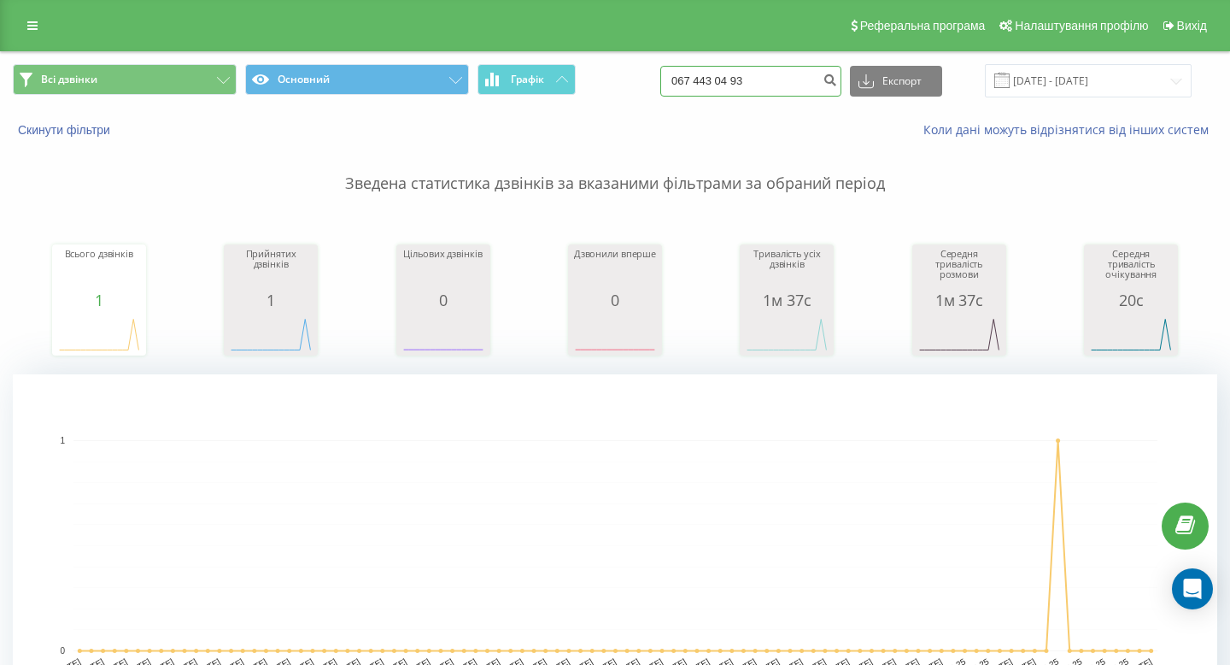
type input "067 443 04 93"
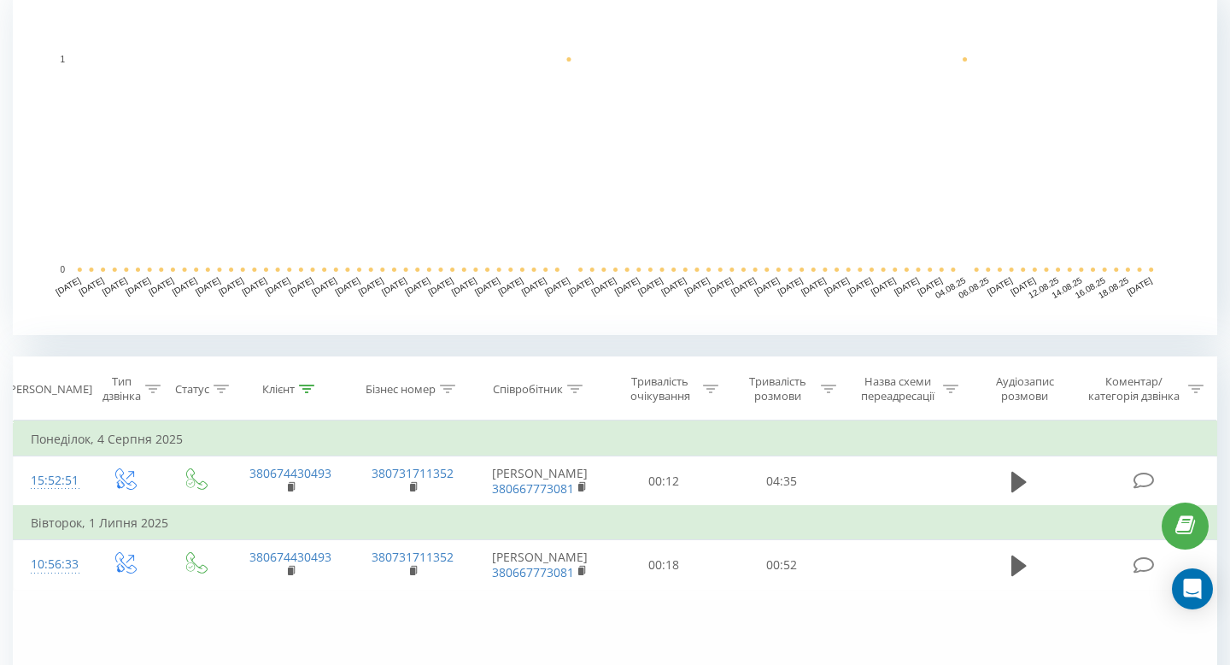
scroll to position [480, 0]
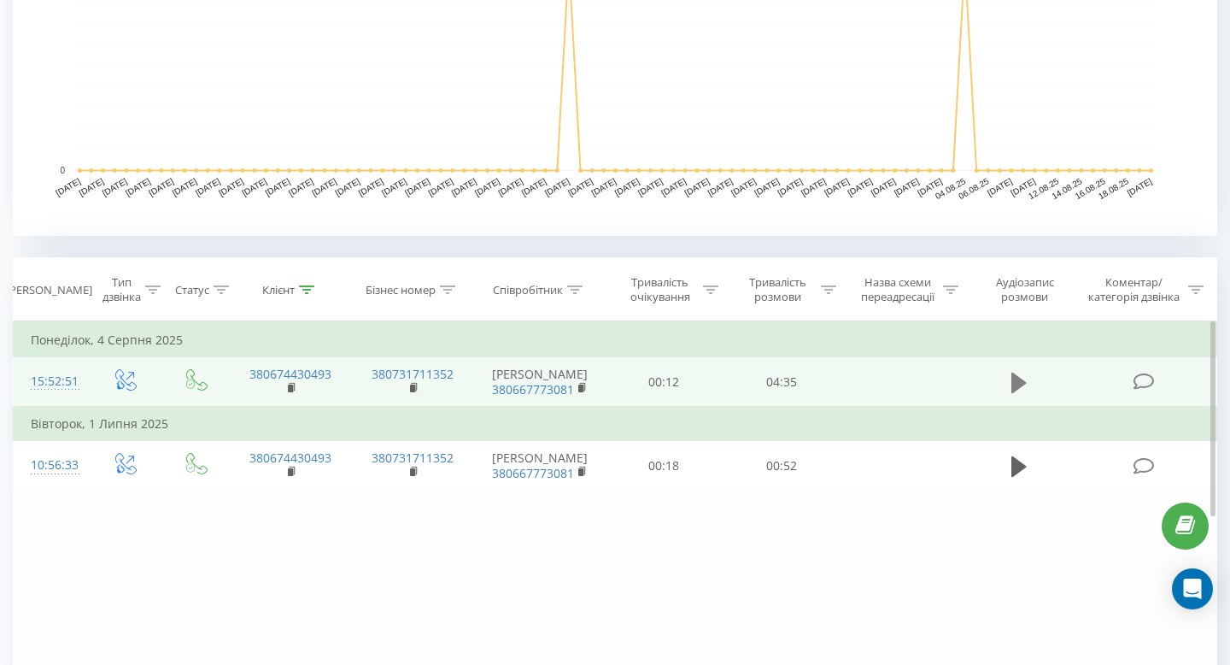
click at [1007, 377] on button at bounding box center [1019, 383] width 26 height 26
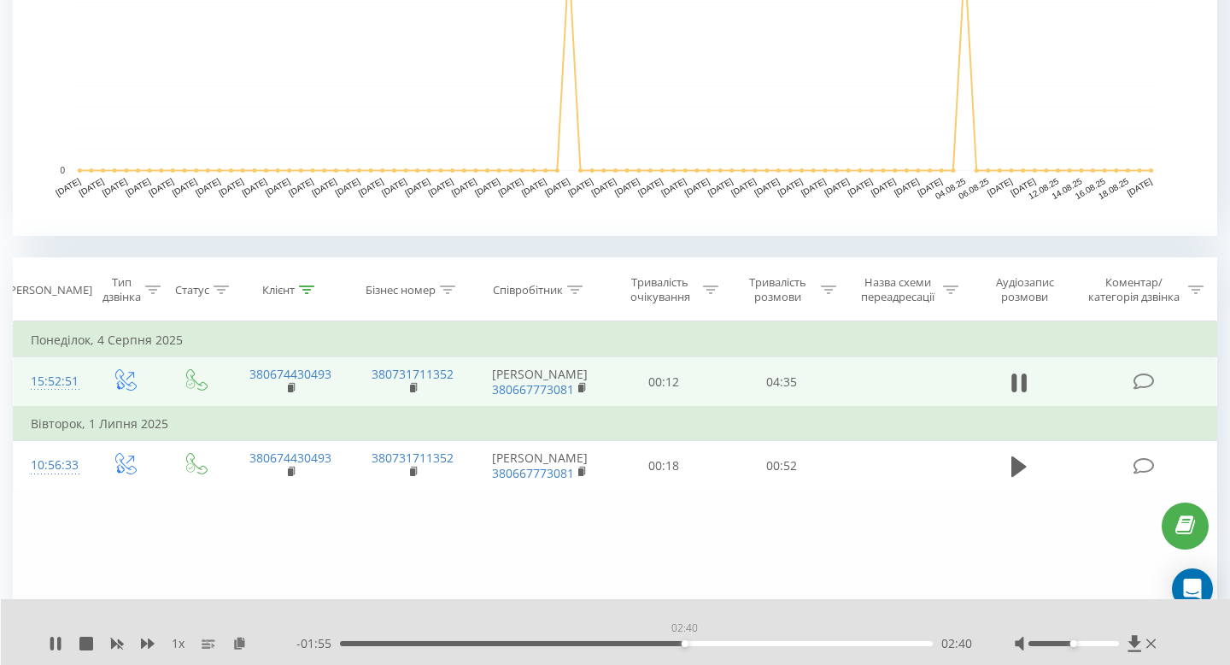
click at [684, 642] on div "02:40" at bounding box center [636, 643] width 593 height 5
click at [793, 641] on div "02:45" at bounding box center [636, 643] width 593 height 5
click at [49, 647] on icon at bounding box center [56, 643] width 14 height 14
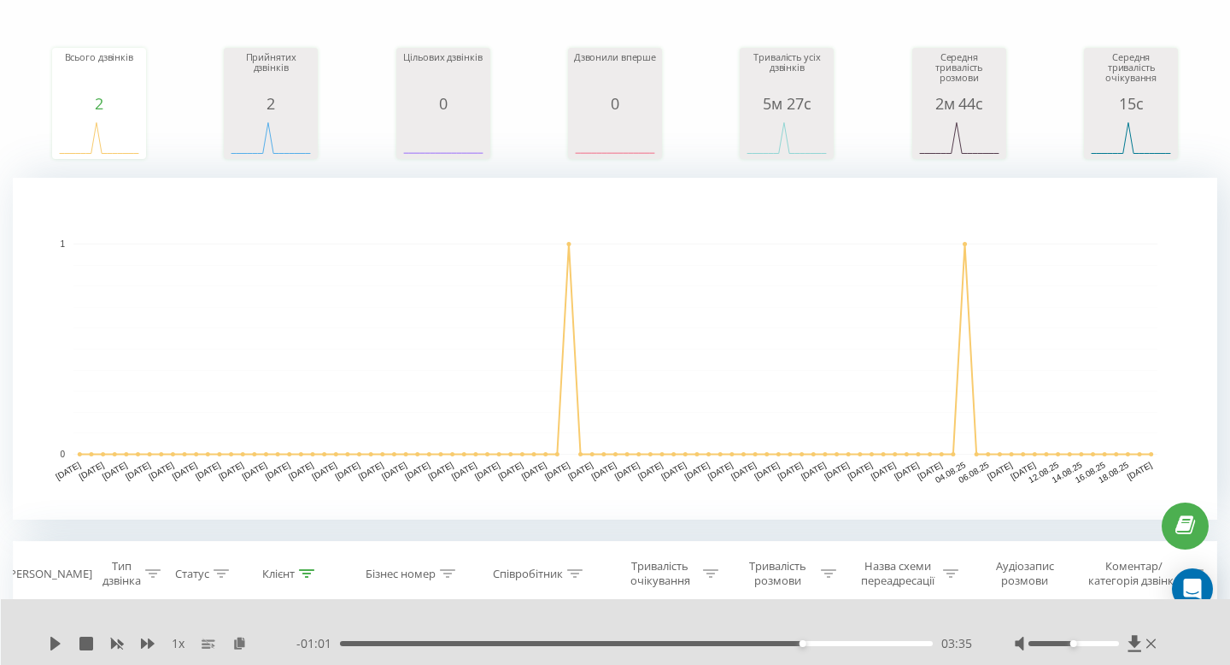
scroll to position [0, 0]
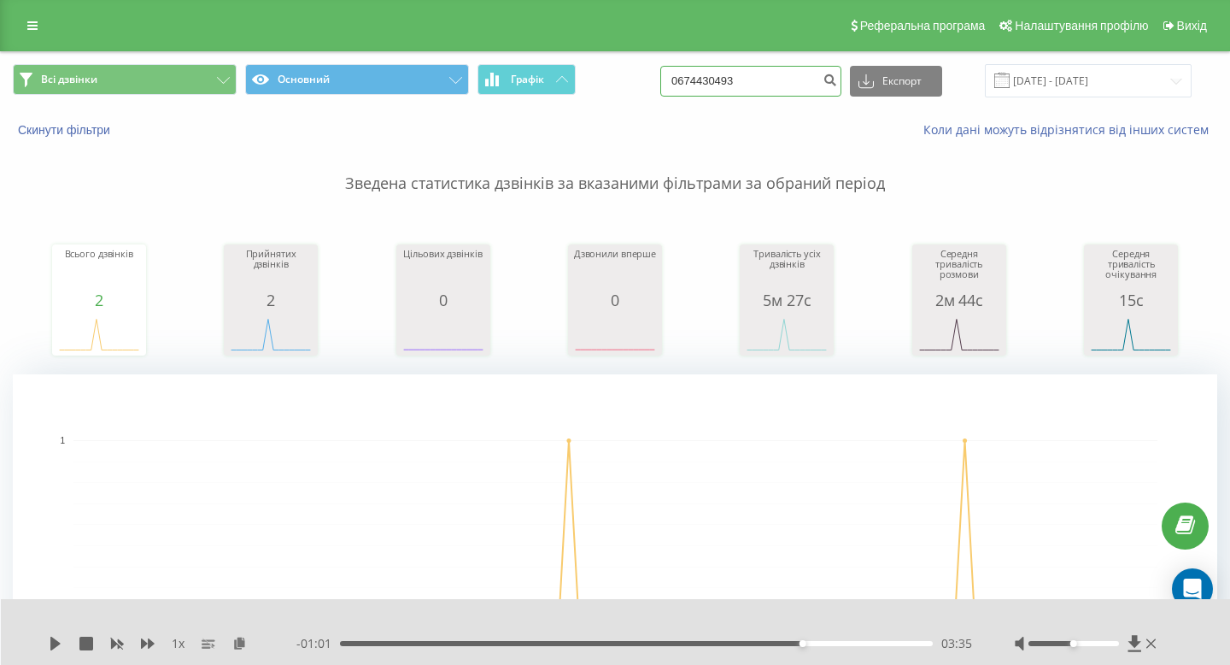
click at [791, 68] on input "0674430493" at bounding box center [750, 81] width 181 height 31
click at [790, 68] on input "0674430493" at bounding box center [750, 81] width 181 height 31
paste input "+38 096 538 80 48"
drag, startPoint x: 735, startPoint y: 80, endPoint x: 662, endPoint y: 80, distance: 73.5
click at [662, 80] on div "Всі дзвінки Основний Графік +38 096 538 80 48 Експорт .csv .xls .xlsx 20.05.202…" at bounding box center [615, 80] width 1204 height 33
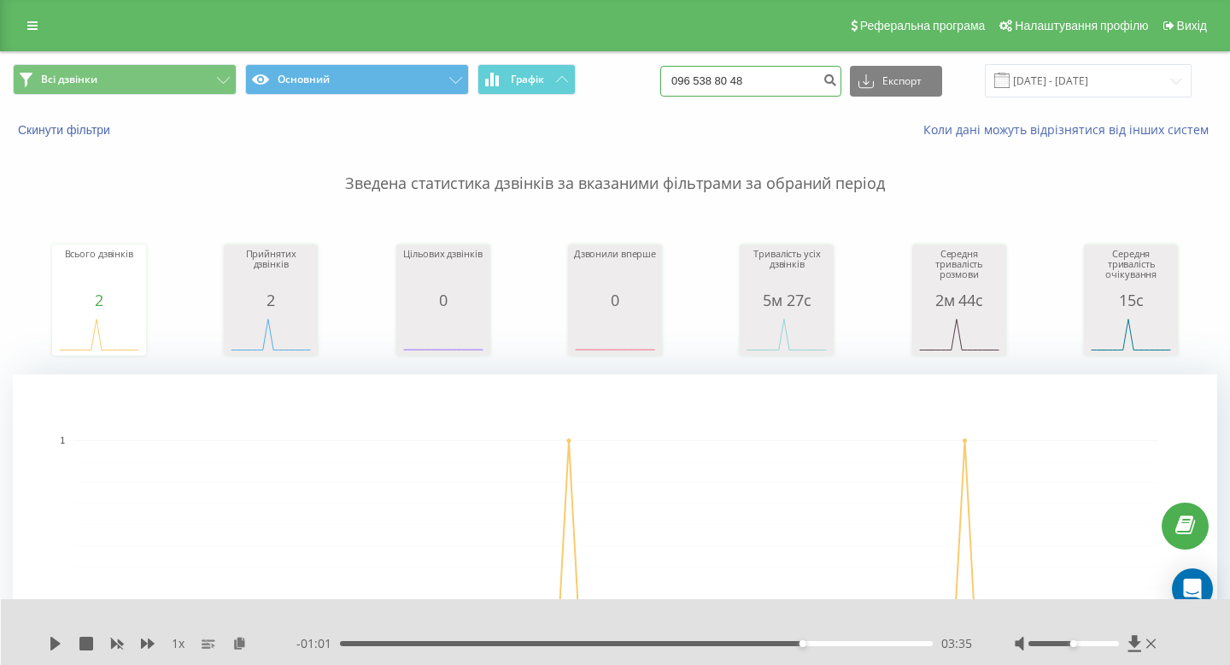
type input "096 538 80 48"
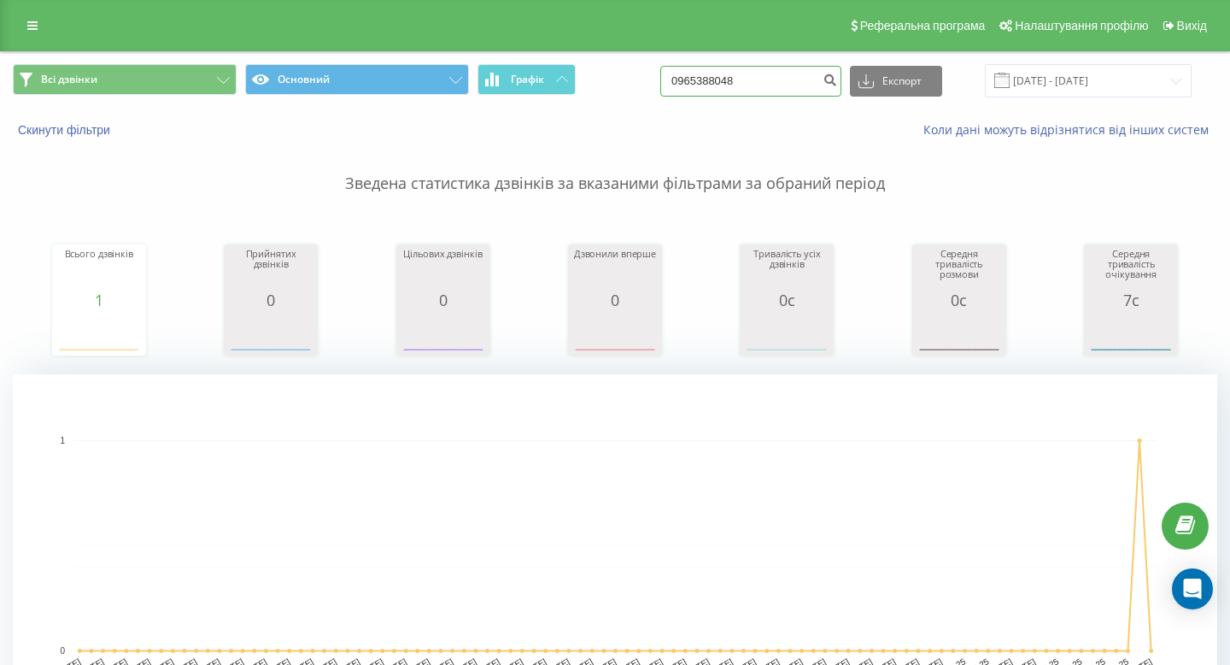
click at [776, 78] on input "0965388048" at bounding box center [750, 81] width 181 height 31
paste input "[PHONE_NUMBER]"
drag, startPoint x: 734, startPoint y: 79, endPoint x: 699, endPoint y: 78, distance: 35.1
click at [700, 79] on div "Всі дзвінки Основний Графік [PHONE_NUMBER] Експорт .csv .xls .xlsx [DATE] - [DA…" at bounding box center [615, 80] width 1204 height 33
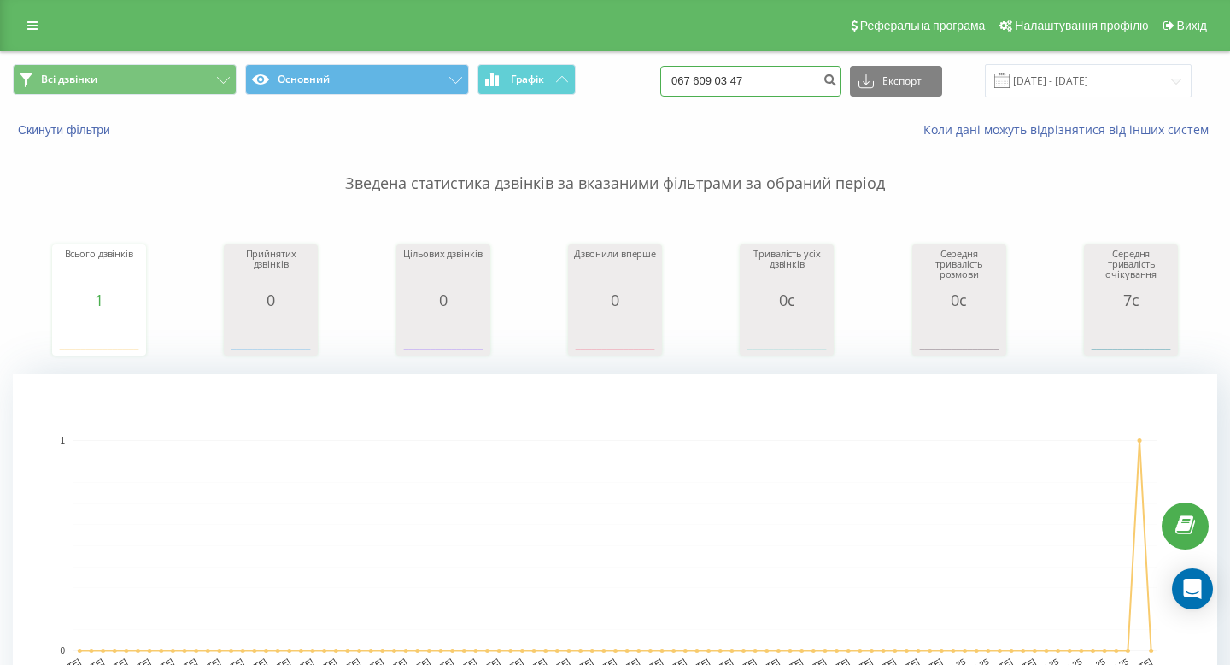
type input "067 609 03 47"
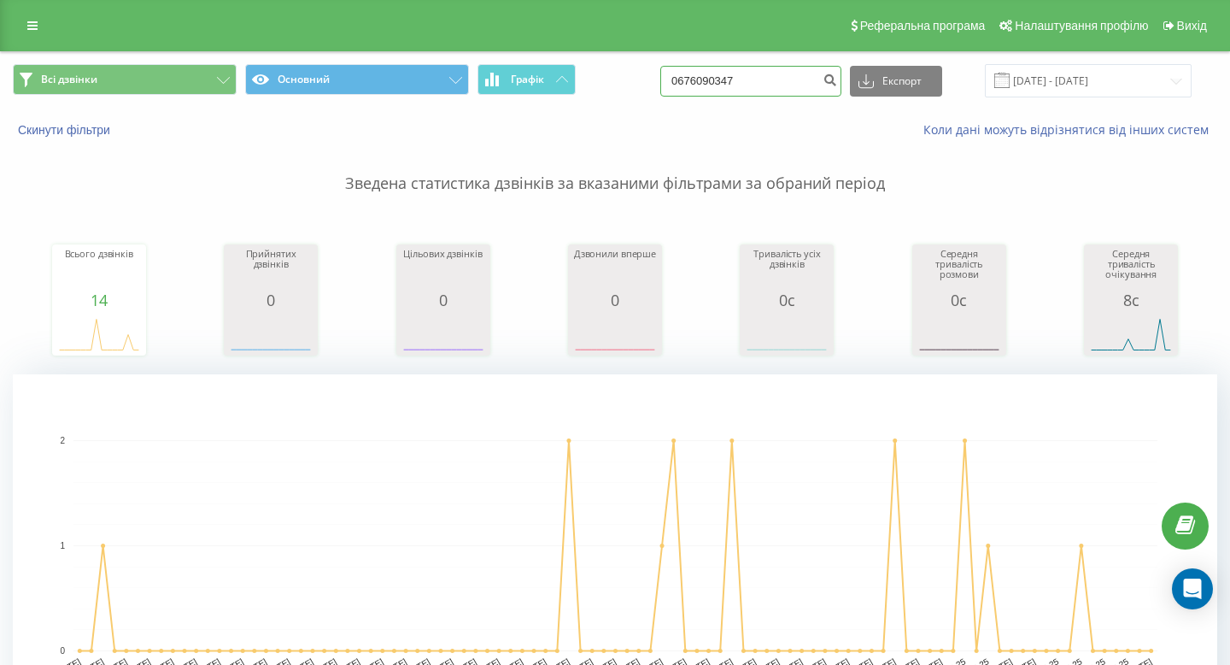
click at [796, 76] on input "0676090347" at bounding box center [750, 81] width 181 height 31
paste input "+38 096 945 98 69"
drag, startPoint x: 736, startPoint y: 79, endPoint x: 686, endPoint y: 79, distance: 50.4
click at [686, 79] on div "Всі дзвінки Основний Графік +38 096 945 98 69 Експорт .csv .xls .xlsx 20.05.202…" at bounding box center [615, 80] width 1204 height 33
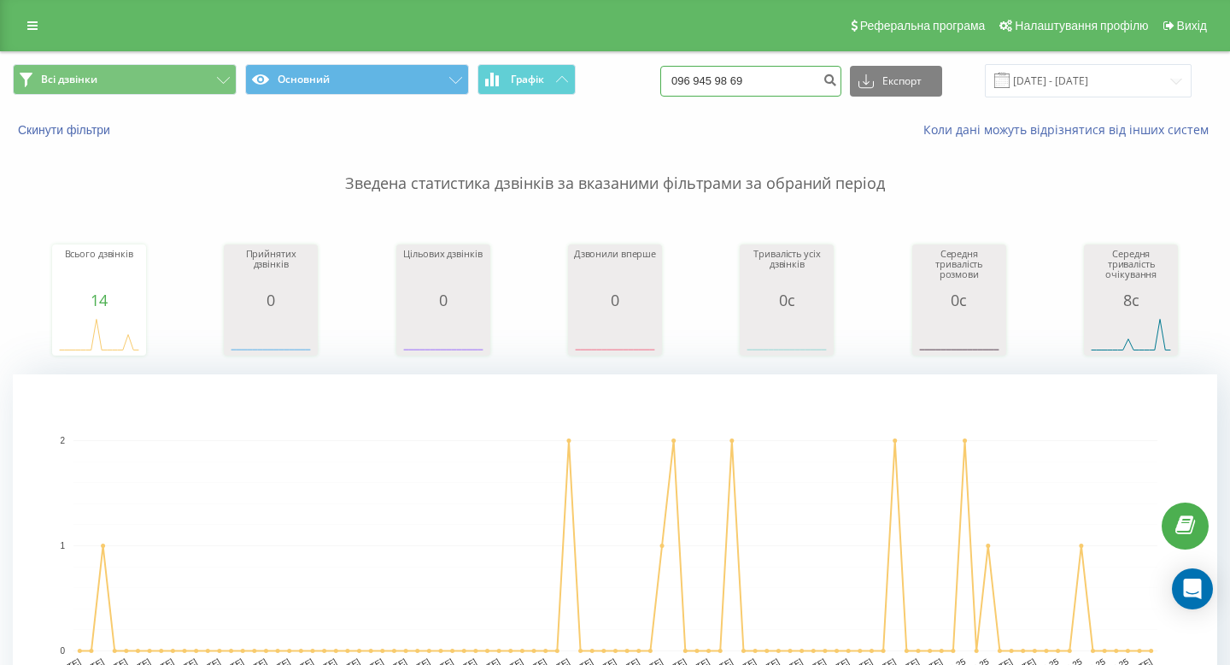
type input "096 945 98 69"
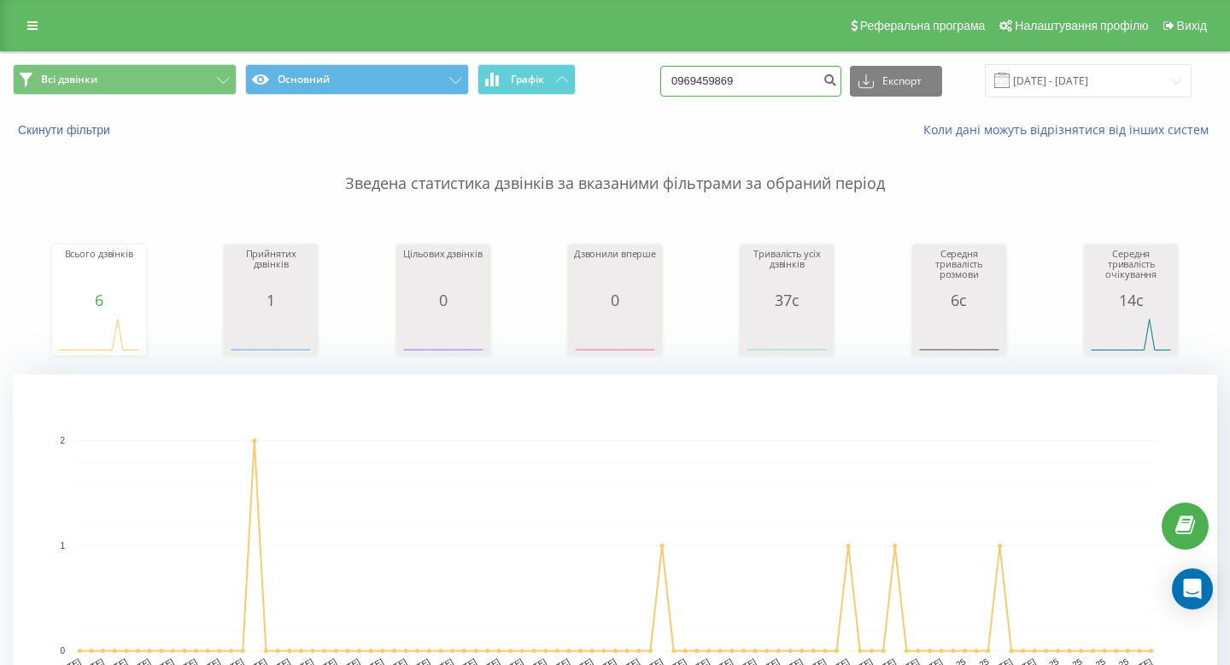
click at [788, 93] on input "0969459869" at bounding box center [750, 81] width 181 height 31
paste input "+38 067 487 90 80"
drag, startPoint x: 735, startPoint y: 81, endPoint x: 672, endPoint y: 104, distance: 66.5
click at [672, 104] on div "Всі дзвінки Основний Графік +38 067 487 90 80 Експорт .csv .xls .xlsx 20.05.202…" at bounding box center [615, 80] width 1228 height 57
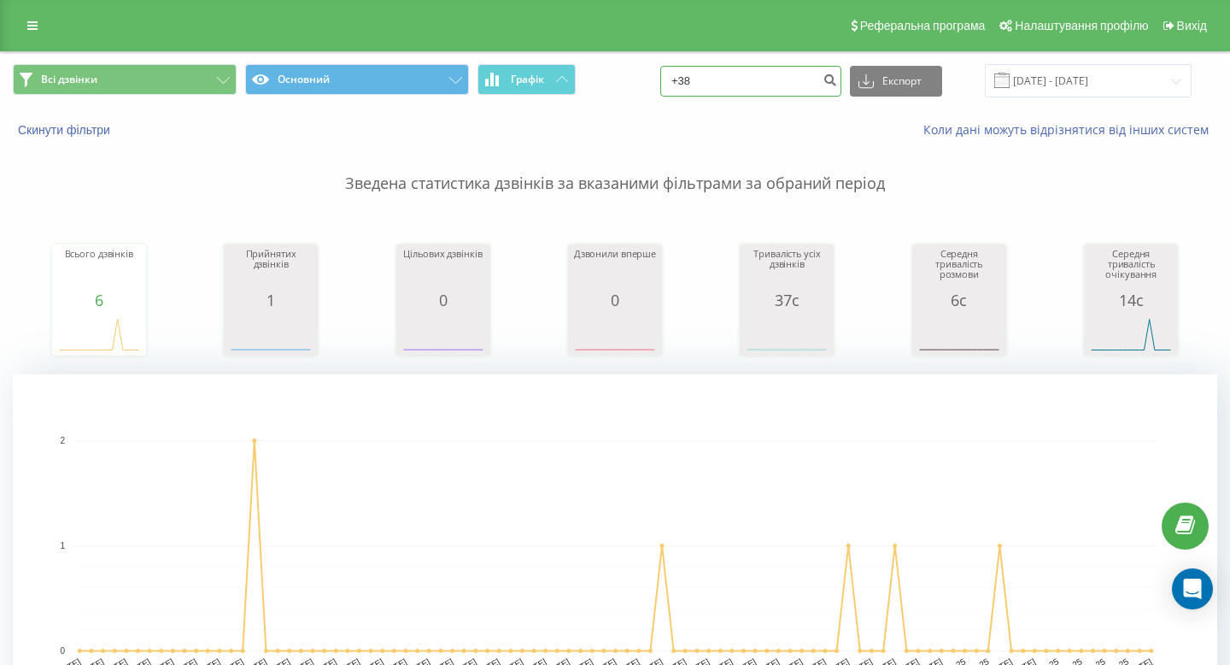
drag, startPoint x: 764, startPoint y: 82, endPoint x: 631, endPoint y: 82, distance: 132.4
click at [631, 82] on div "Всі дзвінки Основний Графік +38 Експорт .csv .xls .xlsx 20.05.2025 - 20.08.2025" at bounding box center [615, 80] width 1204 height 33
paste input "067 487 90 80"
click at [729, 78] on input "+38 067 487 90 80" at bounding box center [750, 81] width 181 height 31
drag, startPoint x: 731, startPoint y: 78, endPoint x: 709, endPoint y: 78, distance: 22.2
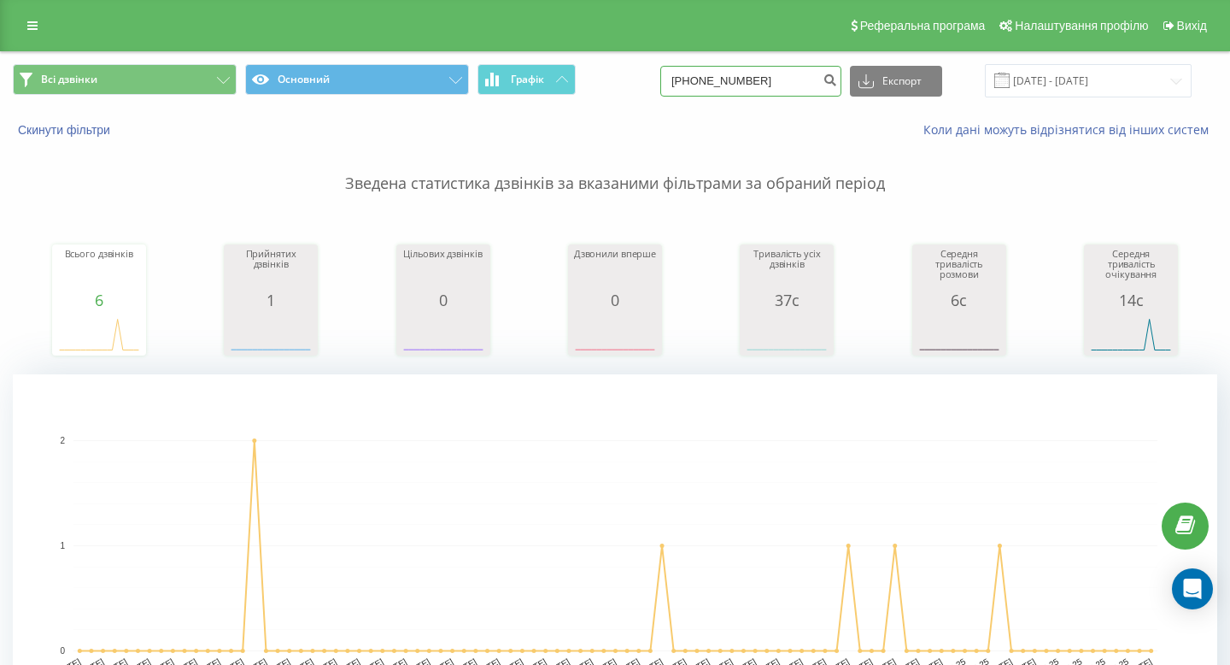
click at [709, 78] on input "+38 067 487 90 80" at bounding box center [750, 81] width 181 height 31
click at [727, 81] on input "8 067 487 90 80" at bounding box center [750, 81] width 181 height 31
drag, startPoint x: 727, startPoint y: 81, endPoint x: 714, endPoint y: 81, distance: 12.8
click at [714, 81] on input "8 067 487 90 80" at bounding box center [750, 81] width 181 height 31
type input "067 487 90 80"
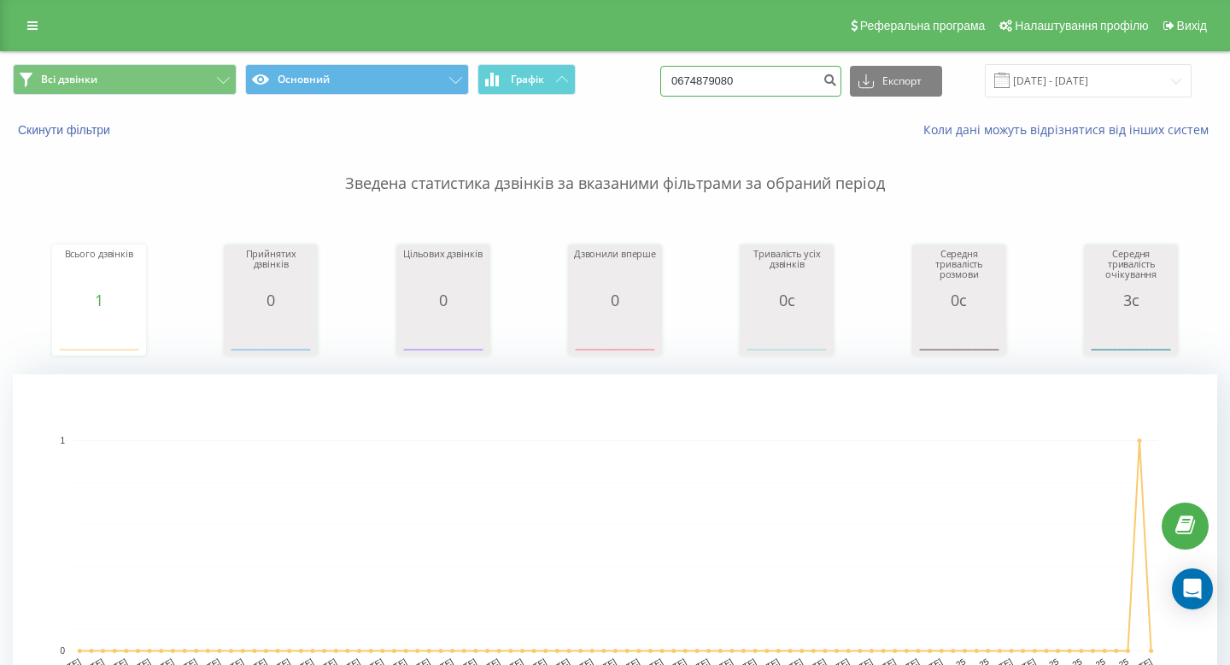
click at [786, 79] on input "0674879080" at bounding box center [750, 81] width 181 height 31
paste input "[PHONE_NUMBER]"
drag, startPoint x: 738, startPoint y: 82, endPoint x: 713, endPoint y: 82, distance: 24.8
click at [713, 82] on input "[PHONE_NUMBER]" at bounding box center [750, 81] width 181 height 31
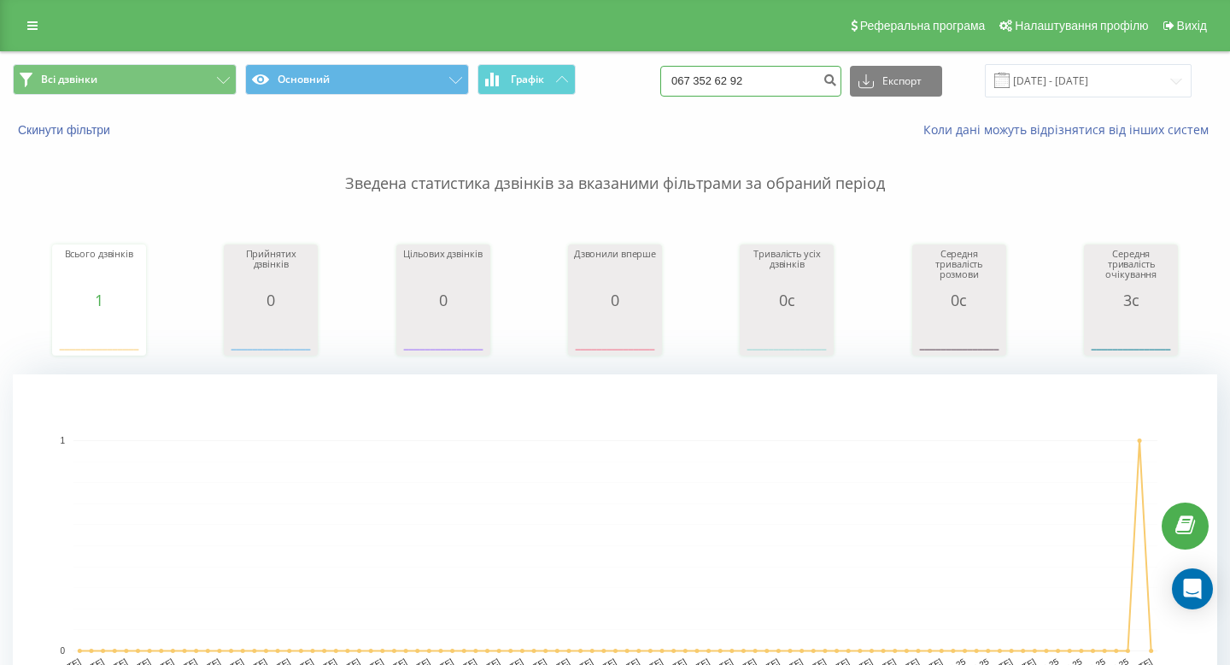
type input "067 352 62 92"
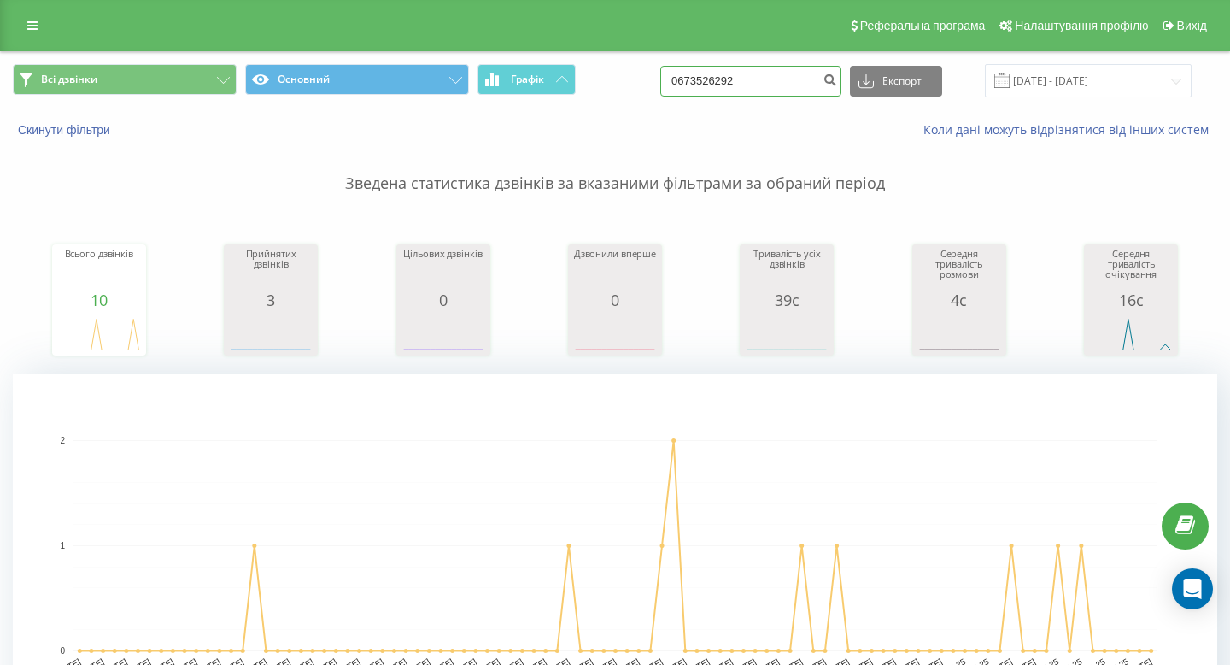
click at [786, 68] on input "0673526292" at bounding box center [750, 81] width 181 height 31
paste input "+38 067 920 08 68"
drag, startPoint x: 735, startPoint y: 82, endPoint x: 675, endPoint y: 82, distance: 59.8
click at [675, 82] on div "Всі дзвінки Основний Графік +38 067 920 08 68 Експорт .csv .xls .xlsx 20.05.202…" at bounding box center [615, 80] width 1204 height 33
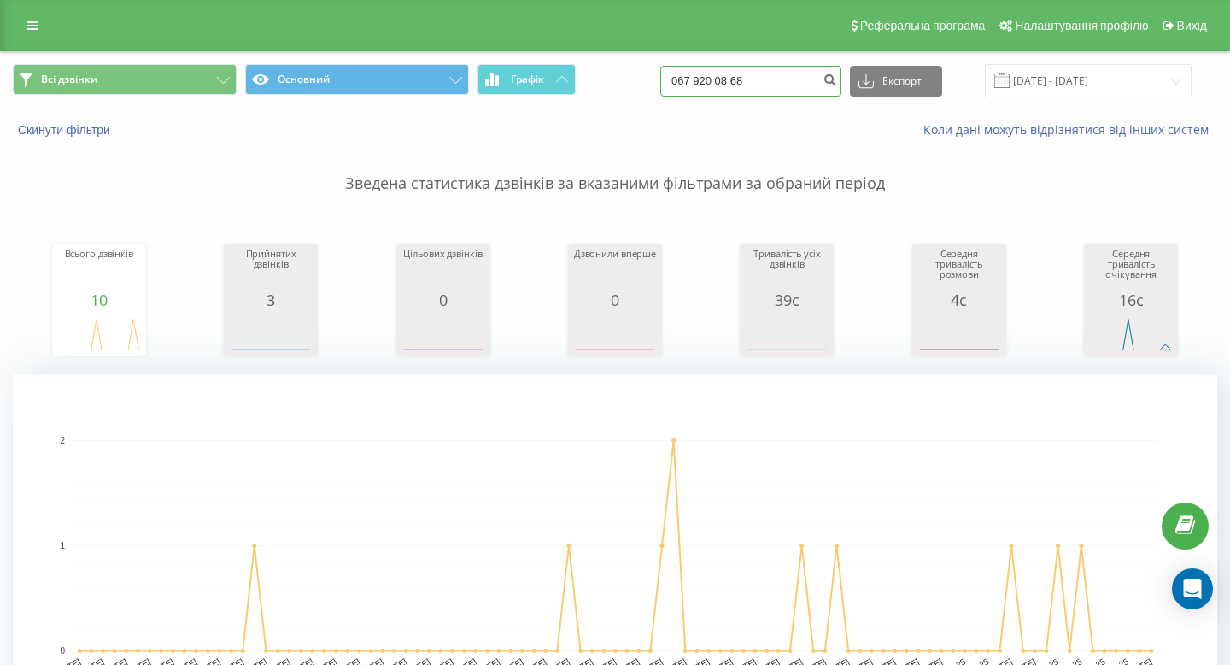
type input "067 920 08 68"
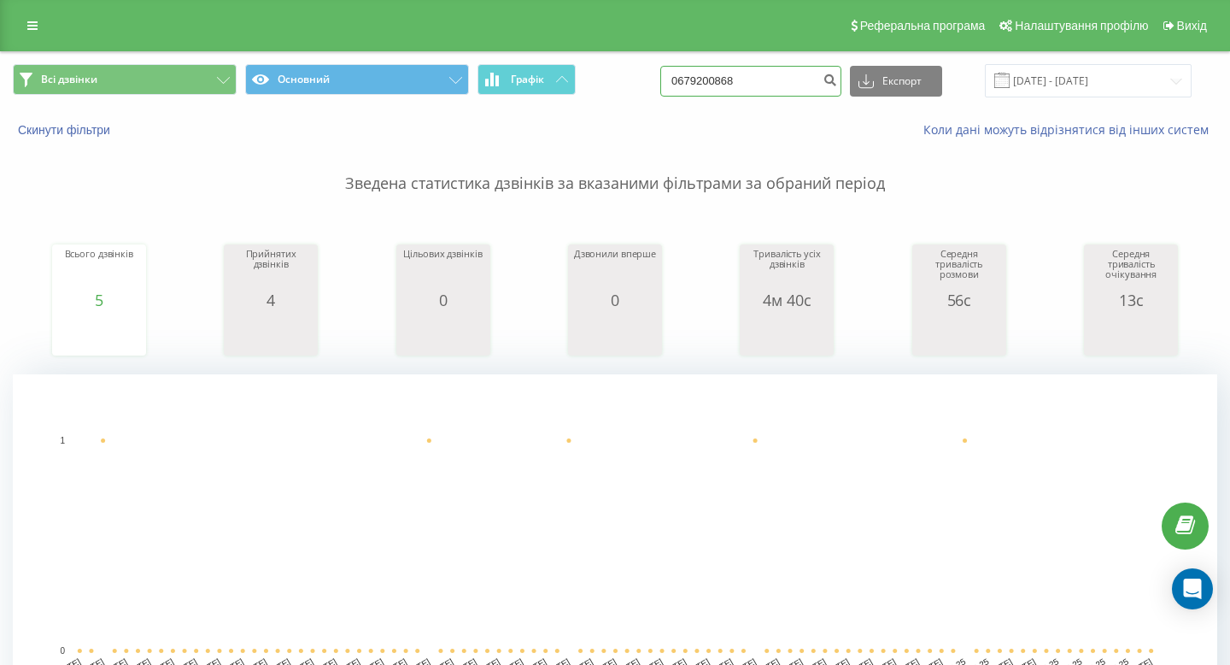
click at [808, 71] on input "0679200868" at bounding box center [750, 81] width 181 height 31
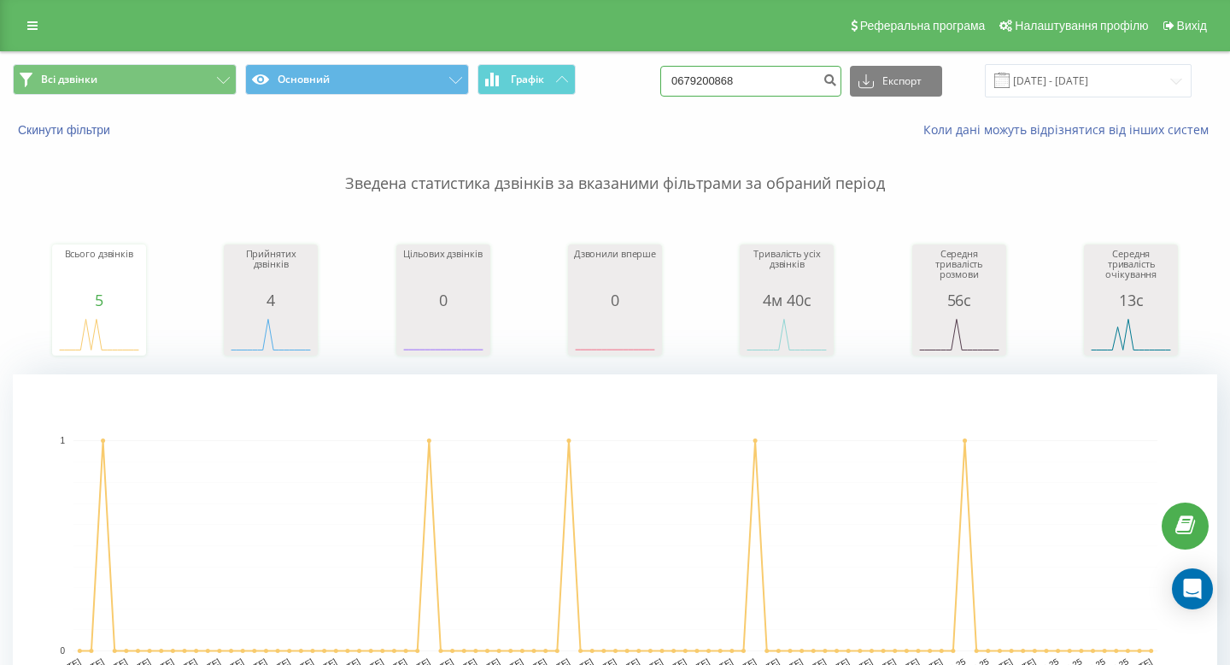
click at [808, 71] on input "0679200868" at bounding box center [750, 81] width 181 height 31
paste input "[PHONE_NUMBER]"
drag, startPoint x: 737, startPoint y: 79, endPoint x: 617, endPoint y: 77, distance: 120.5
click at [617, 77] on div "Всі дзвінки Основний Графік [PHONE_NUMBER] Експорт .csv .xls .xlsx [DATE] - [DA…" at bounding box center [615, 80] width 1204 height 33
type input "067 351 15 00"
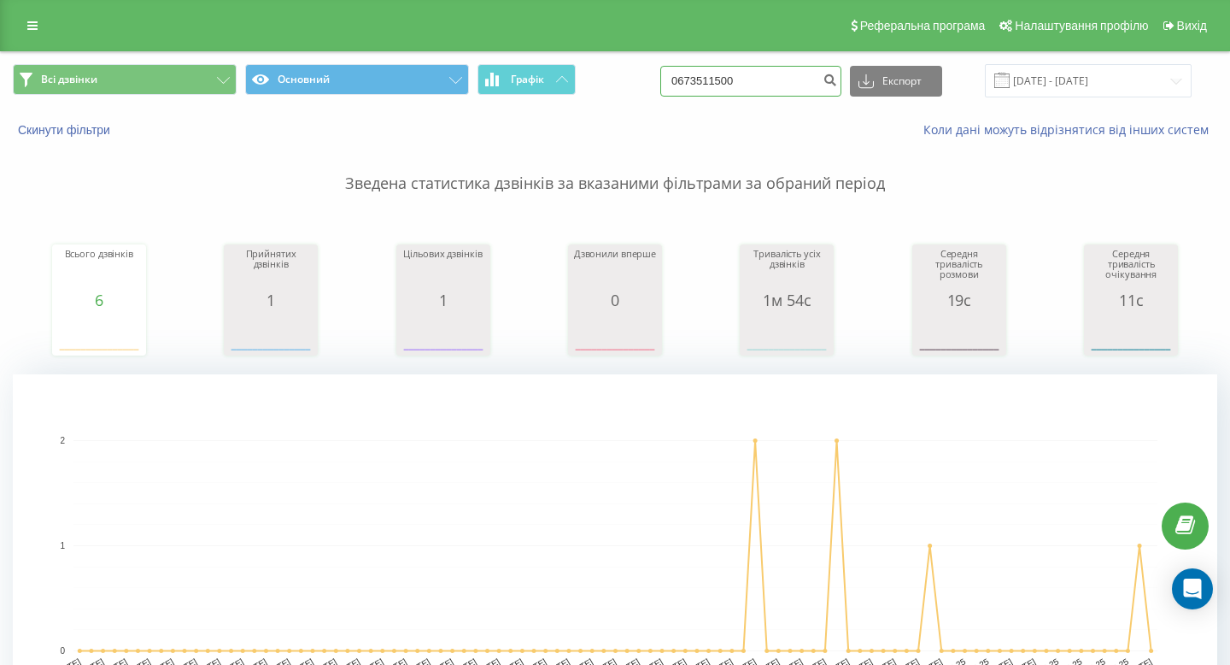
click at [770, 79] on input "0673511500" at bounding box center [750, 81] width 181 height 31
paste input "+38 097 002 33 14"
drag, startPoint x: 735, startPoint y: 83, endPoint x: 647, endPoint y: 83, distance: 88.0
click at [650, 83] on div "Всі дзвінки Основний Графік +38 097 002 33 14 Експорт .csv .xls .xlsx 20.05.202…" at bounding box center [615, 80] width 1204 height 33
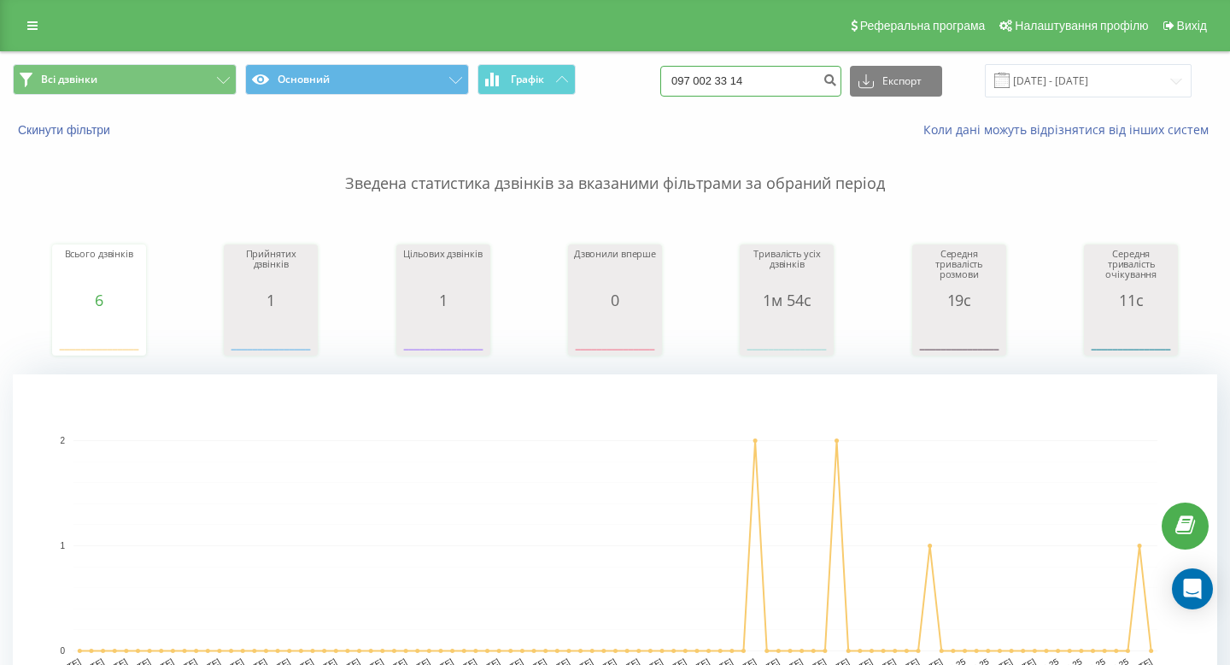
type input "097 002 33 14"
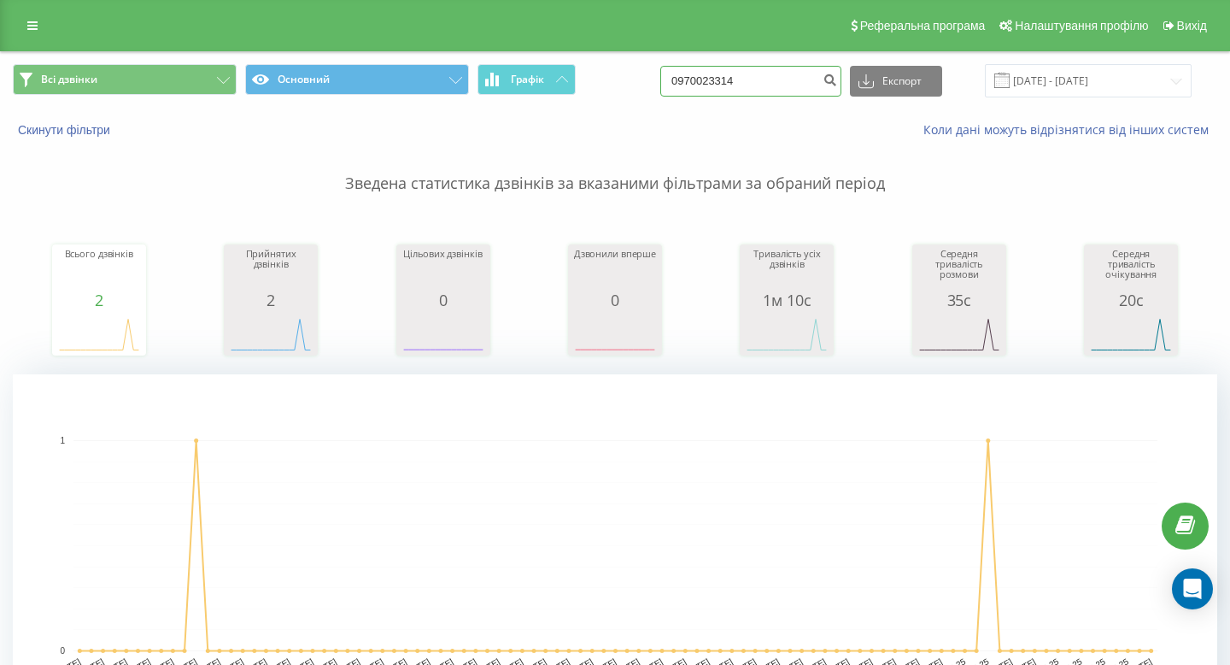
click at [811, 66] on input "0970023314" at bounding box center [750, 81] width 181 height 31
paste input "+38 096 701 16 92"
drag, startPoint x: 735, startPoint y: 80, endPoint x: 613, endPoint y: 73, distance: 122.4
click at [613, 73] on div "Всі дзвінки Основний Графік +38 096 701 16 92 Експорт .csv .xls .xlsx 20.05.202…" at bounding box center [615, 80] width 1204 height 33
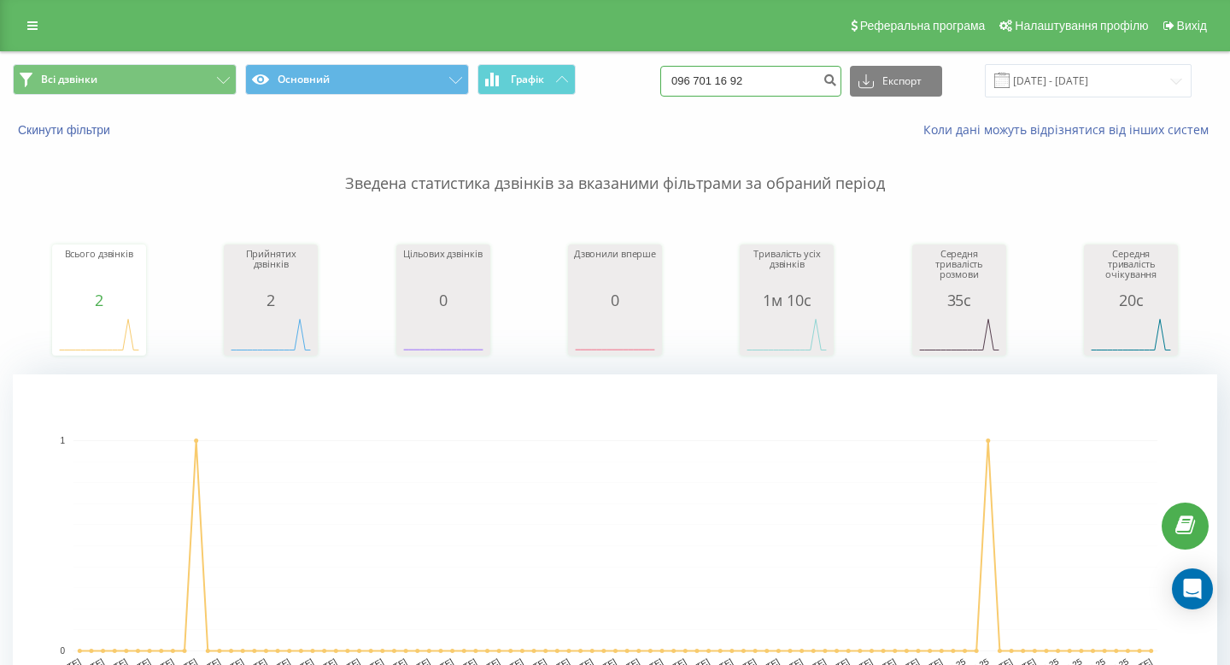
type input "096 701 16 92"
click at [786, 81] on input "0967011692" at bounding box center [750, 81] width 181 height 31
paste input "+38 097 458 94 44"
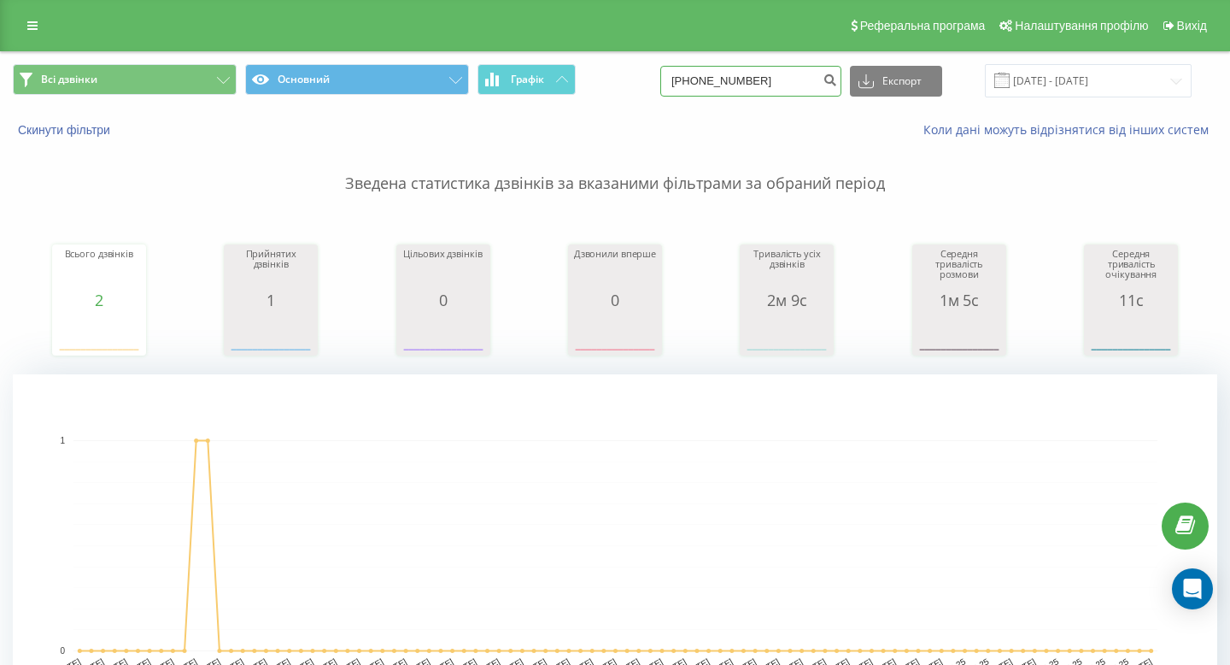
drag, startPoint x: 734, startPoint y: 79, endPoint x: 656, endPoint y: 79, distance: 77.7
click at [656, 79] on div "Всі дзвінки Основний Графік +38 097 458 94 44 Експорт .csv .xls .xlsx 20.05.202…" at bounding box center [615, 80] width 1204 height 33
type input "097 458 94 44"
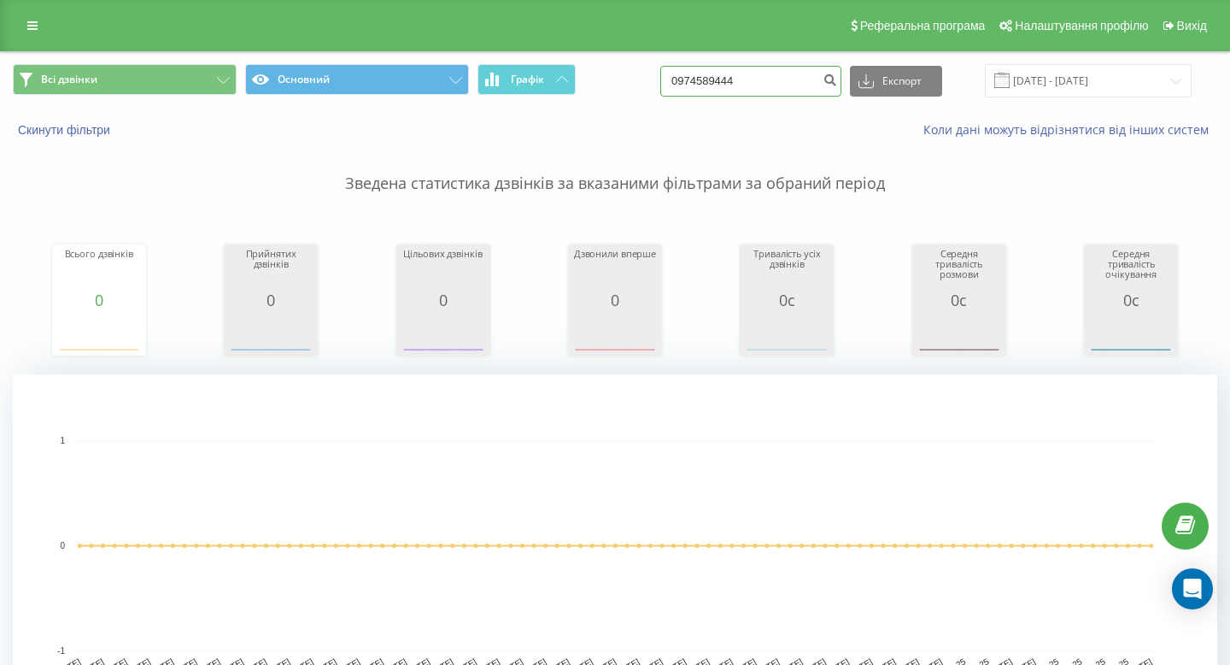
click at [770, 87] on input "0974589444" at bounding box center [750, 81] width 181 height 31
paste input "[PHONE_NUMBER]"
drag, startPoint x: 735, startPoint y: 82, endPoint x: 580, endPoint y: 82, distance: 154.6
click at [580, 82] on div "Всі дзвінки Основний Графік [PHONE_NUMBER] Експорт .csv .xls .xlsx [DATE] - [DA…" at bounding box center [615, 80] width 1204 height 33
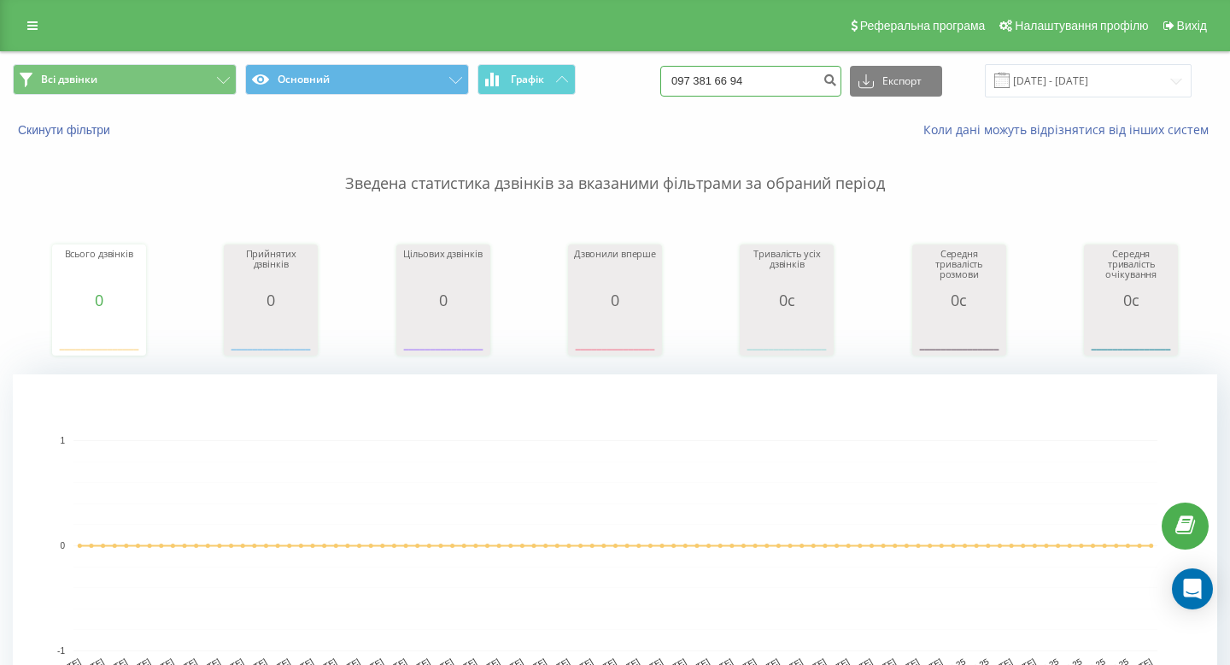
type input "097 381 66 94"
click at [21, 15] on link at bounding box center [32, 26] width 31 height 24
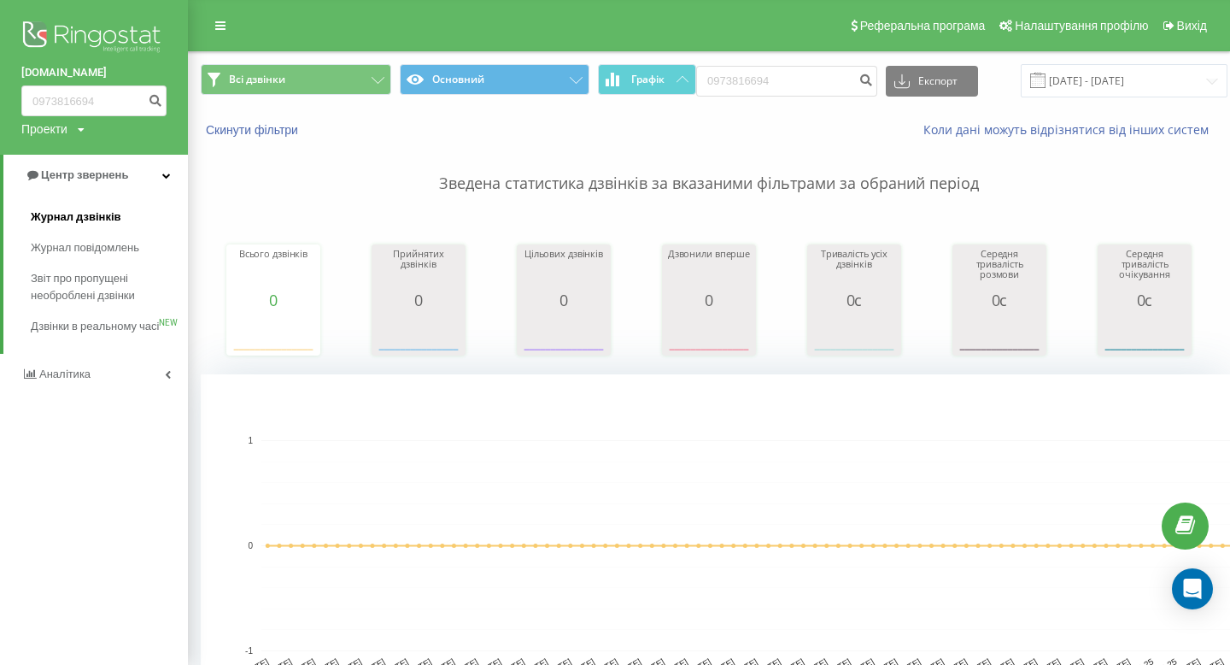
click at [120, 215] on link "Журнал дзвінків" at bounding box center [109, 217] width 157 height 31
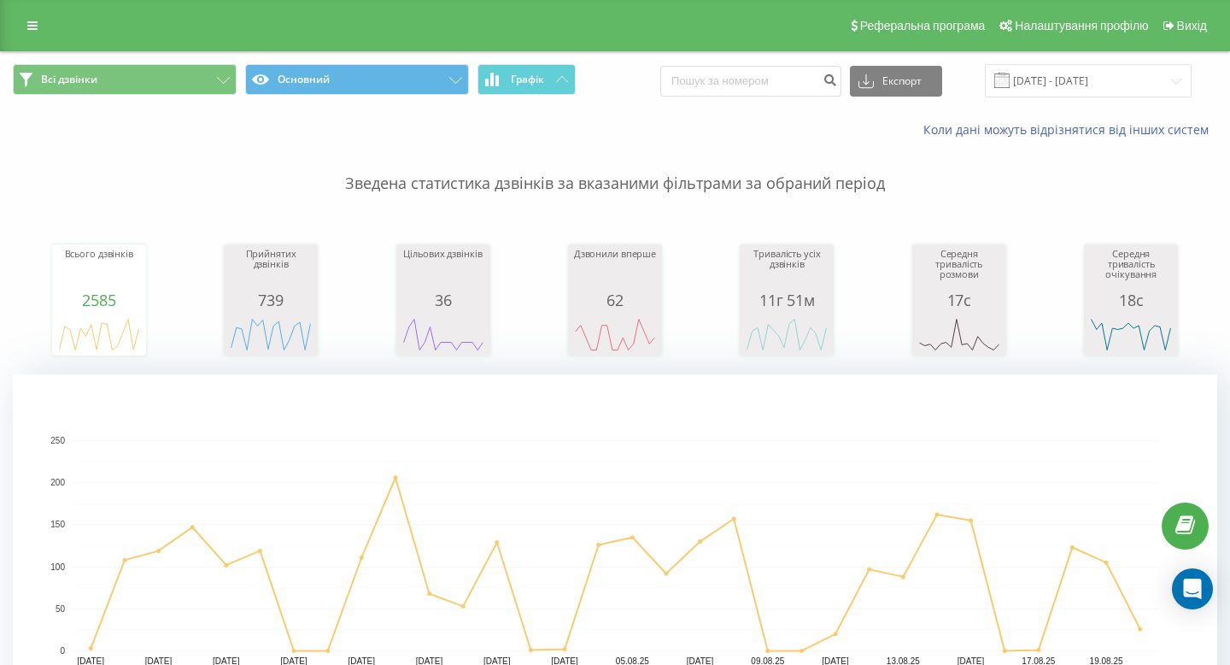
click at [1086, 63] on div "Всі дзвінки Основний Графік Експорт .csv .xls .xlsx 20.07.2025 - 20.08.2025" at bounding box center [615, 80] width 1228 height 57
click at [1060, 95] on input "20.07.2025 - 20.08.2025" at bounding box center [1088, 80] width 207 height 33
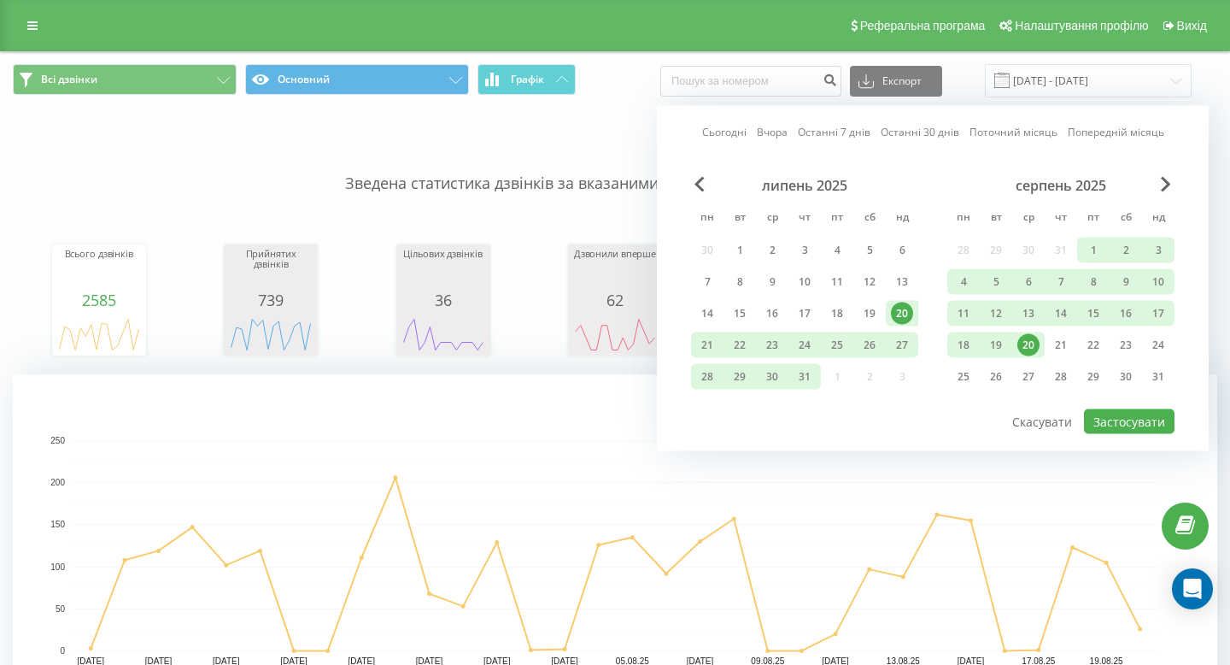
click at [1034, 351] on div "20" at bounding box center [1028, 345] width 22 height 22
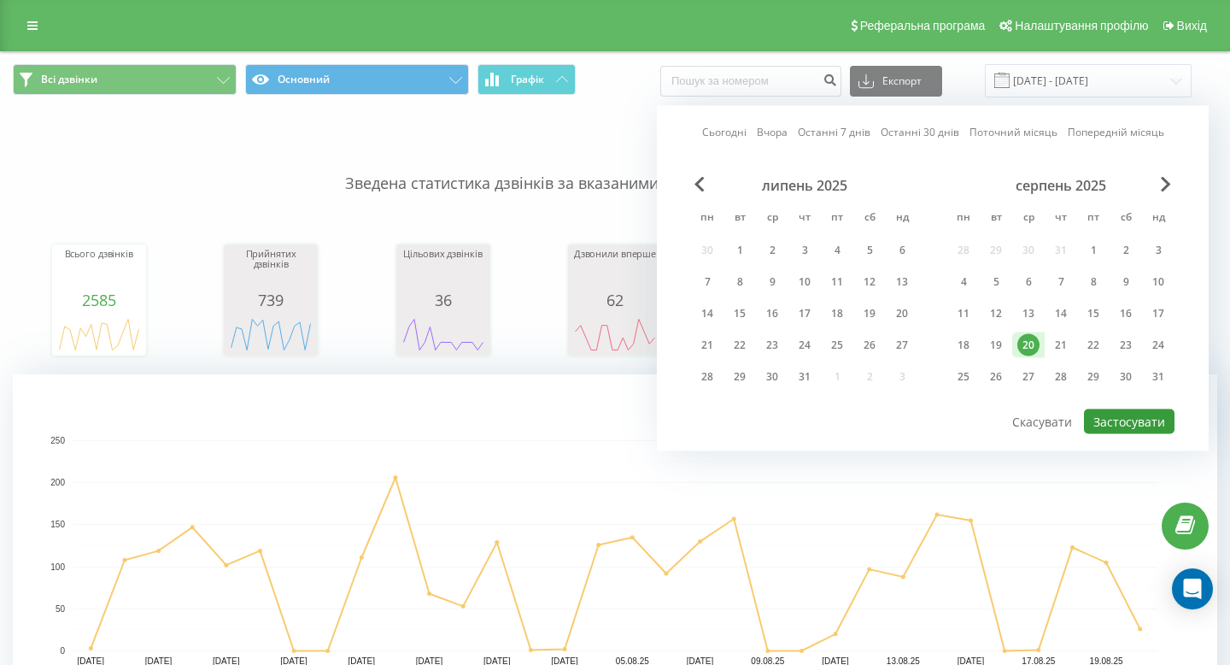
click at [1100, 413] on button "Застосувати" at bounding box center [1129, 421] width 91 height 25
type input "20.08.2025 - 20.08.2025"
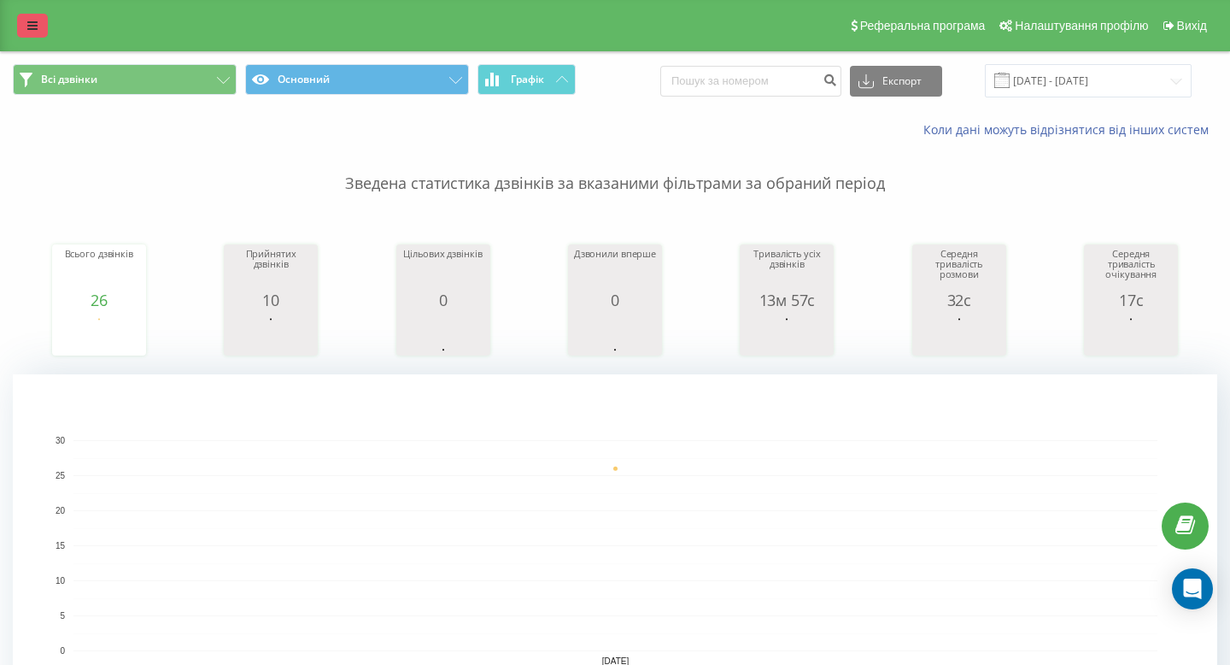
click at [32, 18] on link at bounding box center [32, 26] width 31 height 24
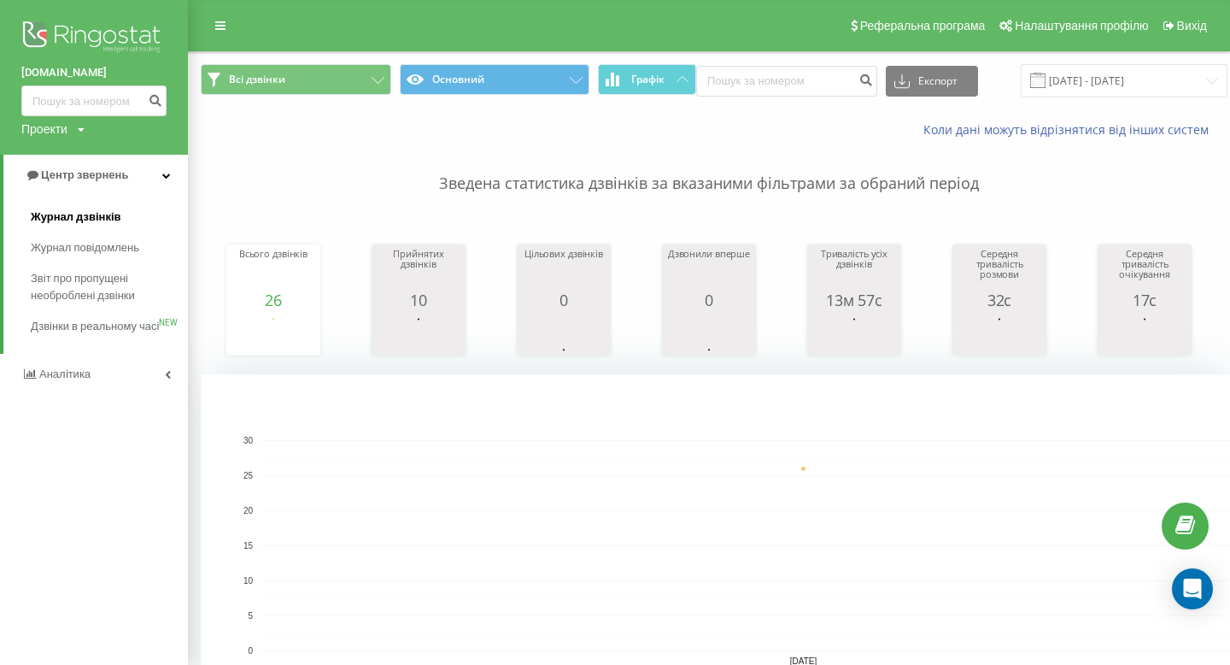
click at [94, 208] on span "Журнал дзвінків" at bounding box center [76, 216] width 91 height 17
